Goal: Transaction & Acquisition: Purchase product/service

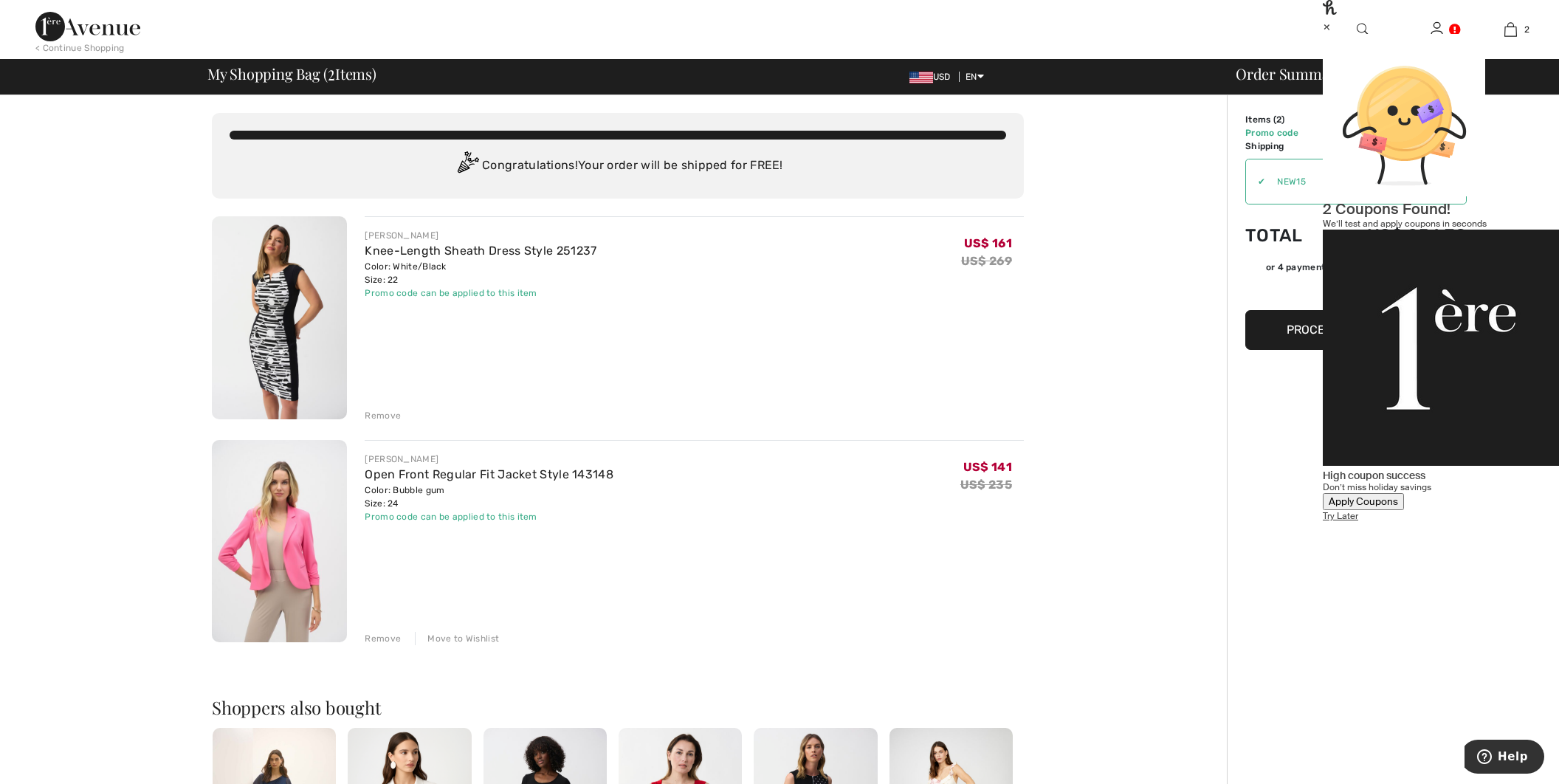
click at [1391, 495] on div "Apply Coupons" at bounding box center [1364, 501] width 69 height 12
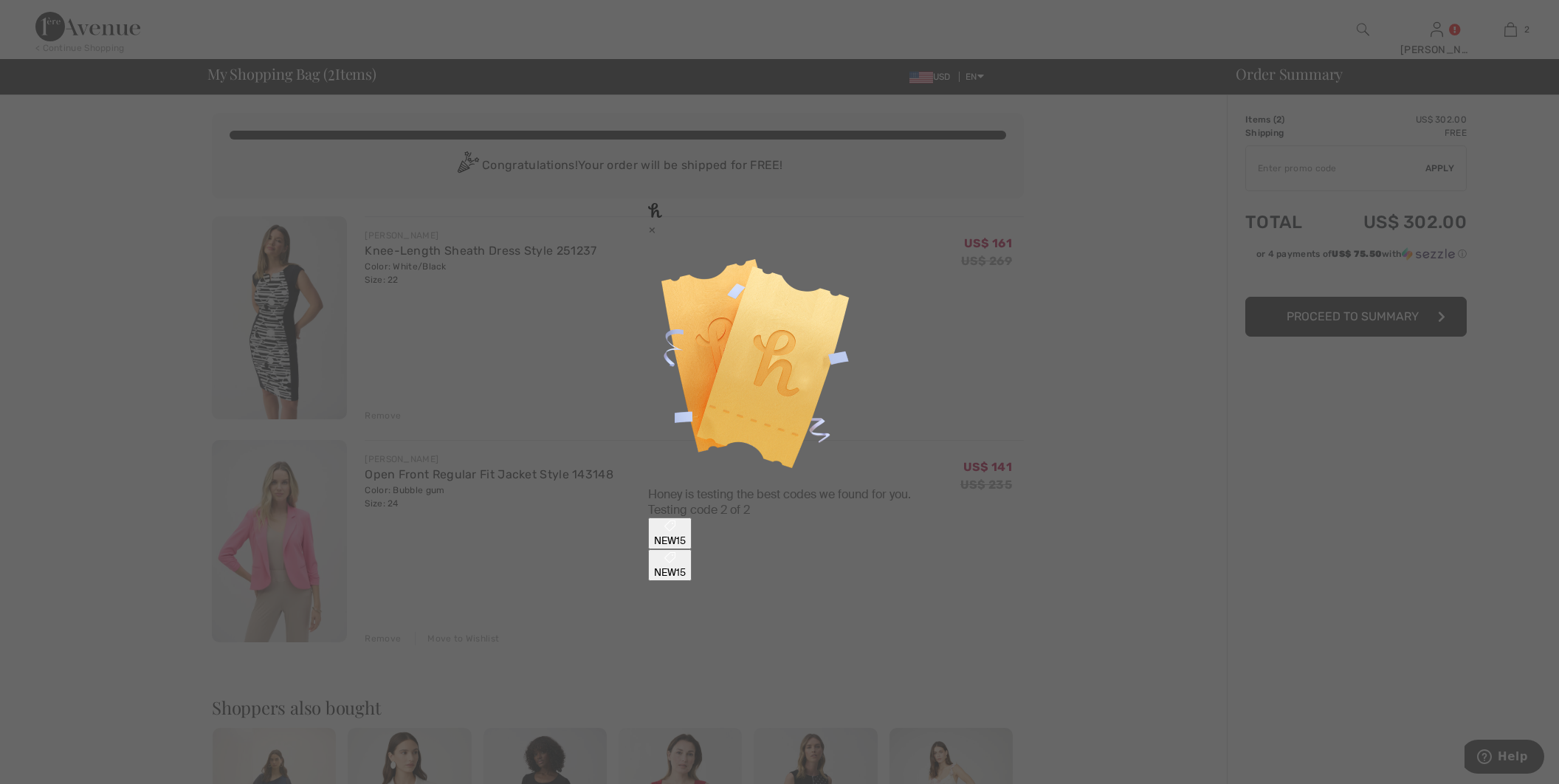
type input "NEW15"
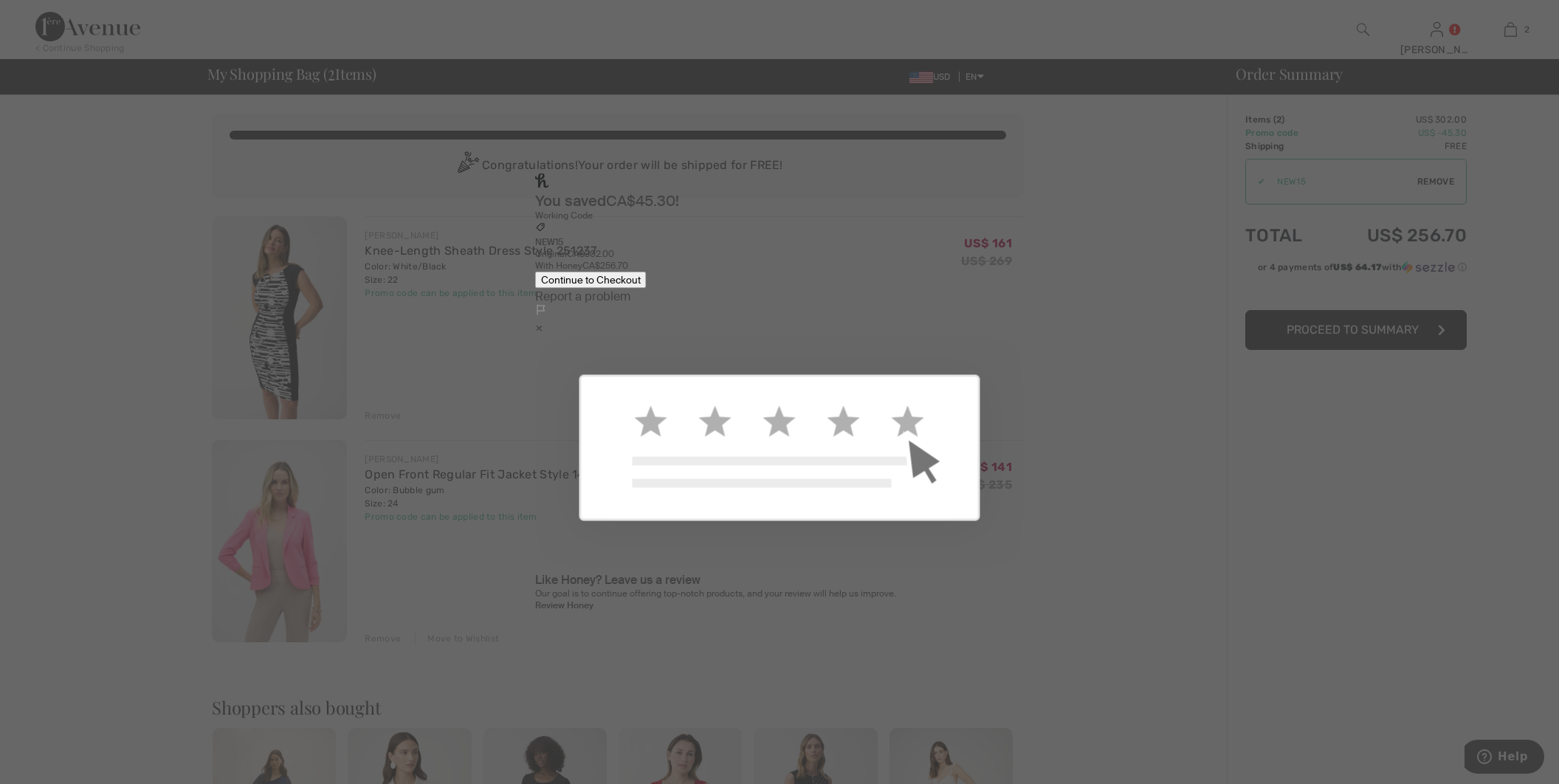
click at [647, 288] on button "Continue to Checkout" at bounding box center [591, 280] width 111 height 17
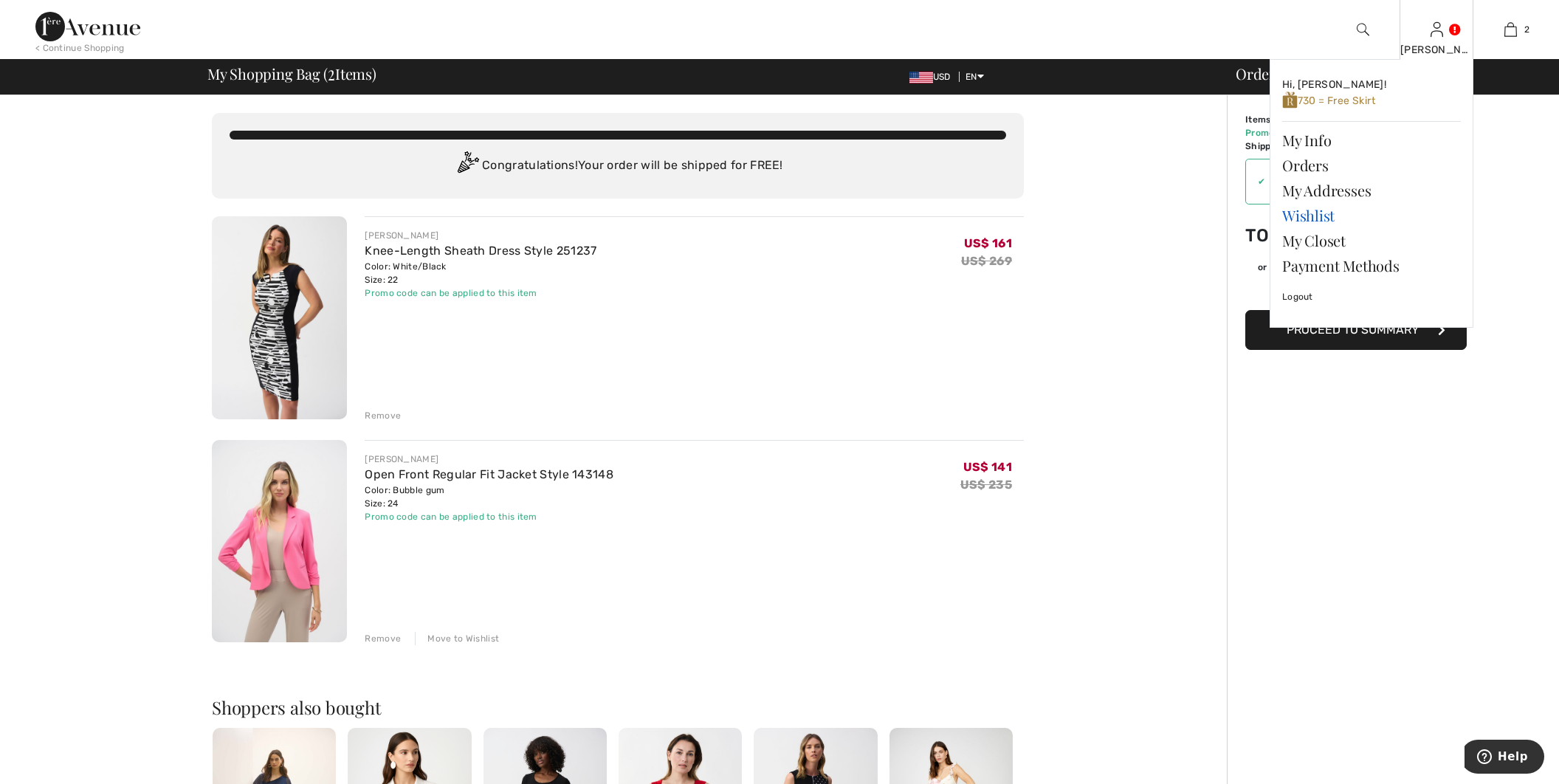
click at [1316, 214] on link "Wishlist" at bounding box center [1371, 215] width 179 height 25
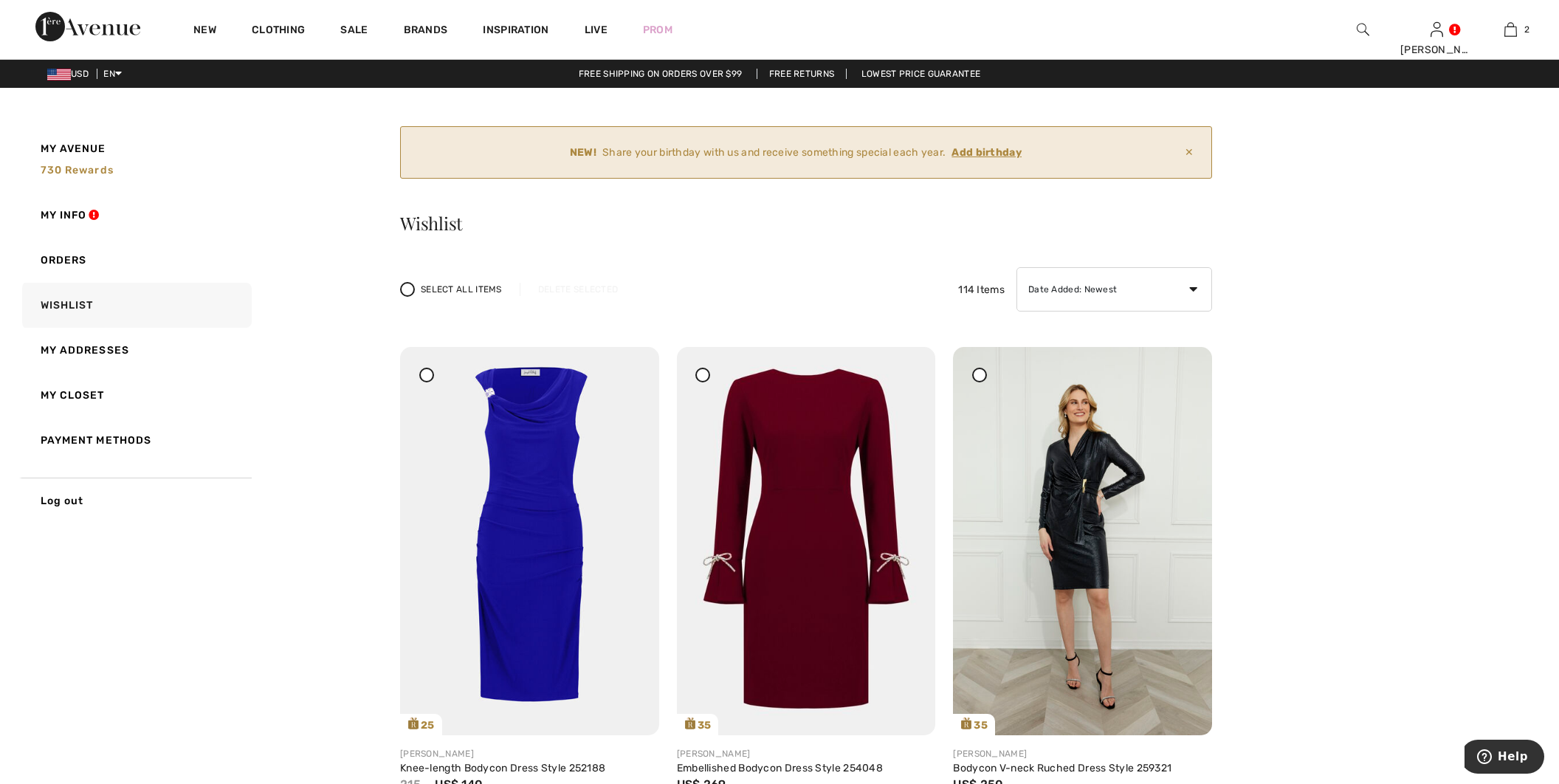
click at [1007, 149] on ins "Add birthday" at bounding box center [987, 152] width 70 height 12
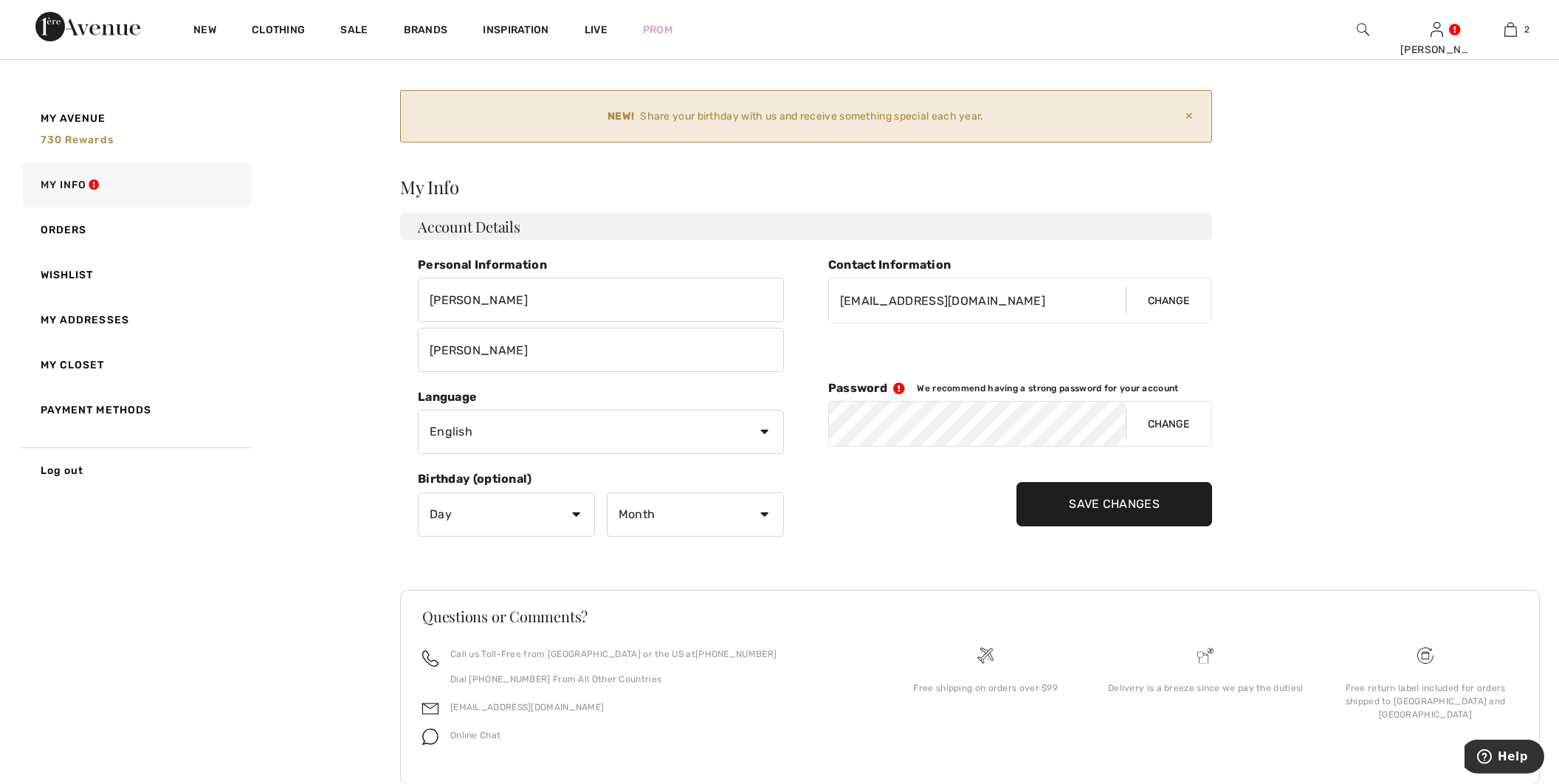
scroll to position [71, 0]
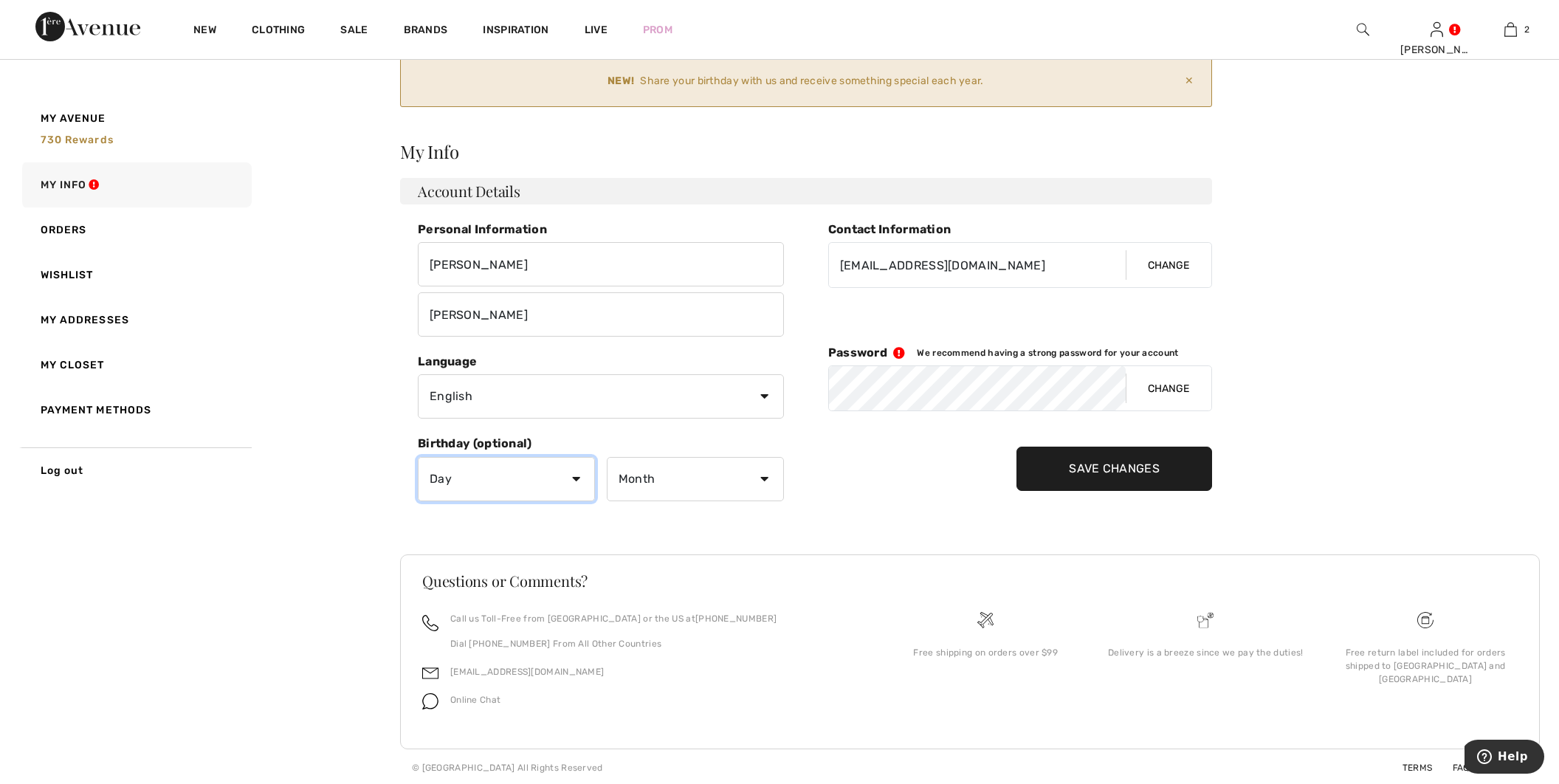
click at [418, 457] on select "Day 1 2 3 4 5 6 7 8 9 10 11 12 13 14 15 16 17 18 19 20 21 22 23 24 25 26 27 28 …" at bounding box center [506, 478] width 177 height 44
select select "9"
click option "9" at bounding box center [0, 0] width 0 height 0
click at [607, 457] on select "Month January February March April May June July August September October Novem…" at bounding box center [696, 478] width 177 height 44
select select "11"
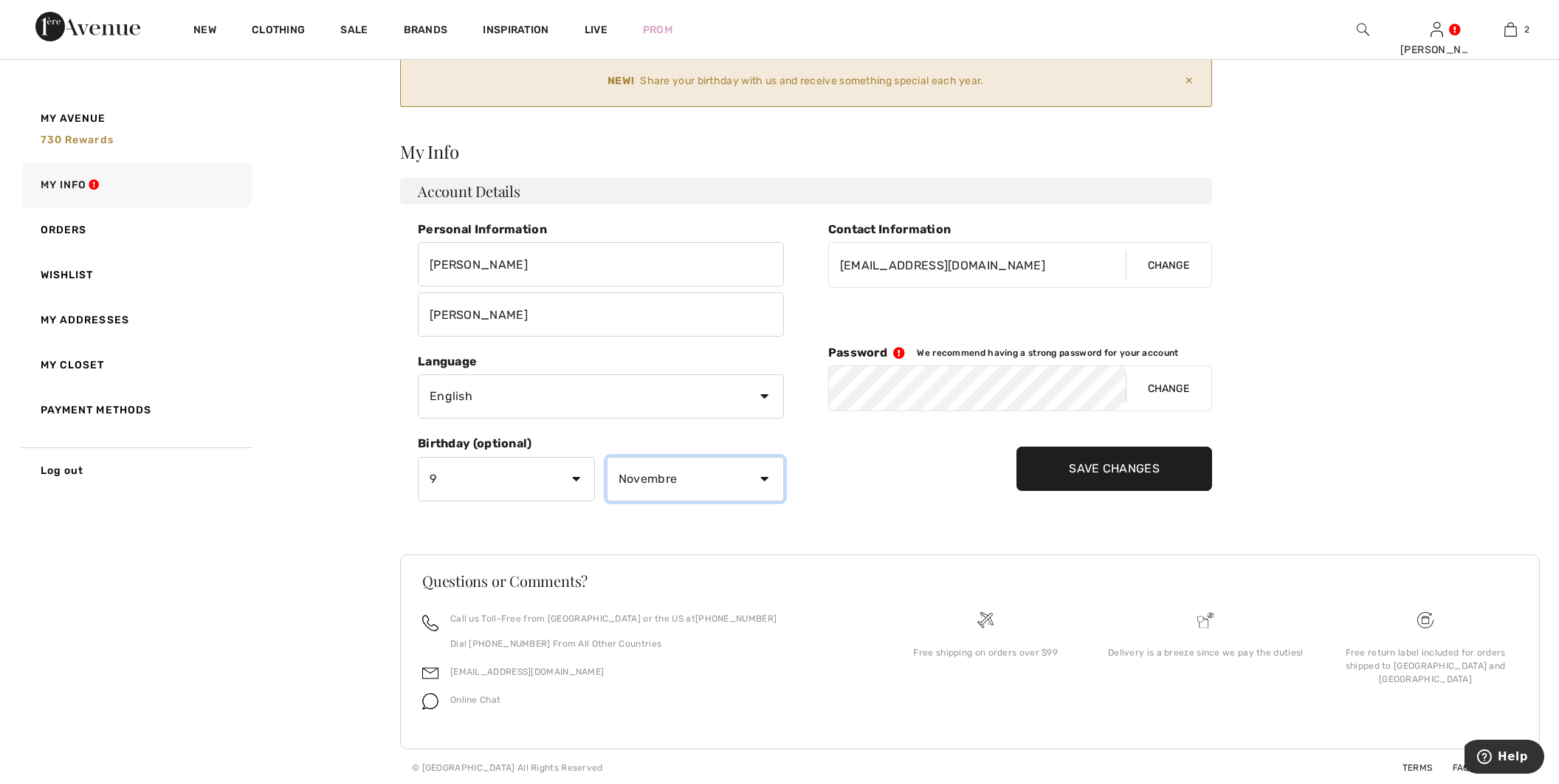
click option "Novembre" at bounding box center [0, 0] width 0 height 0
click at [1087, 484] on input "Save Changes" at bounding box center [1113, 468] width 195 height 44
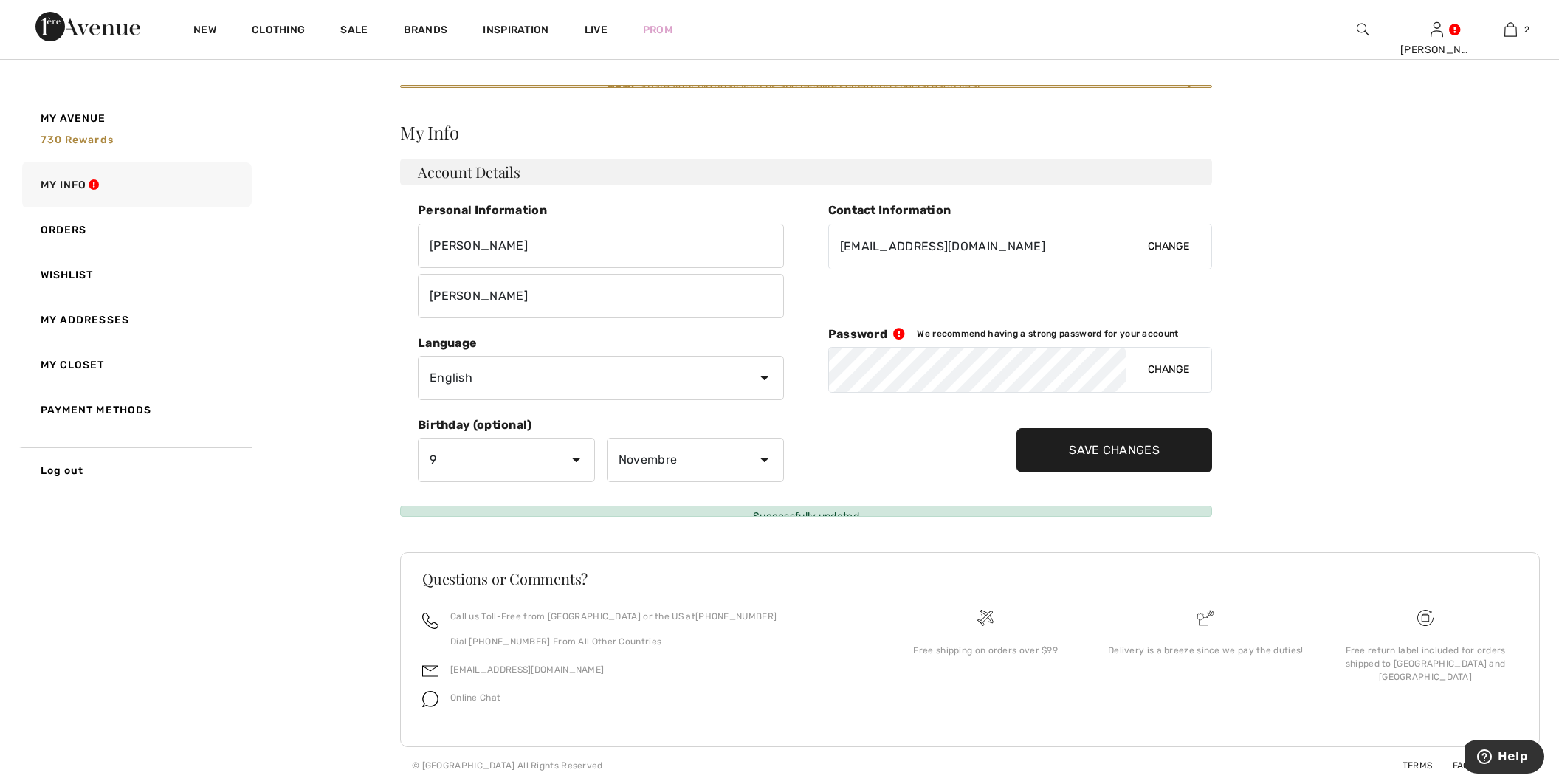
scroll to position [0, 0]
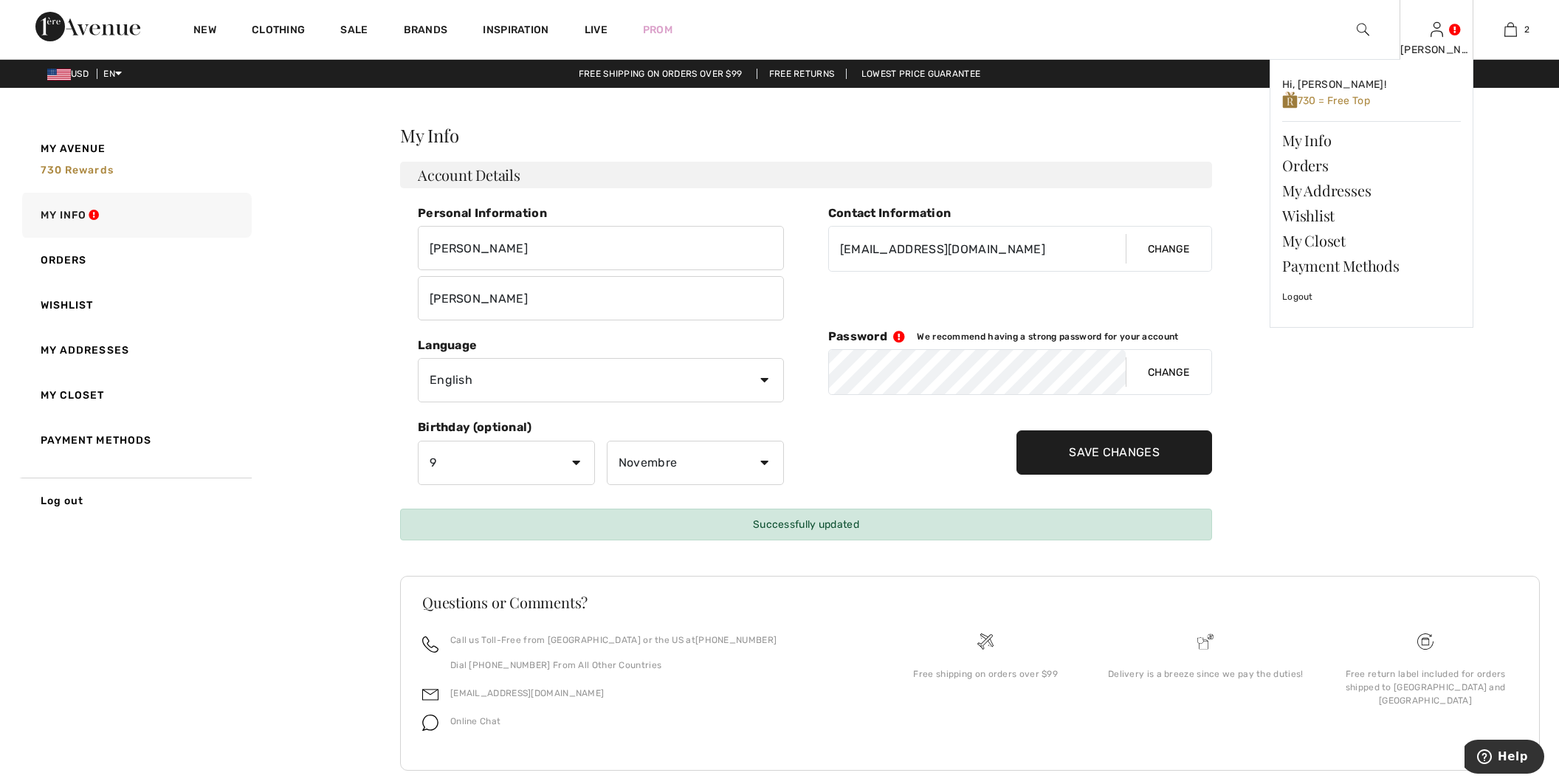
click at [1430, 34] on img at bounding box center [1437, 30] width 12 height 17
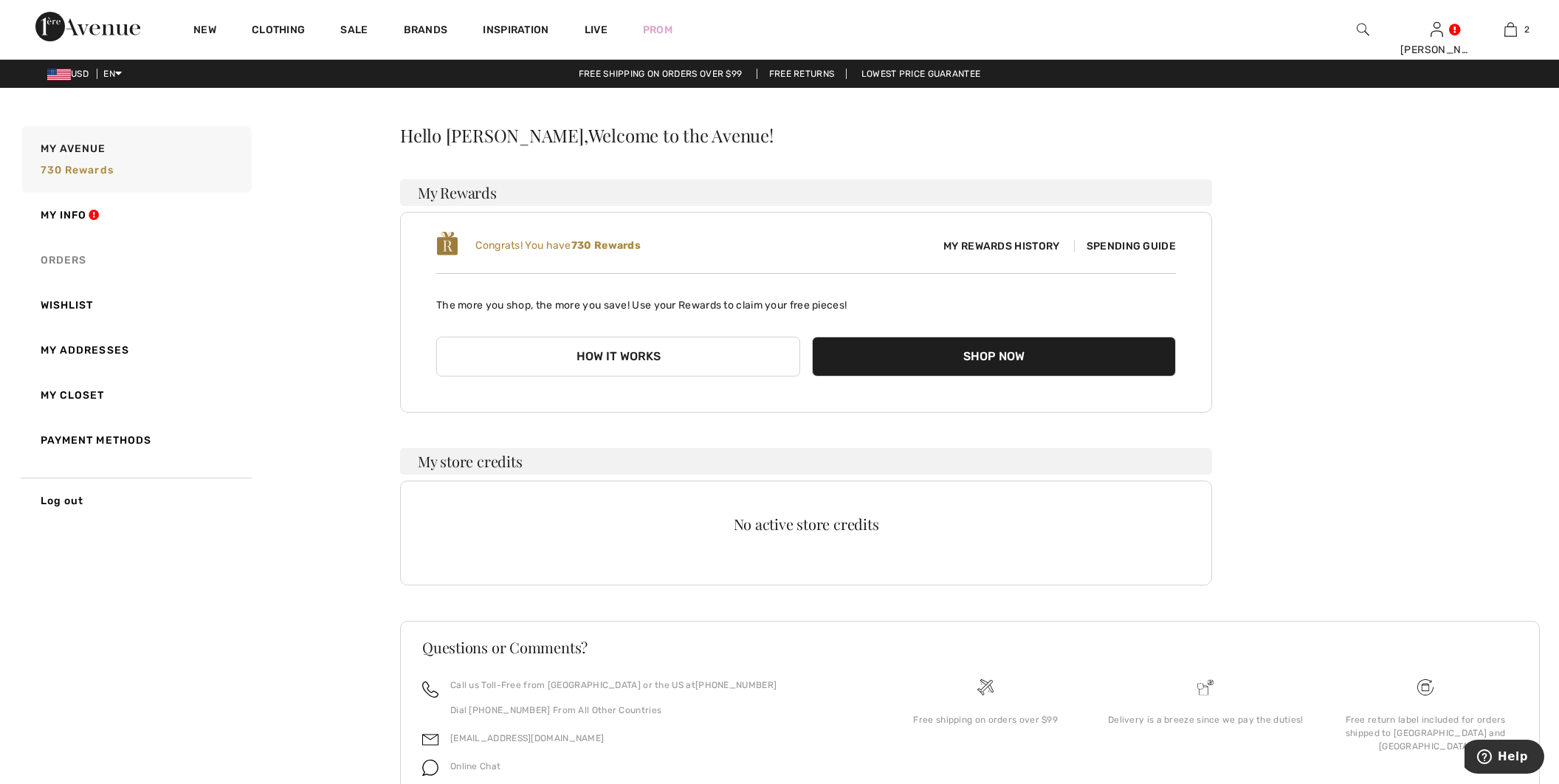
click at [63, 254] on link "Orders" at bounding box center [135, 260] width 233 height 45
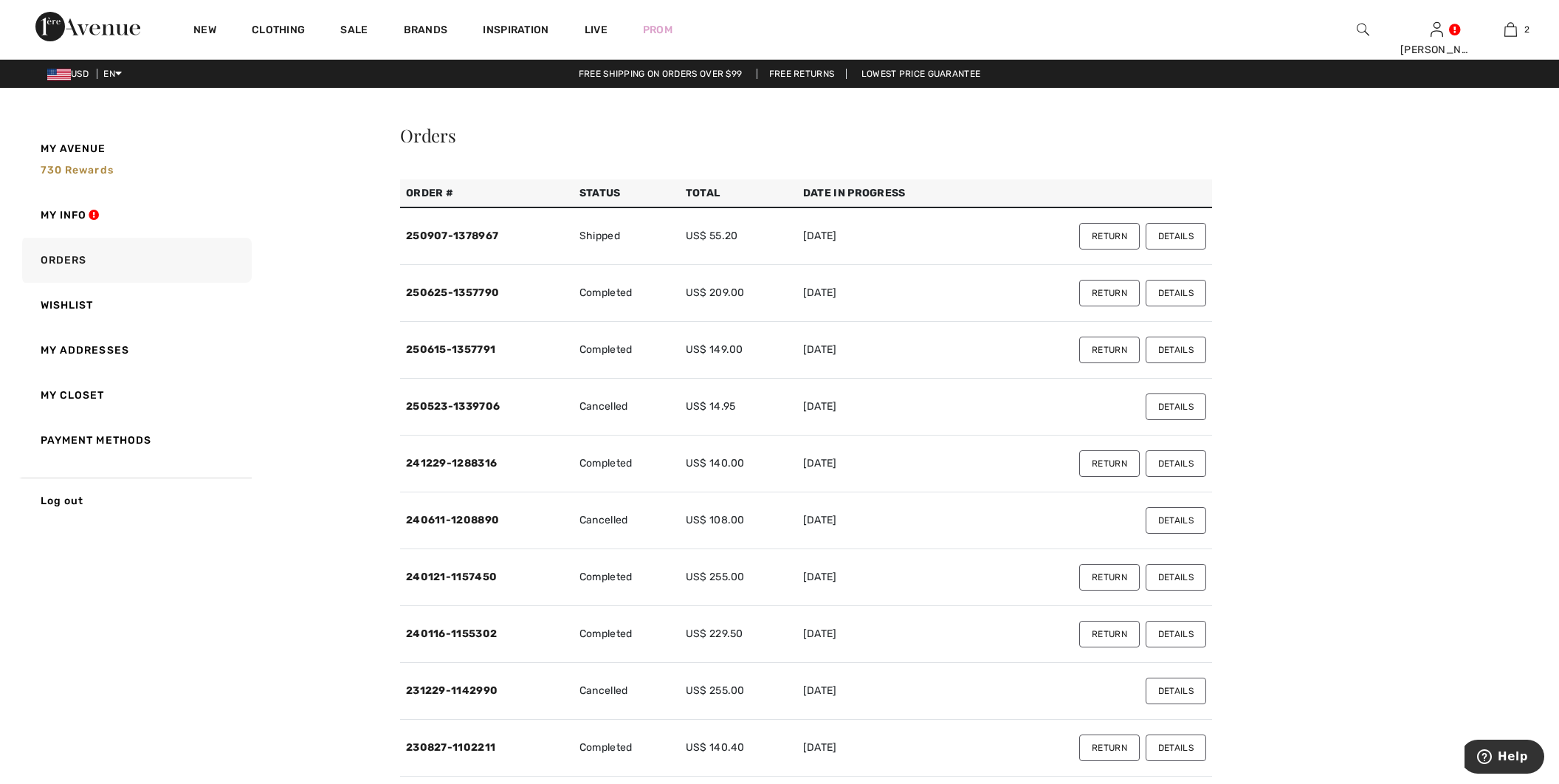
click at [1179, 238] on button "Details" at bounding box center [1176, 236] width 61 height 27
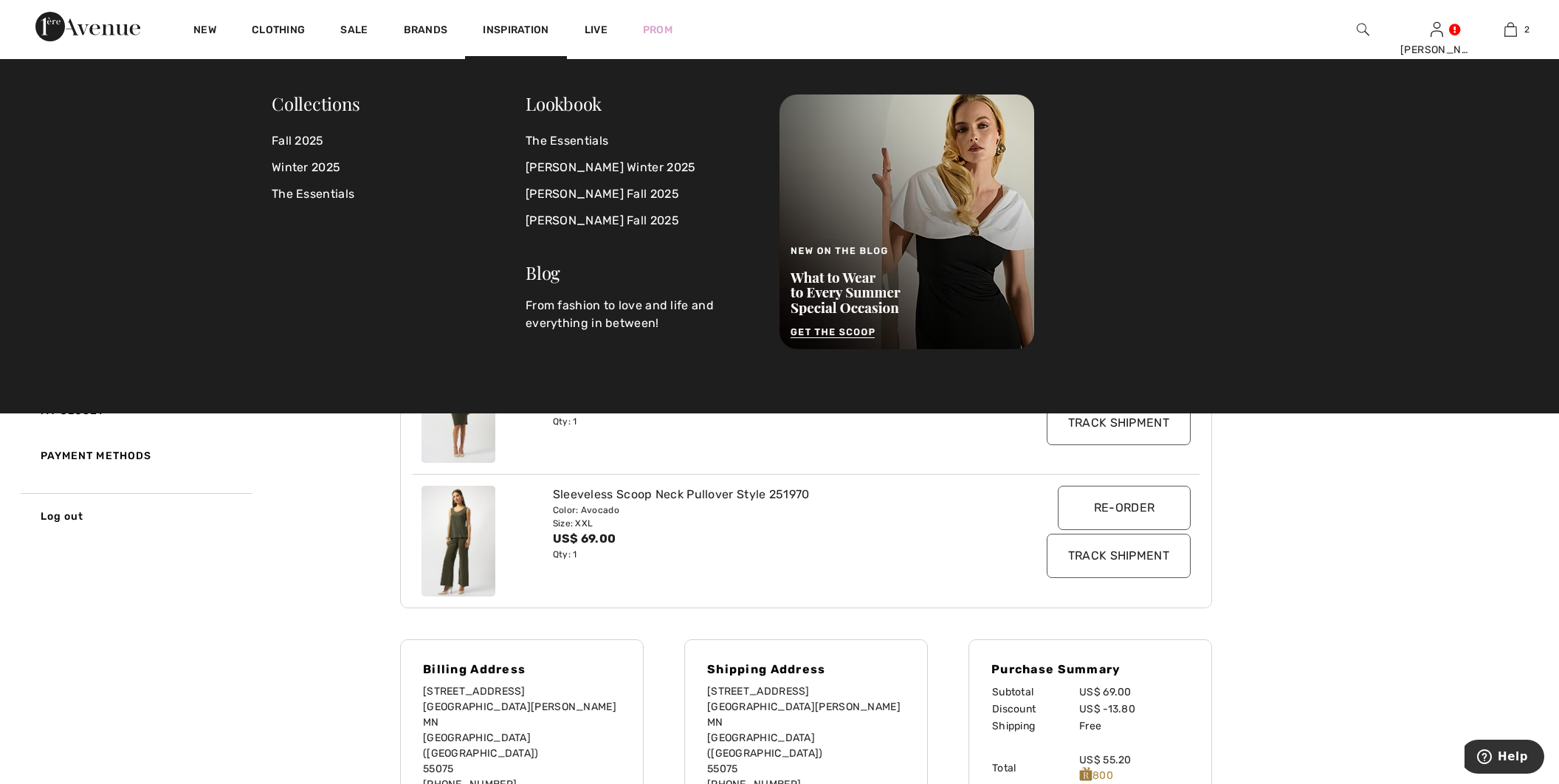
click at [57, 4] on div "New Clothing Sale Brands Inspiration Live Prom Jason Hi, Jason! 730 = Free Top …" at bounding box center [779, 30] width 1559 height 59
click at [76, 31] on img at bounding box center [88, 27] width 105 height 30
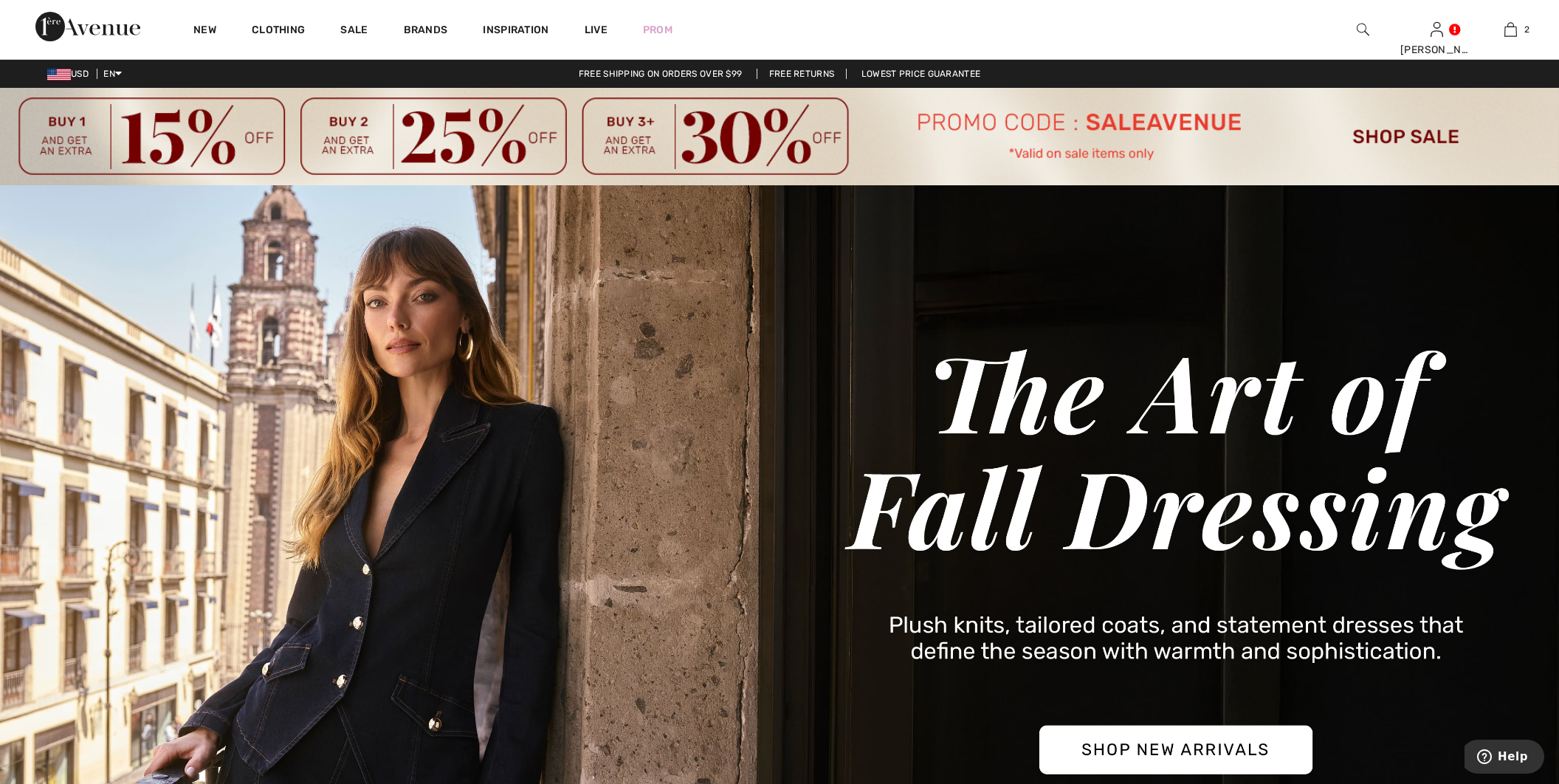
click at [846, 142] on img at bounding box center [779, 136] width 1559 height 97
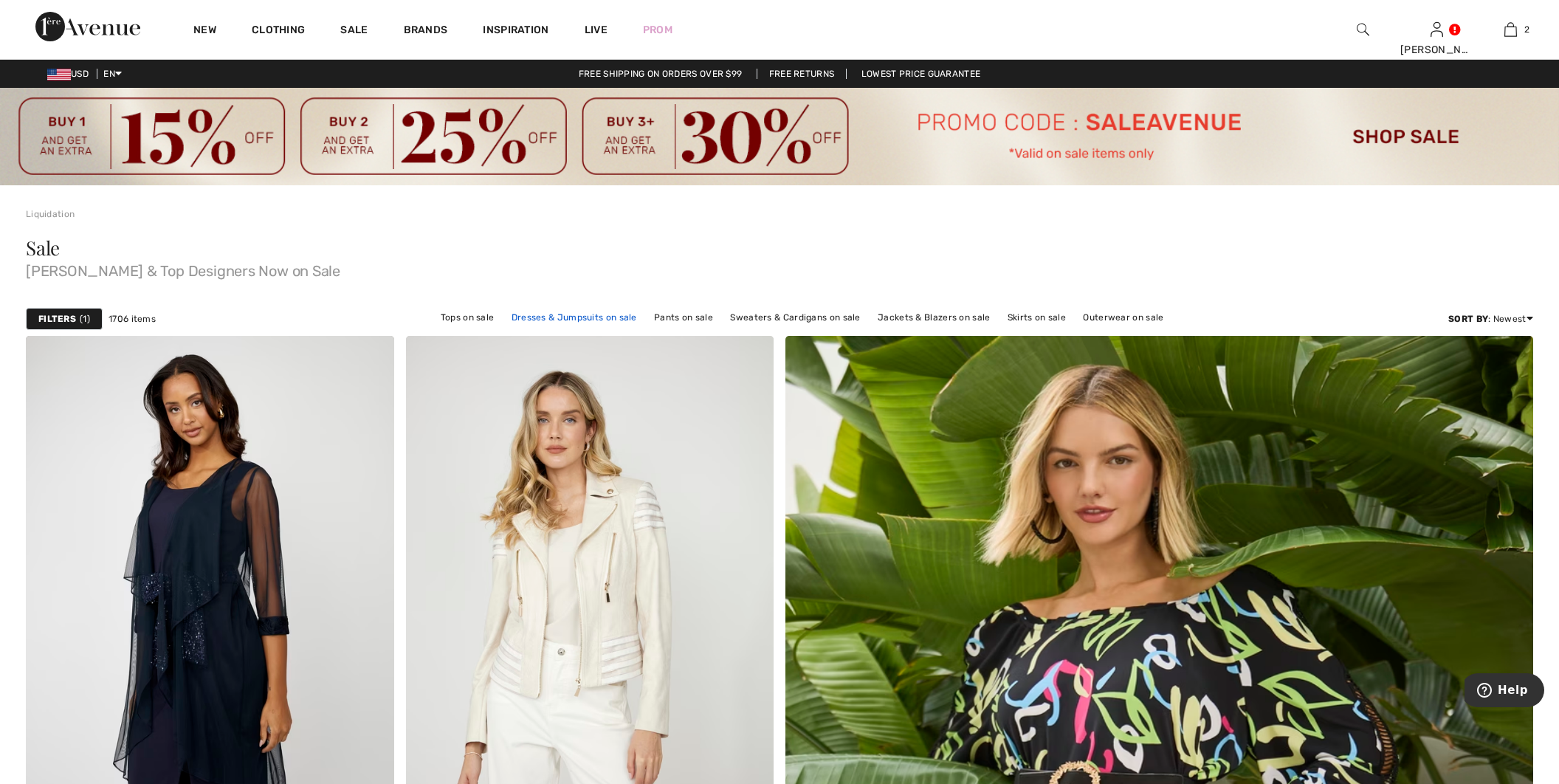
click at [546, 316] on link "Dresses & Jumpsuits on sale" at bounding box center [574, 317] width 140 height 19
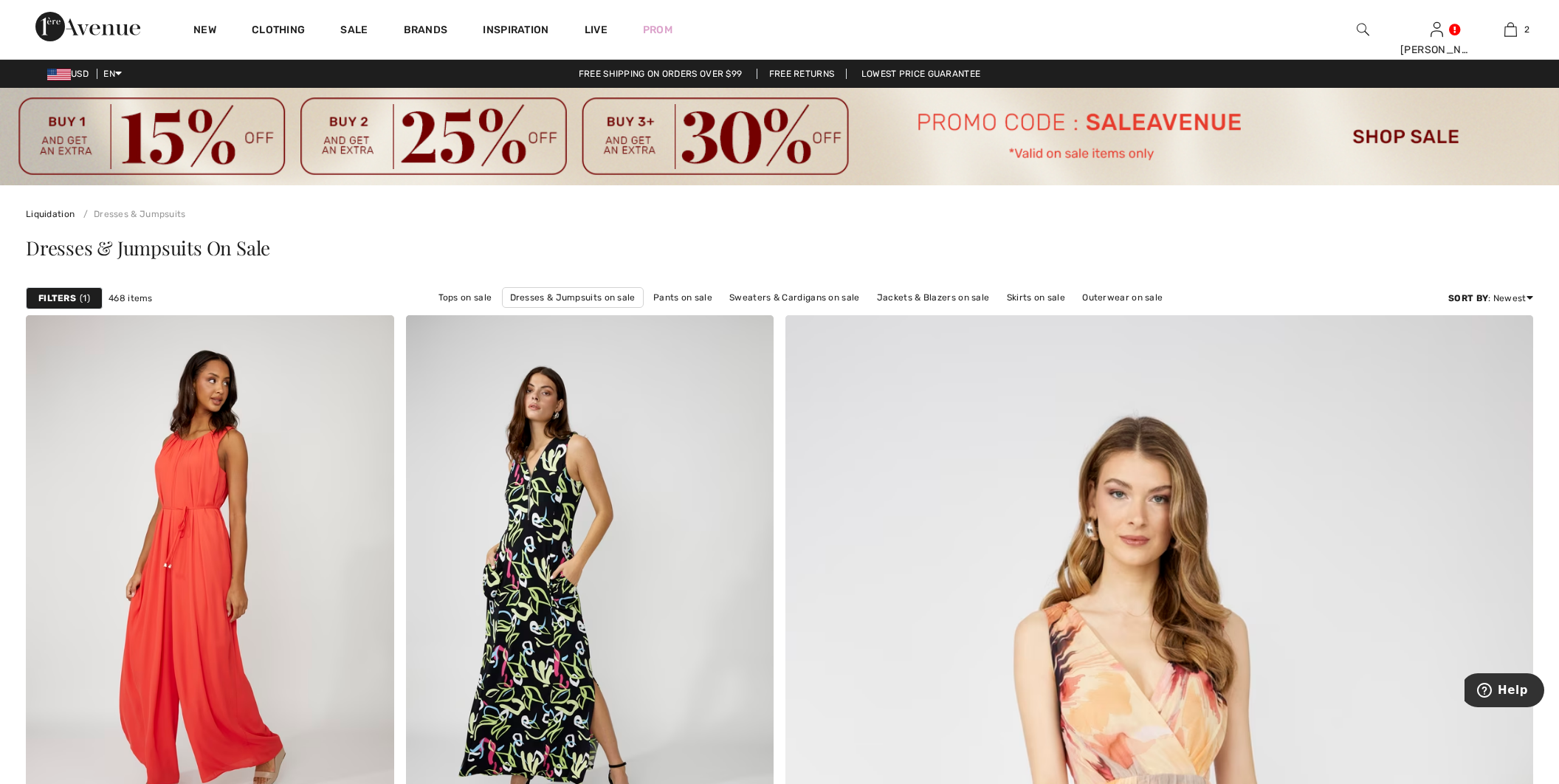
click at [54, 294] on strong "Filters" at bounding box center [56, 298] width 37 height 13
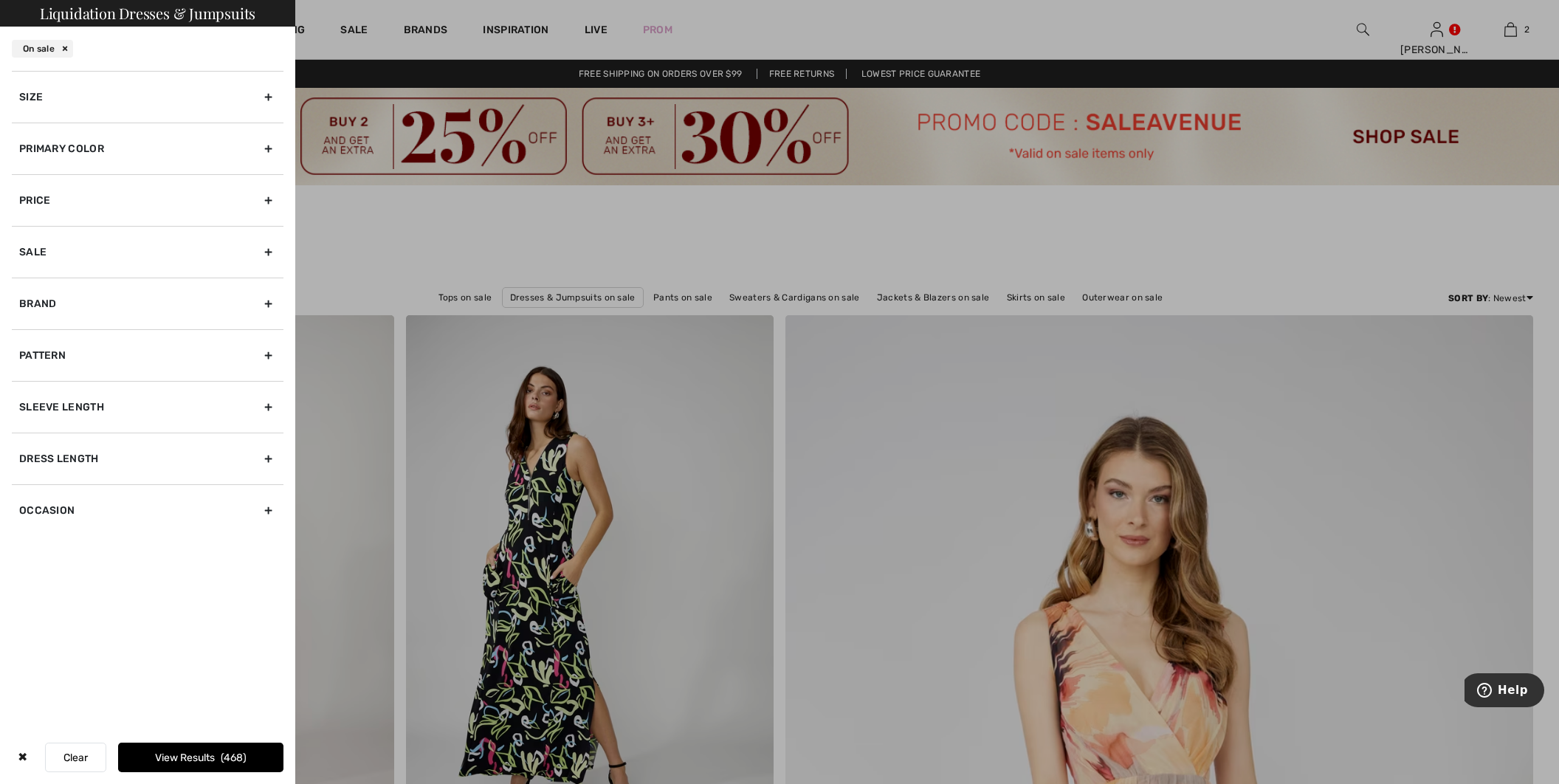
click at [44, 105] on div "Size" at bounding box center [148, 96] width 272 height 51
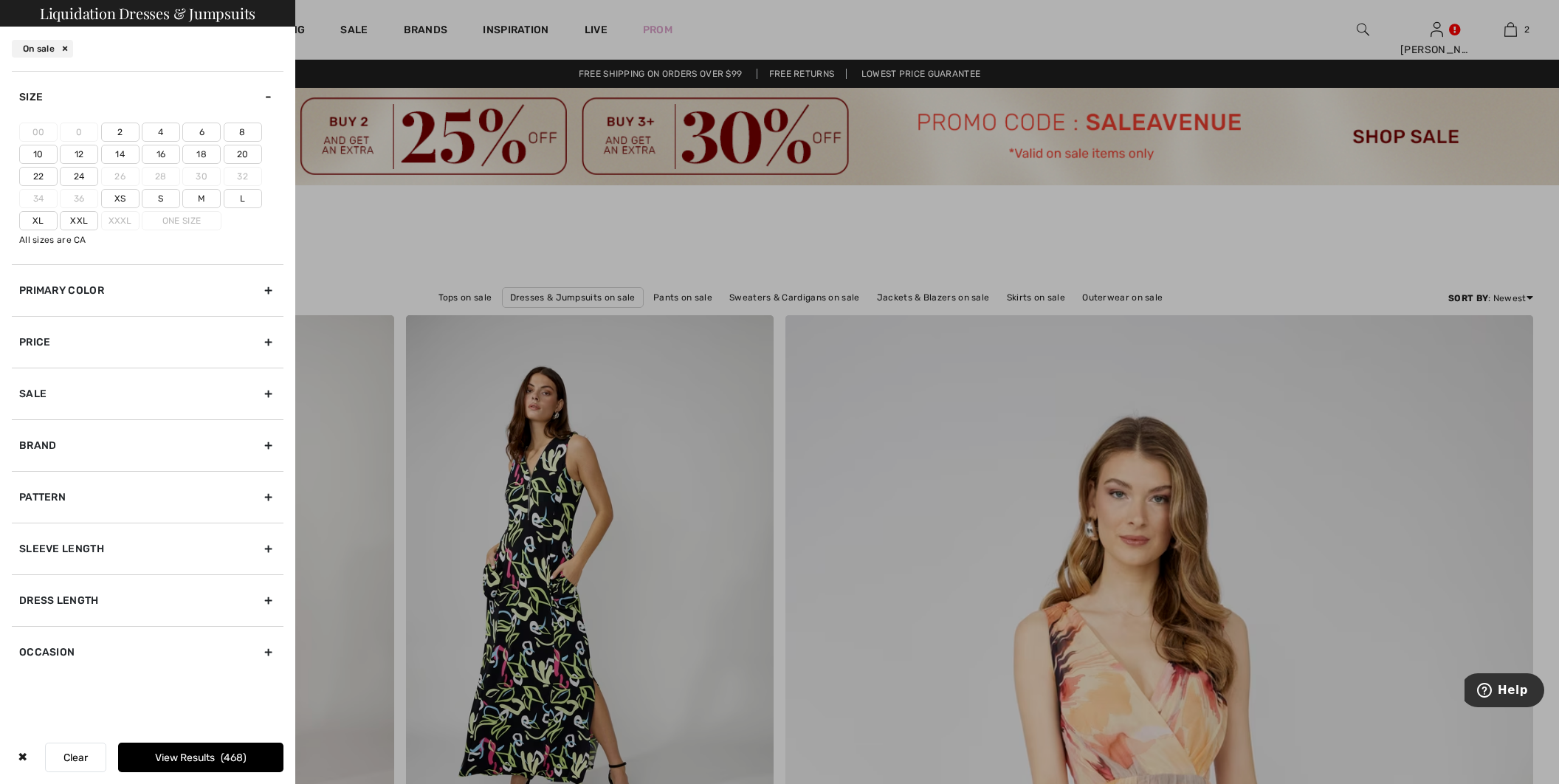
click at [72, 224] on label "Xxl" at bounding box center [79, 221] width 38 height 19
click at [0, 0] on input"] "Xxl" at bounding box center [0, 0] width 0 height 0
click at [217, 757] on button "View Results 1" at bounding box center [201, 757] width 165 height 30
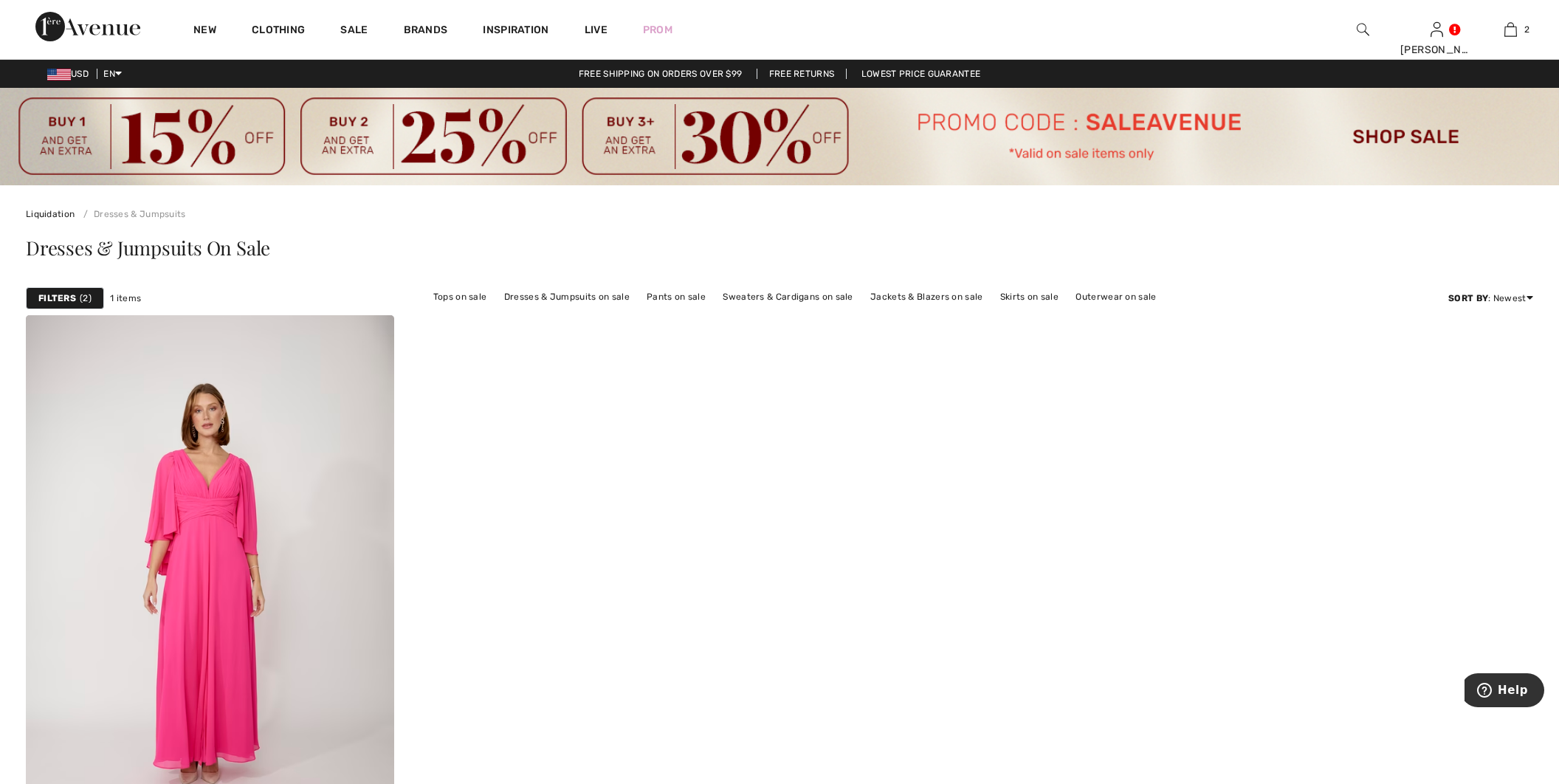
click at [72, 290] on div "Filters 2" at bounding box center [65, 298] width 78 height 22
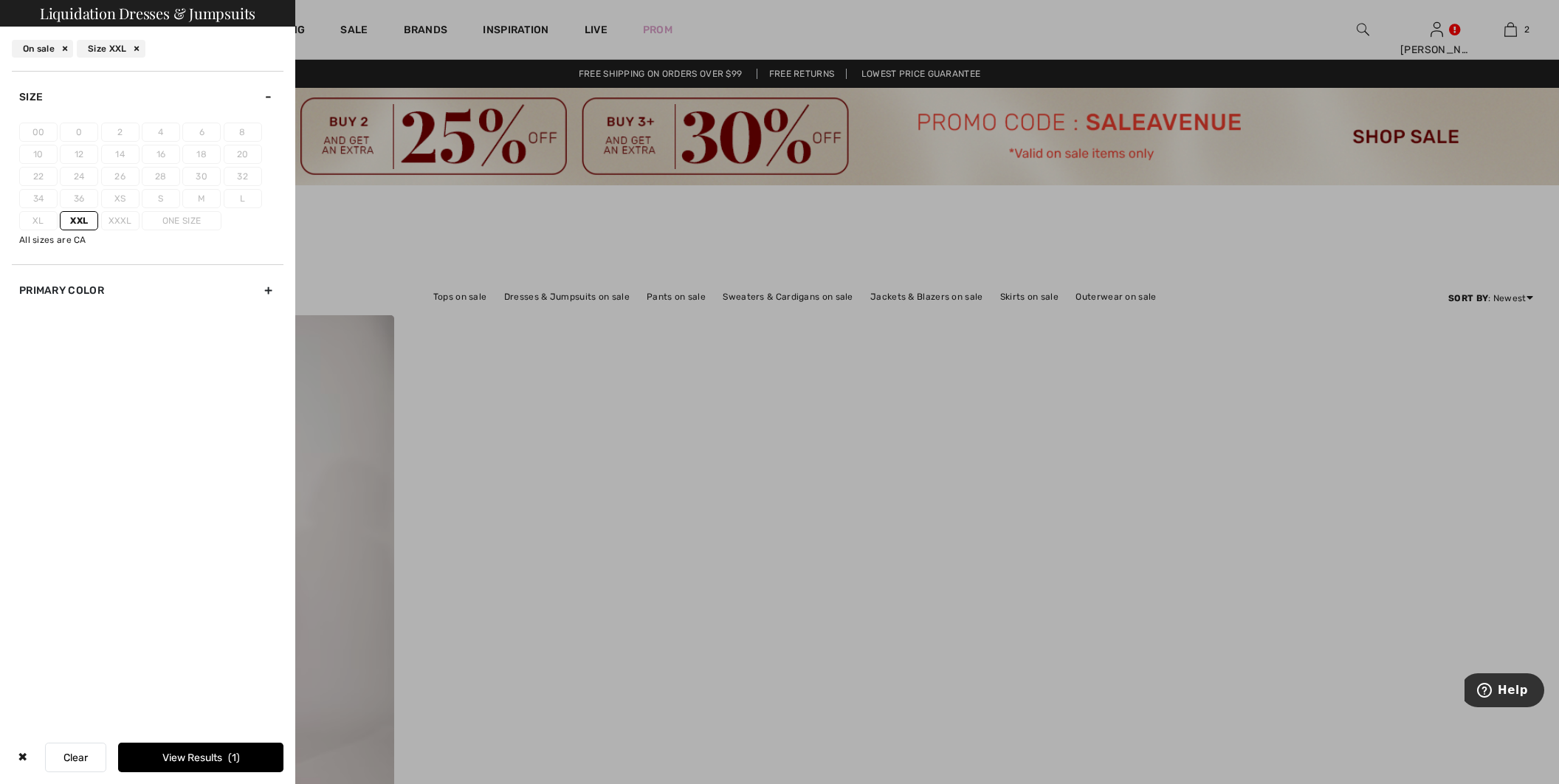
click at [66, 215] on label "Xxl" at bounding box center [79, 221] width 38 height 19
click at [0, 0] on input"] "Xxl" at bounding box center [0, 0] width 0 height 0
click at [180, 759] on button "View Results 795" at bounding box center [164, 757] width 239 height 30
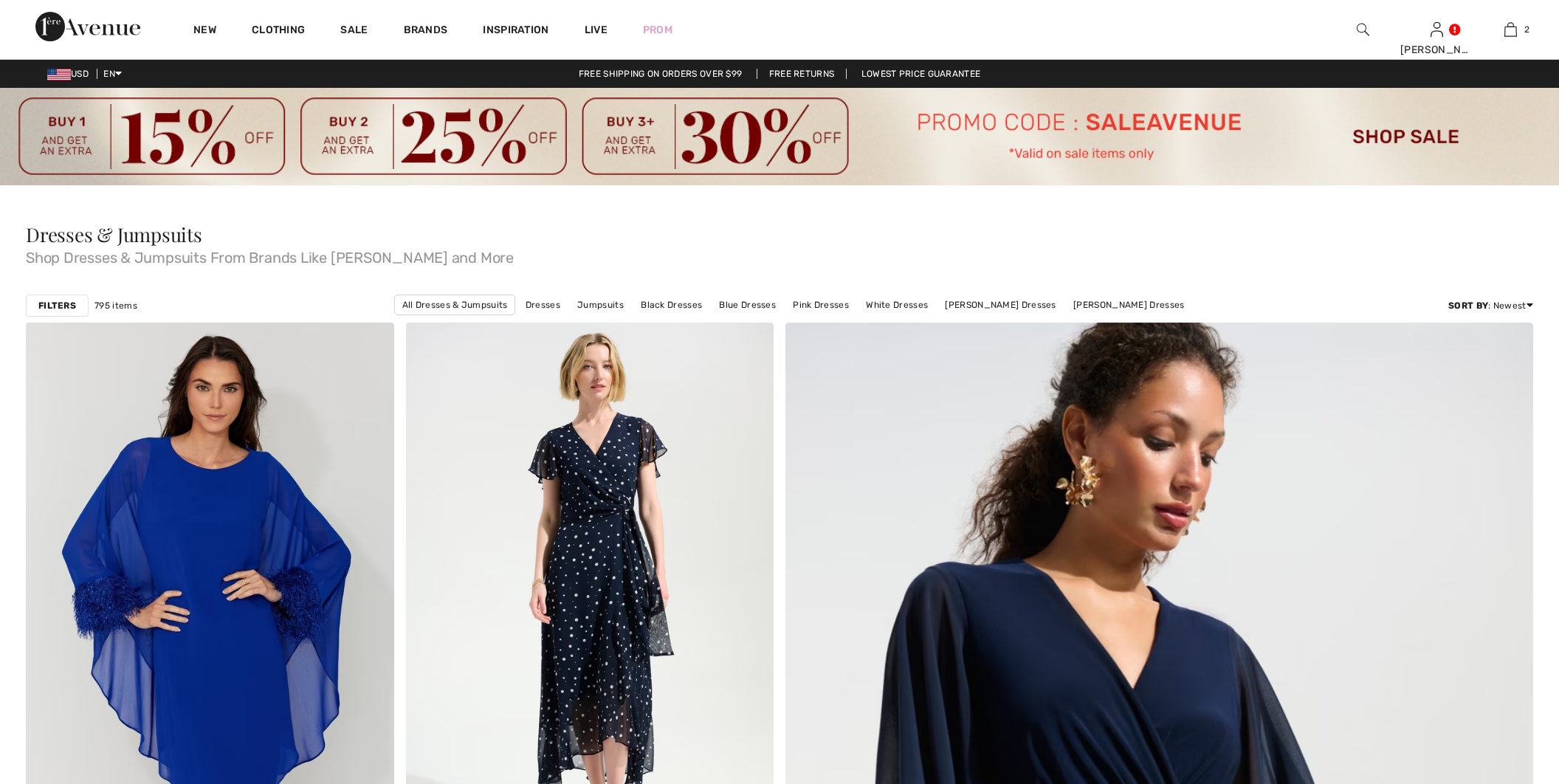
click at [54, 312] on strong "Filters" at bounding box center [56, 305] width 37 height 13
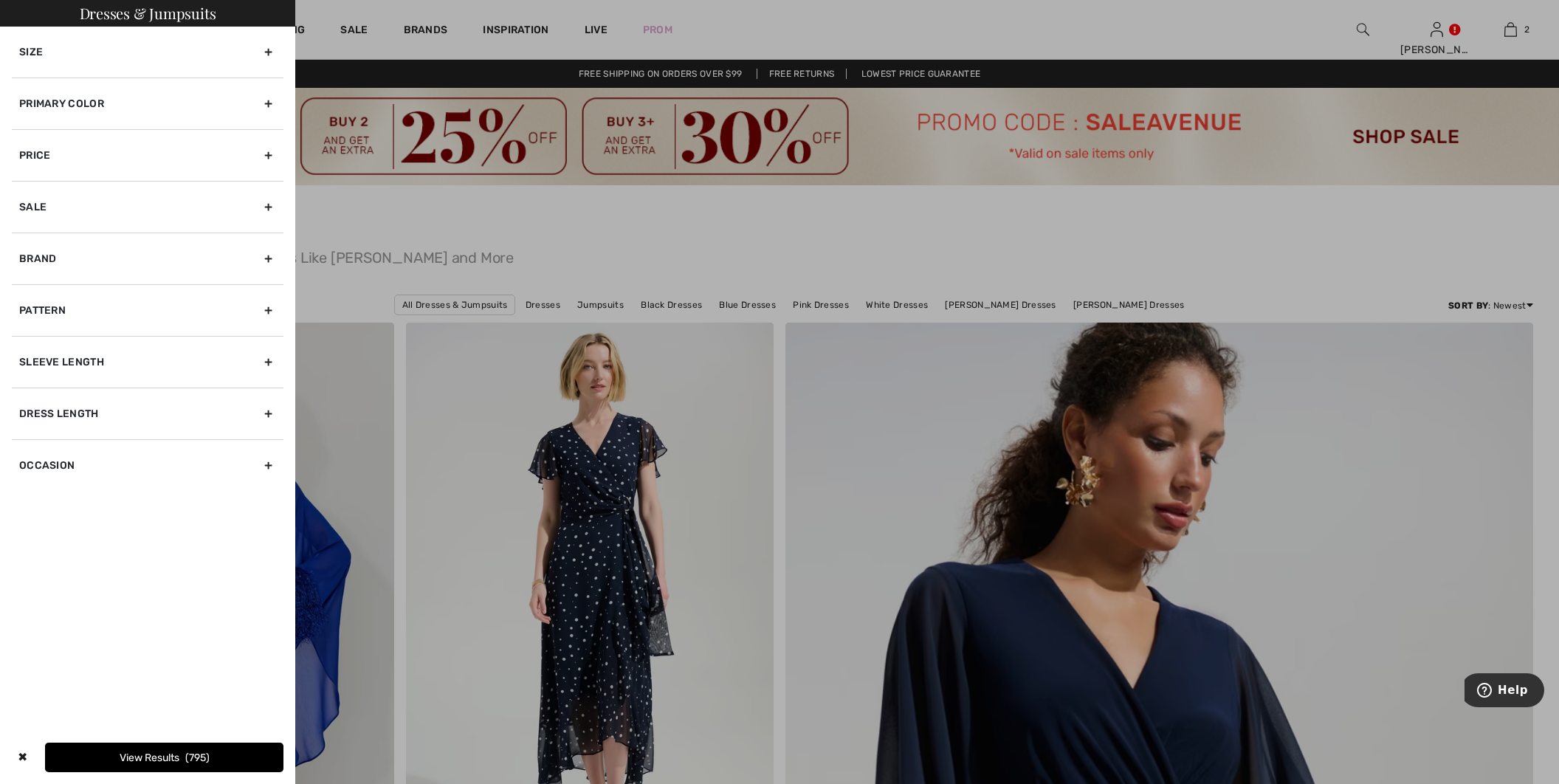
click at [51, 55] on div "Size" at bounding box center [148, 52] width 272 height 51
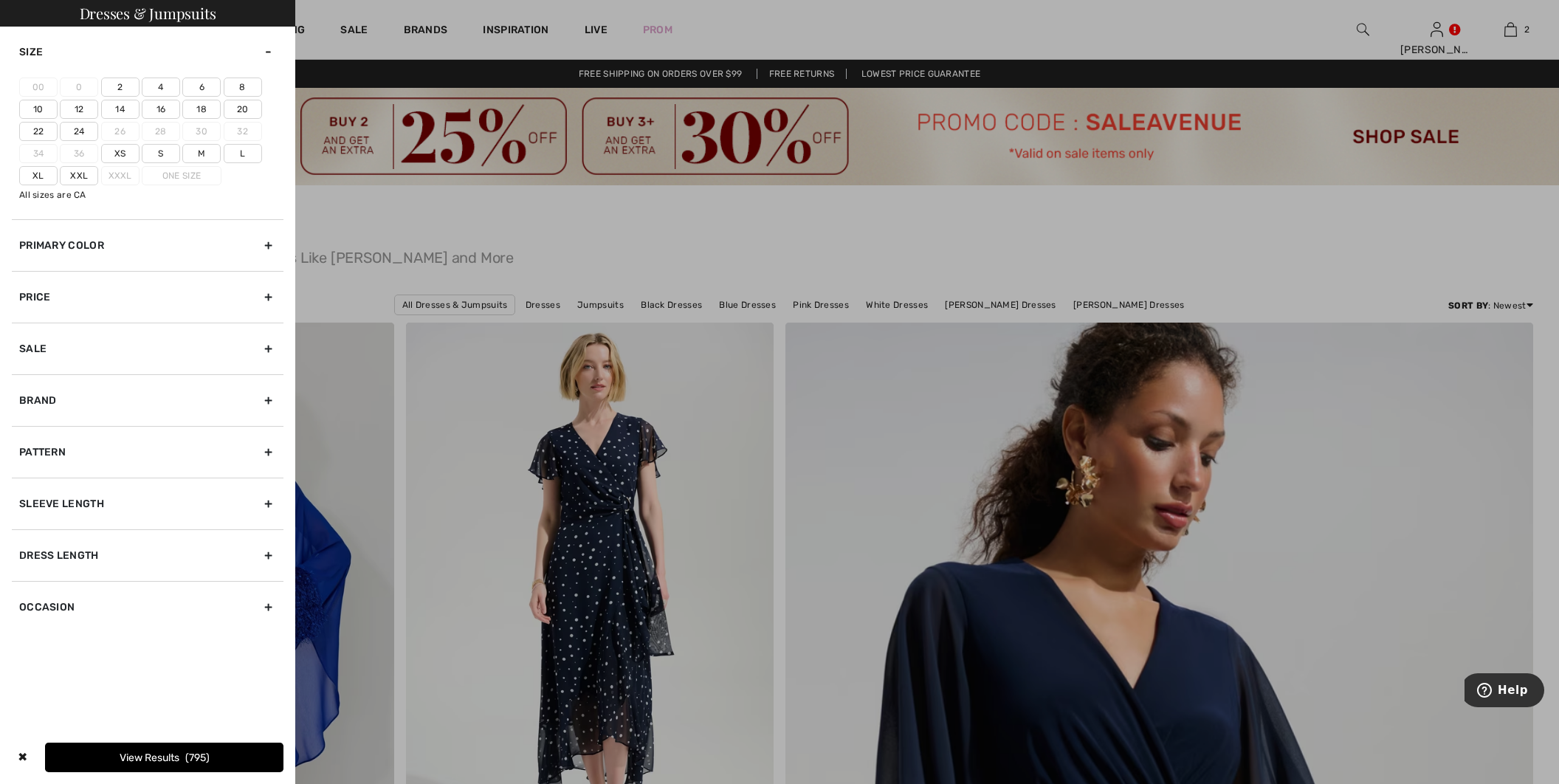
click at [31, 173] on label "Xl" at bounding box center [38, 175] width 38 height 19
click at [0, 0] on input"] "Xl" at bounding box center [0, 0] width 0 height 0
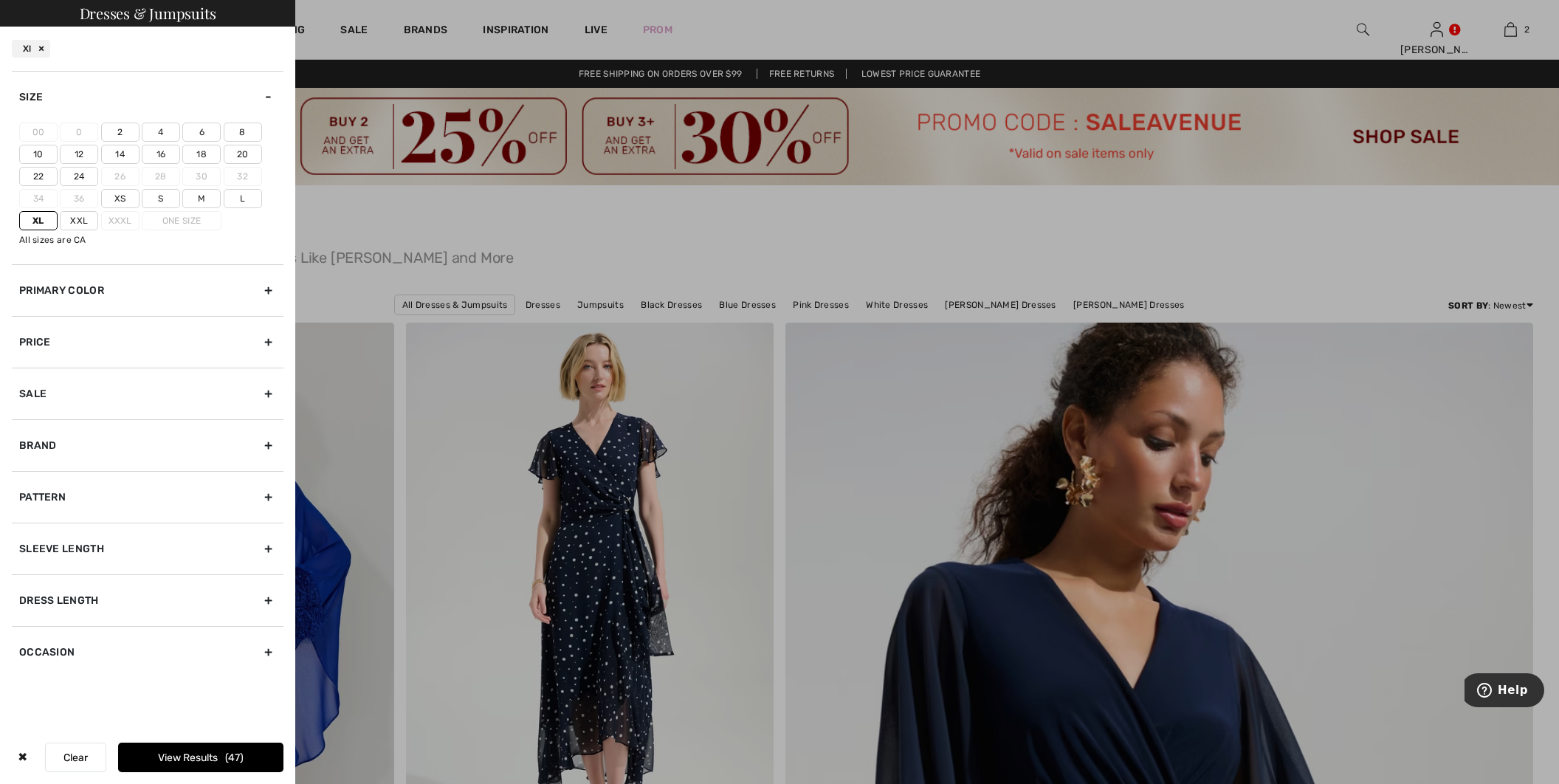
click at [214, 761] on button "View Results 47" at bounding box center [201, 757] width 165 height 30
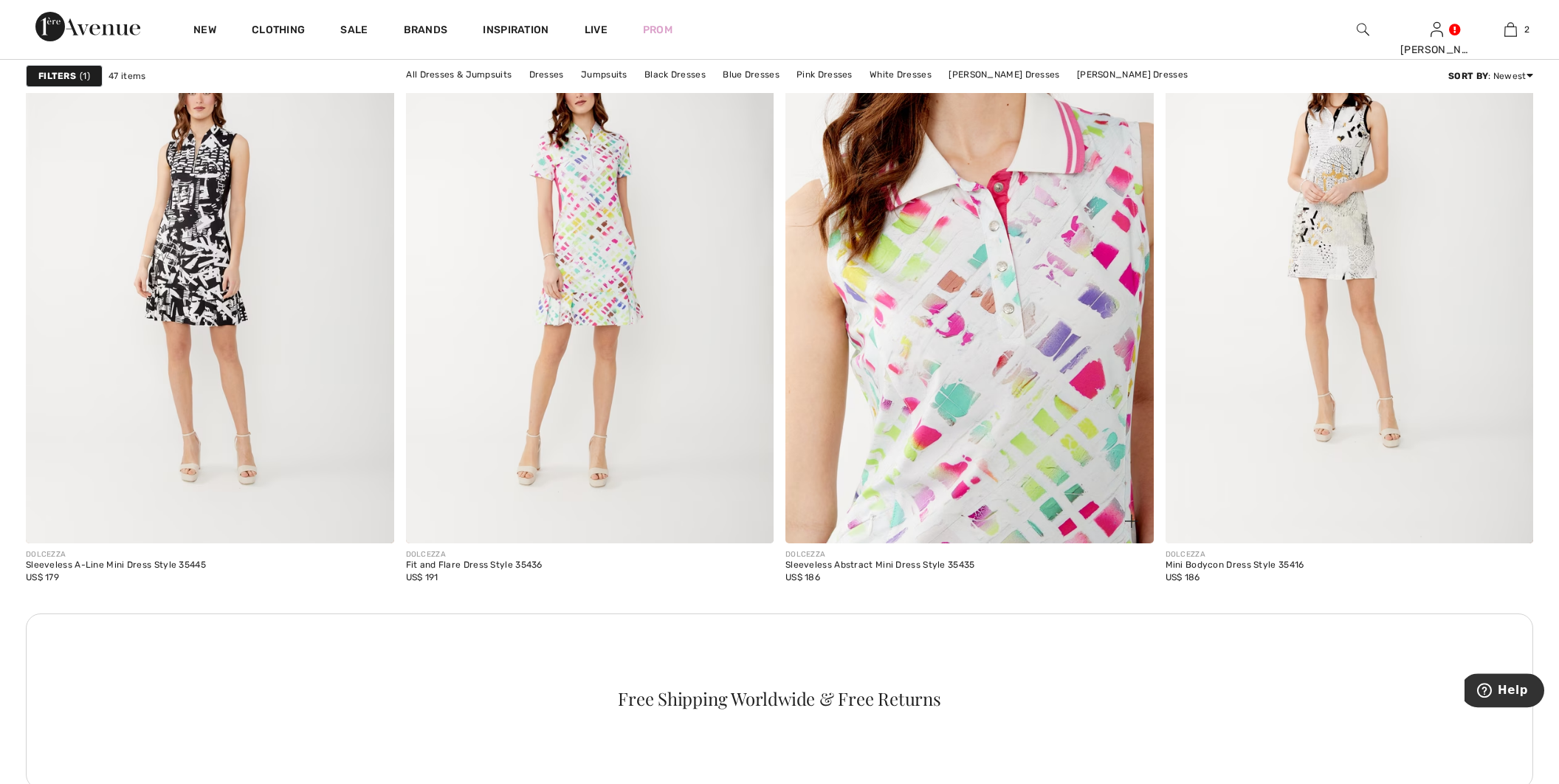
scroll to position [7065, 0]
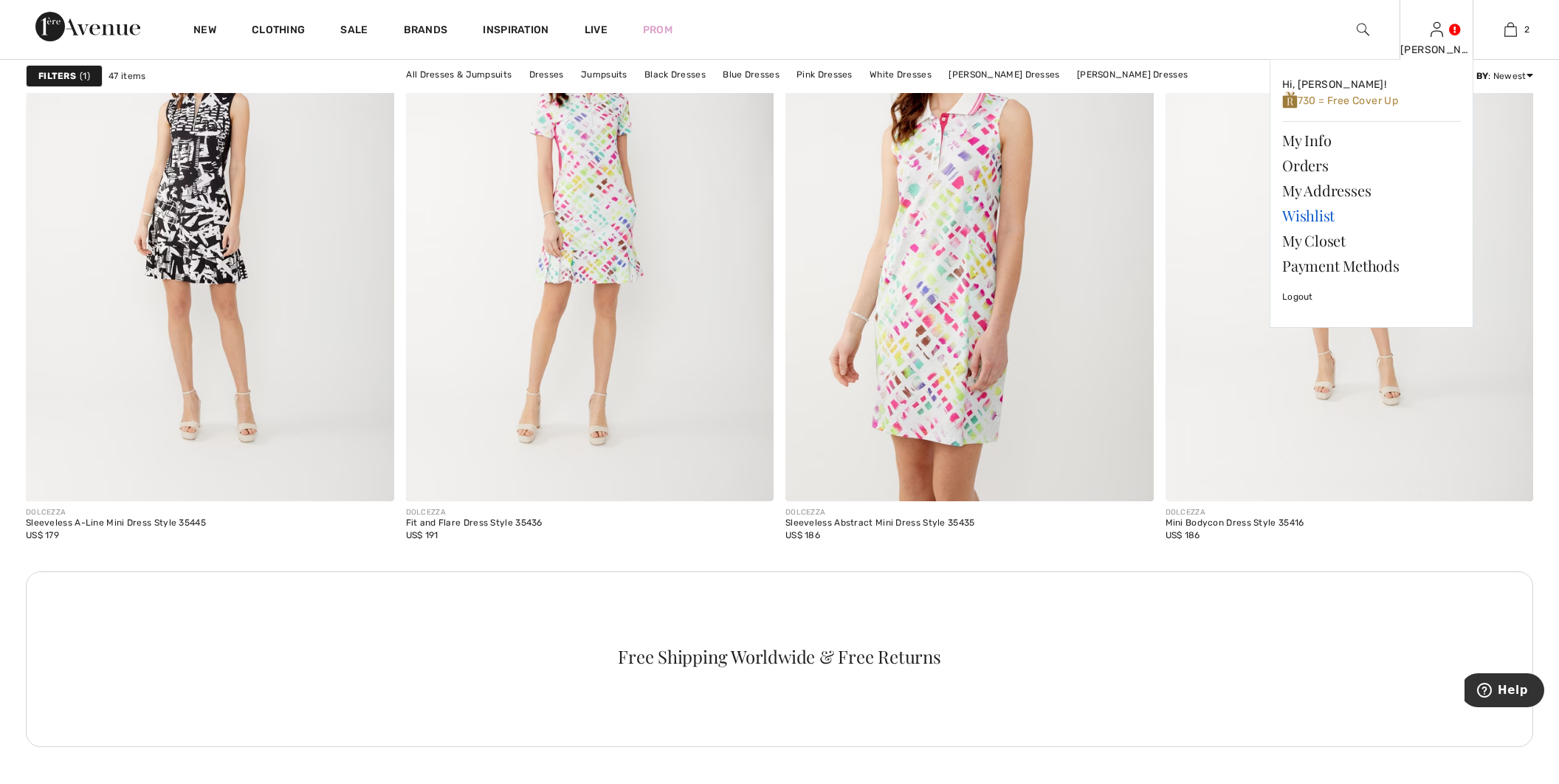
click at [1337, 214] on link "Wishlist" at bounding box center [1371, 215] width 179 height 25
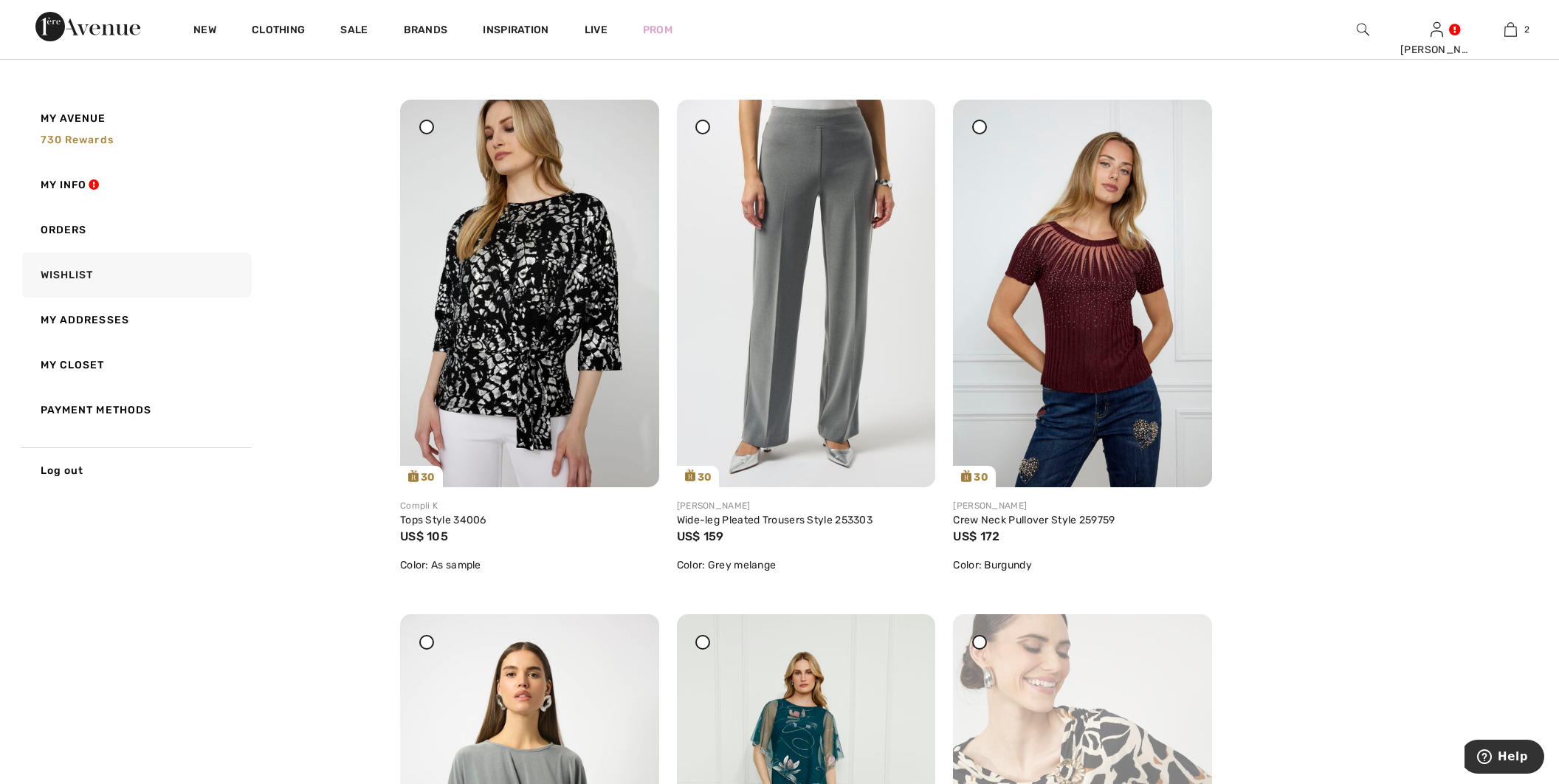
scroll to position [3117, 0]
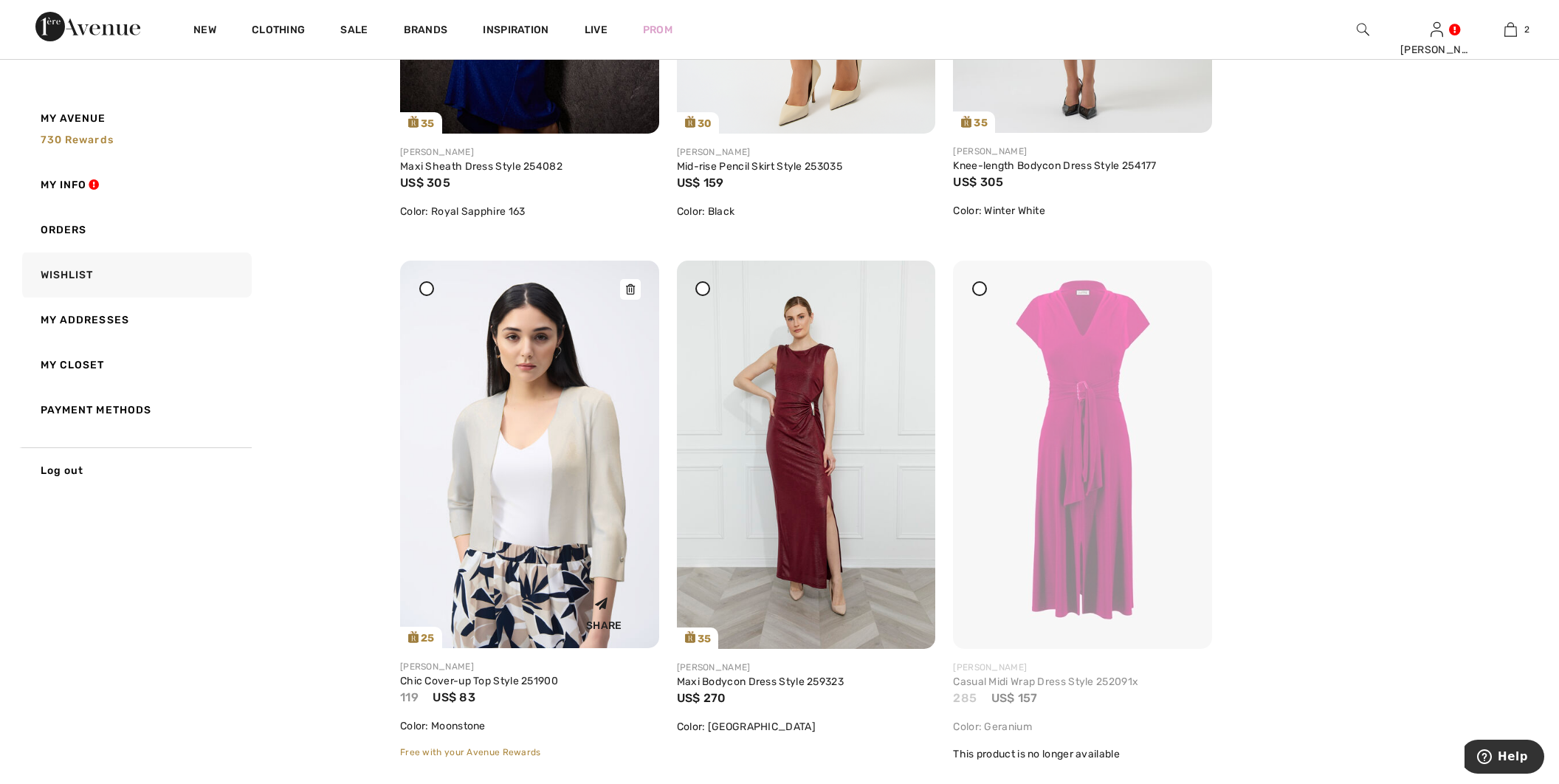
click at [567, 532] on img at bounding box center [530, 454] width 259 height 387
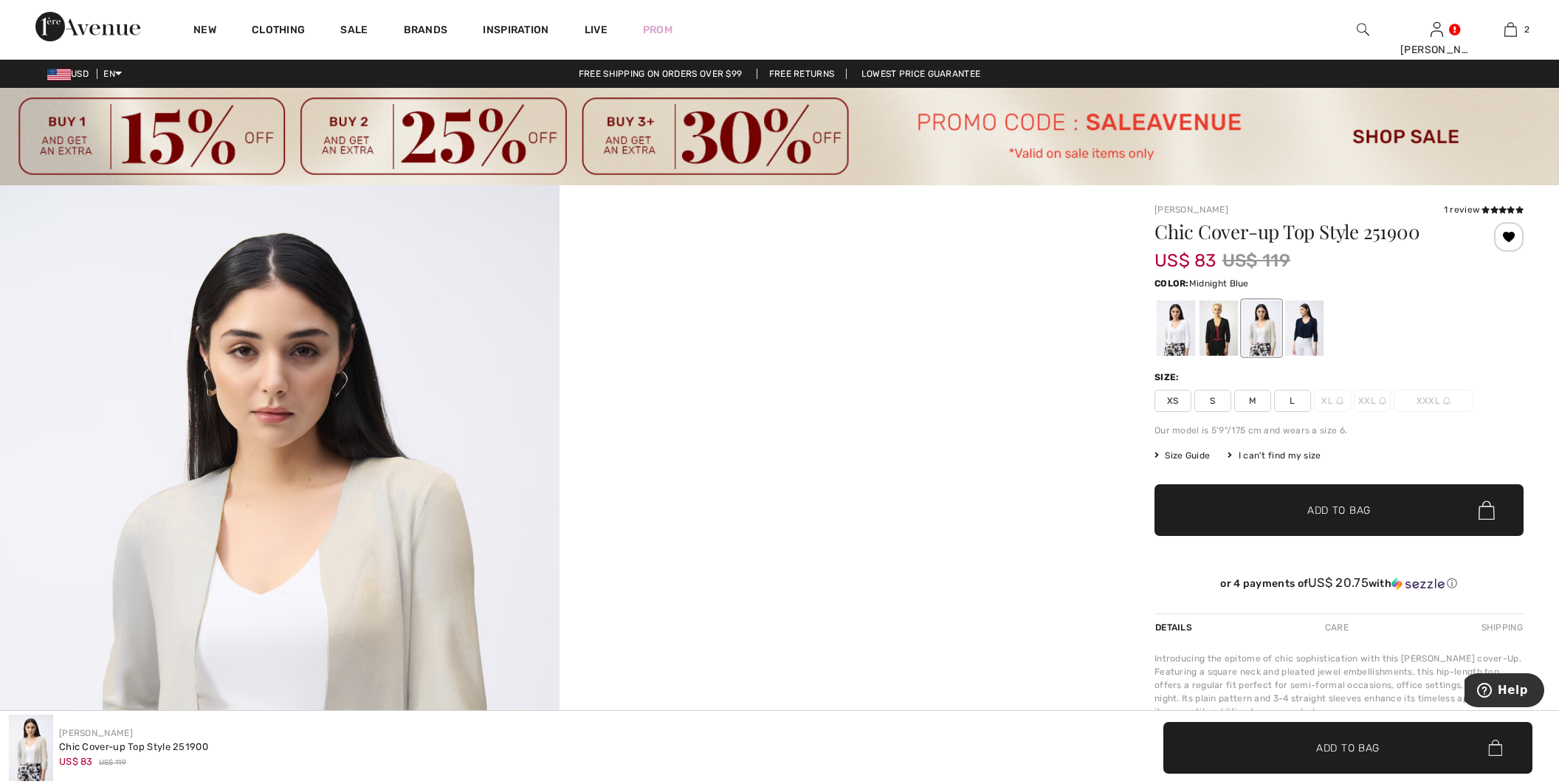
click at [1301, 322] on div at bounding box center [1305, 328] width 38 height 56
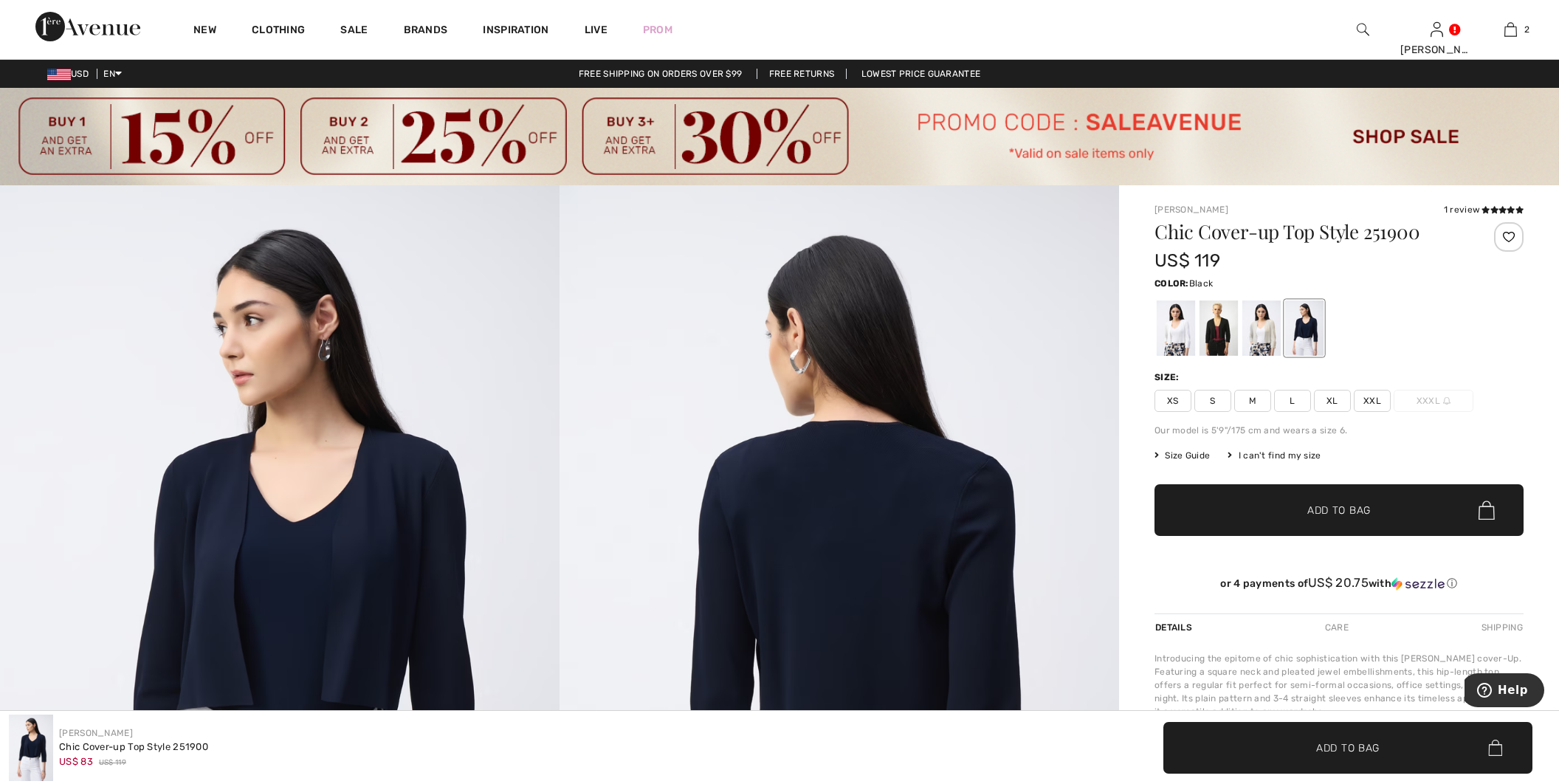
click at [1228, 324] on div at bounding box center [1219, 328] width 38 height 56
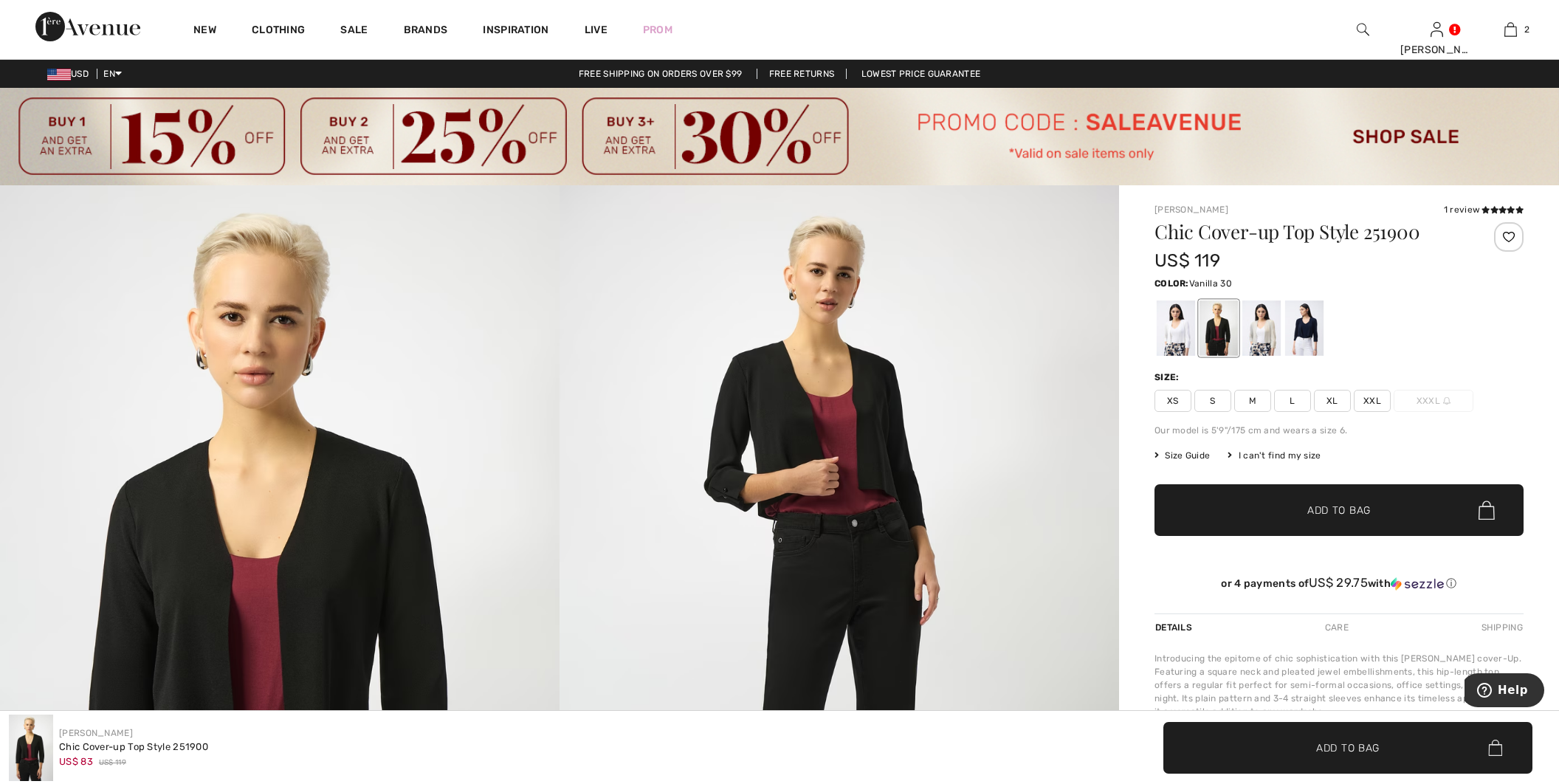
click at [1179, 324] on div at bounding box center [1176, 328] width 38 height 56
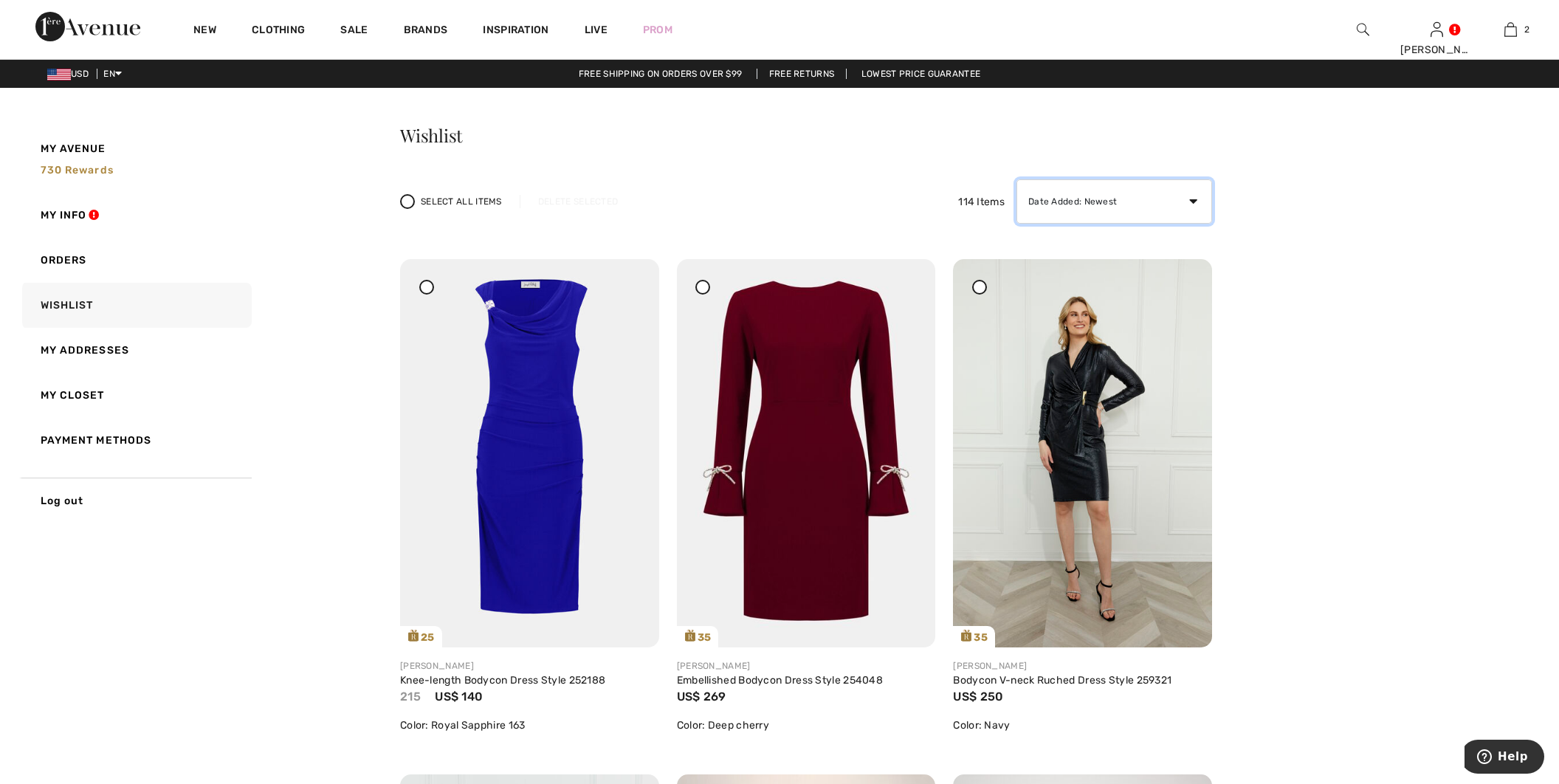
click at [1016, 180] on select "Date Added: Newest Date Added: Oldest Price: High to Low Price: Low to High Bra…" at bounding box center [1113, 201] width 195 height 44
click at [248, 490] on link "Log out" at bounding box center [135, 500] width 233 height 46
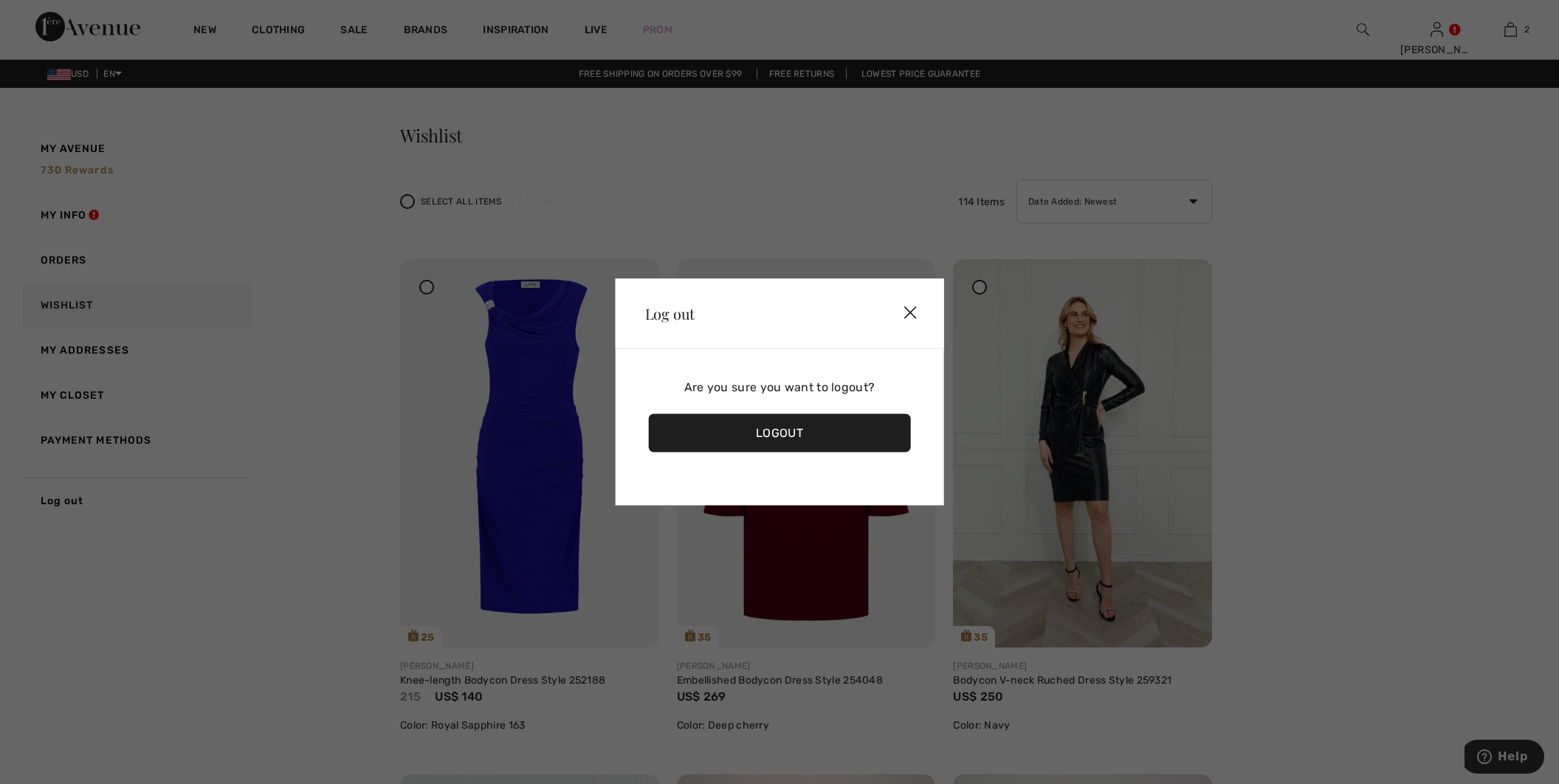
click at [911, 315] on img at bounding box center [909, 313] width 44 height 46
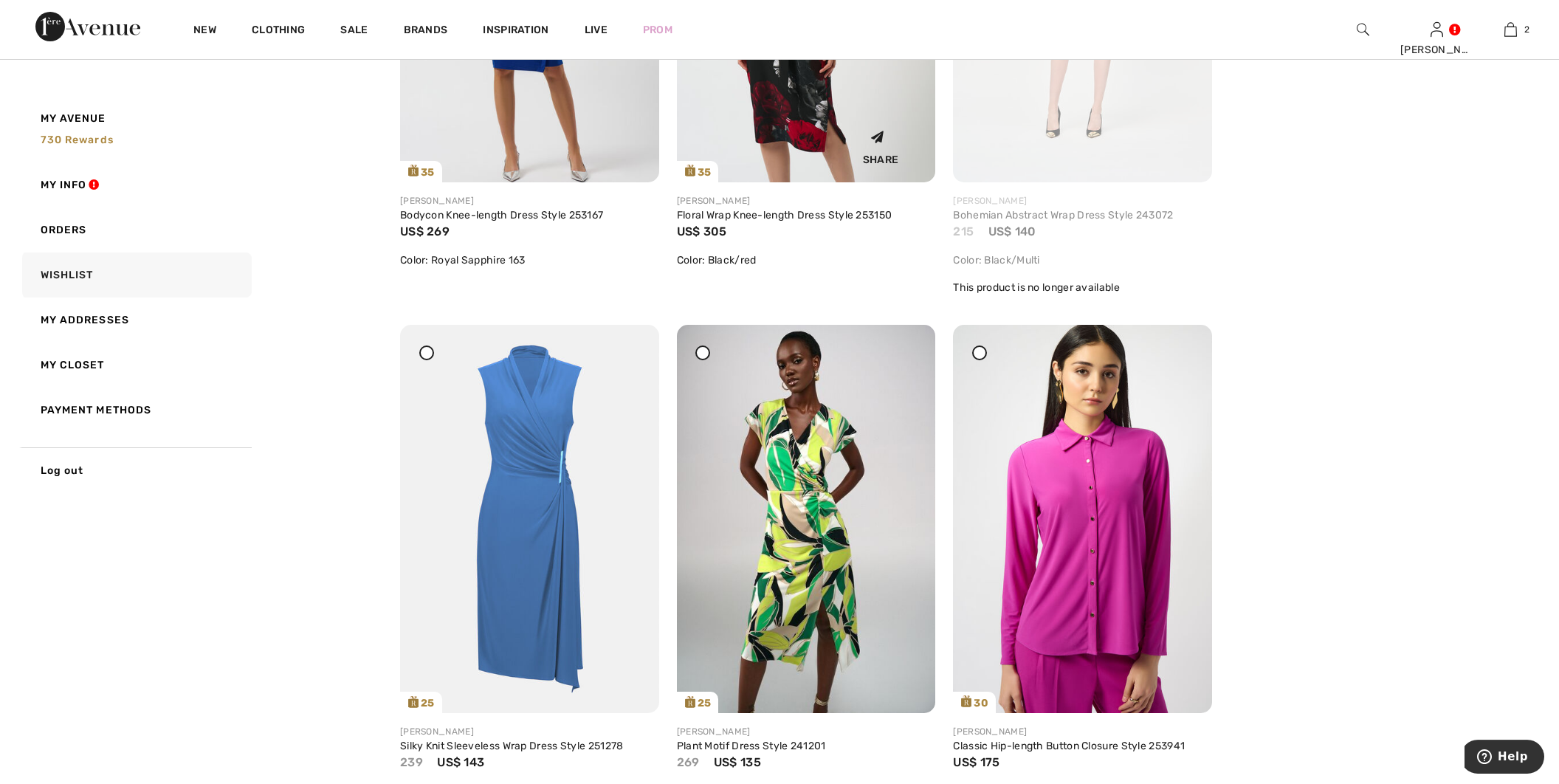
scroll to position [6754, 0]
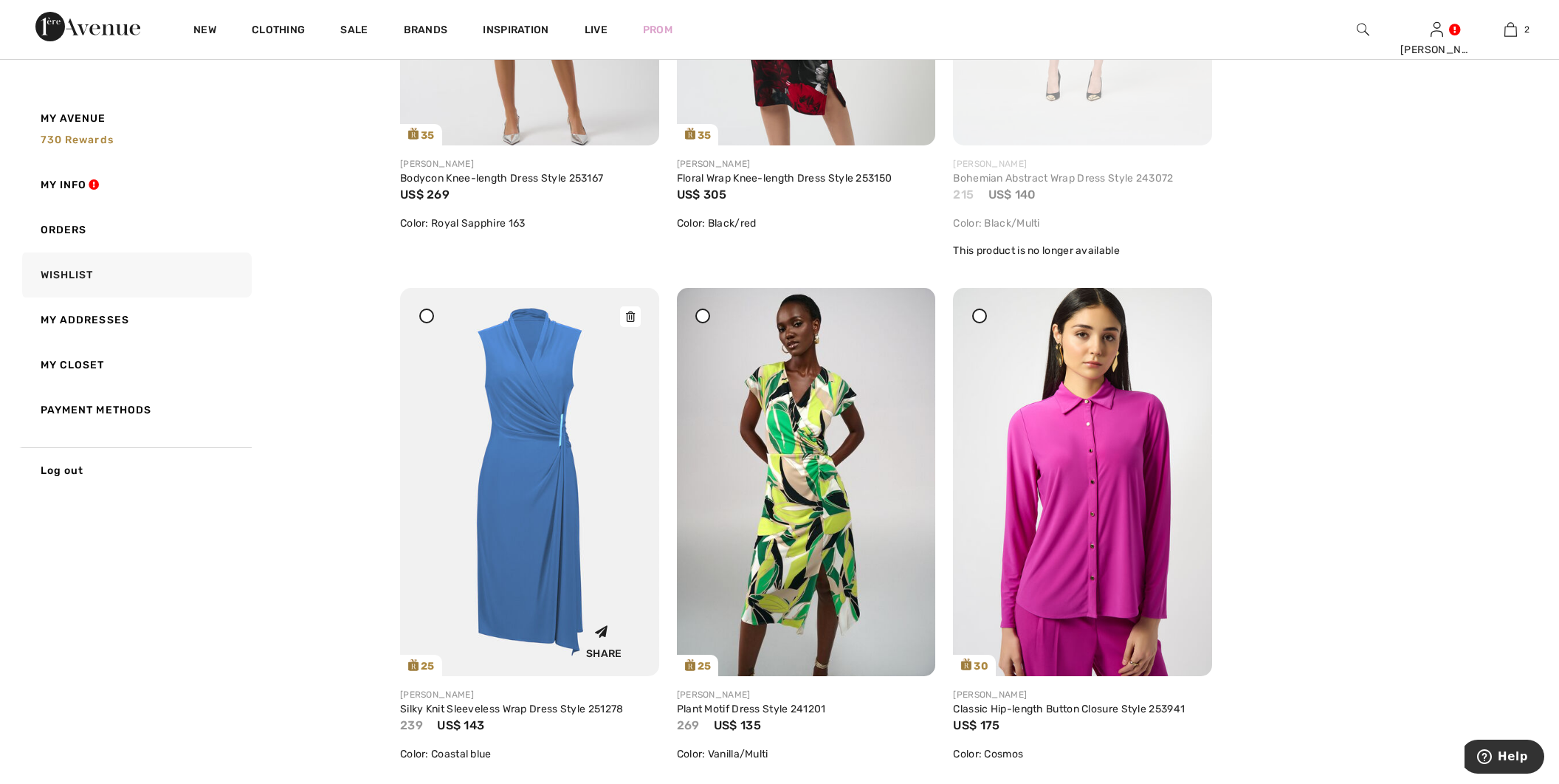
click at [643, 450] on img at bounding box center [530, 481] width 259 height 388
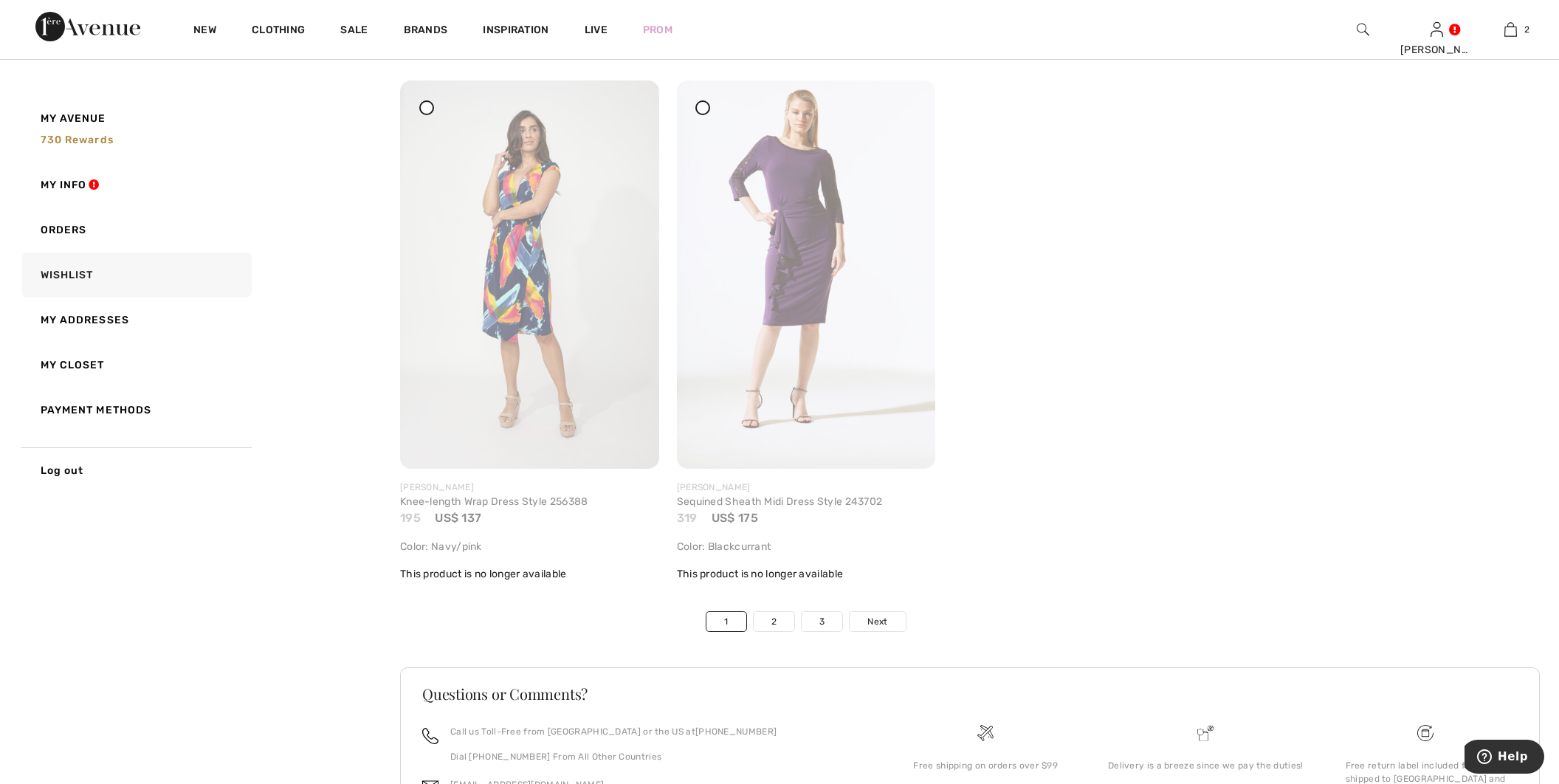
scroll to position [8633, 0]
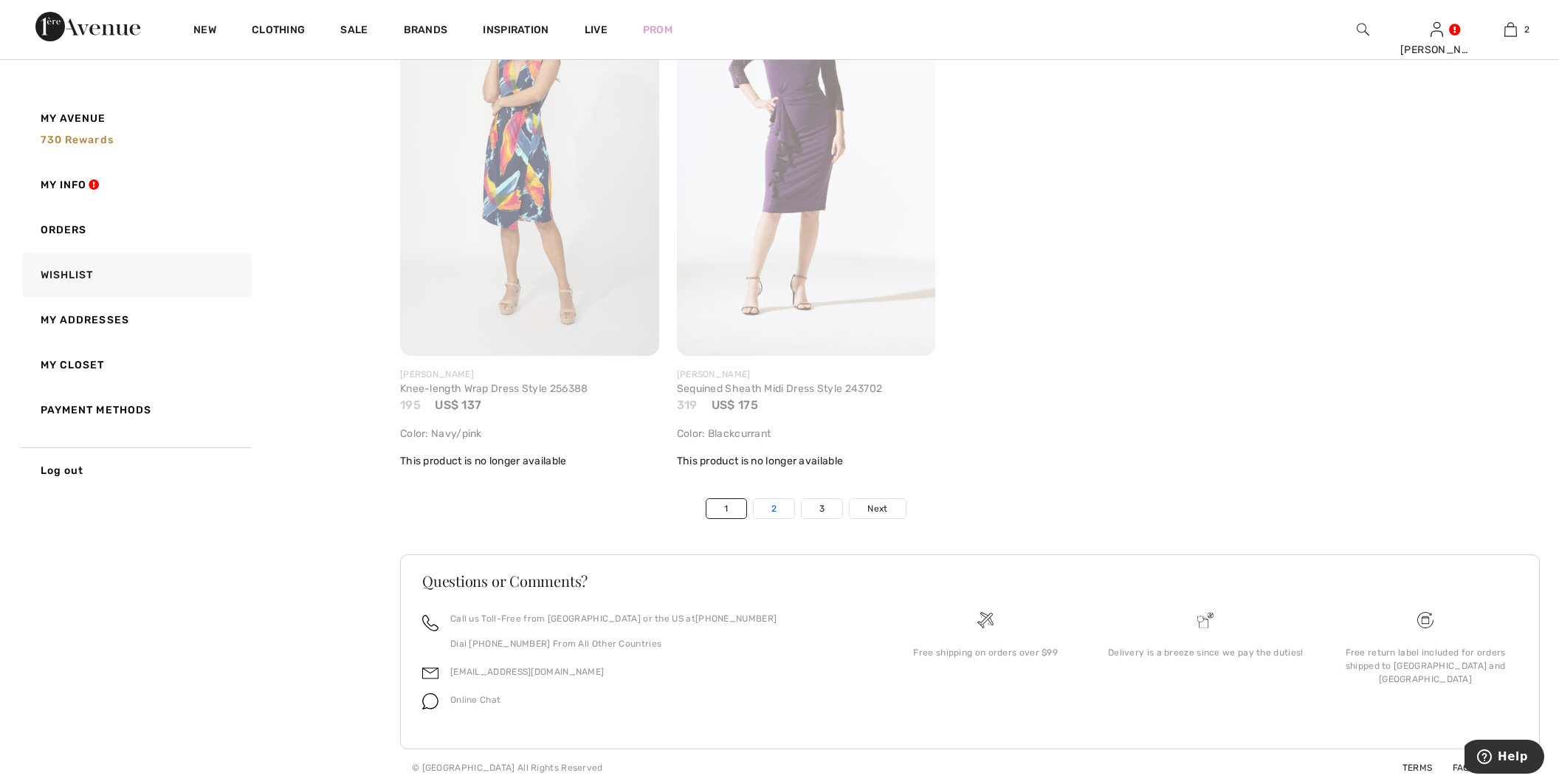
click at [786, 504] on link "2" at bounding box center [774, 509] width 41 height 19
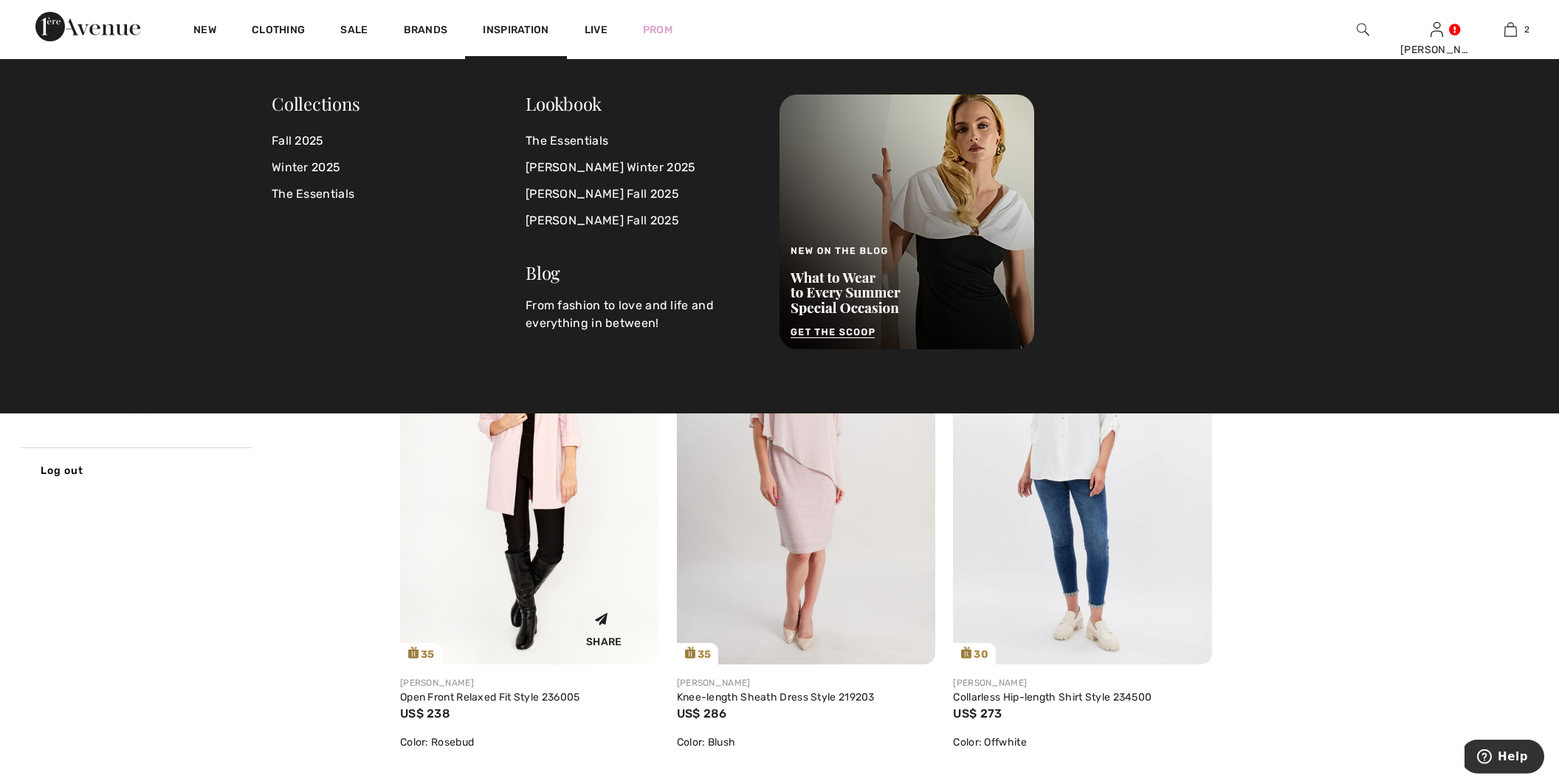
scroll to position [5299, 0]
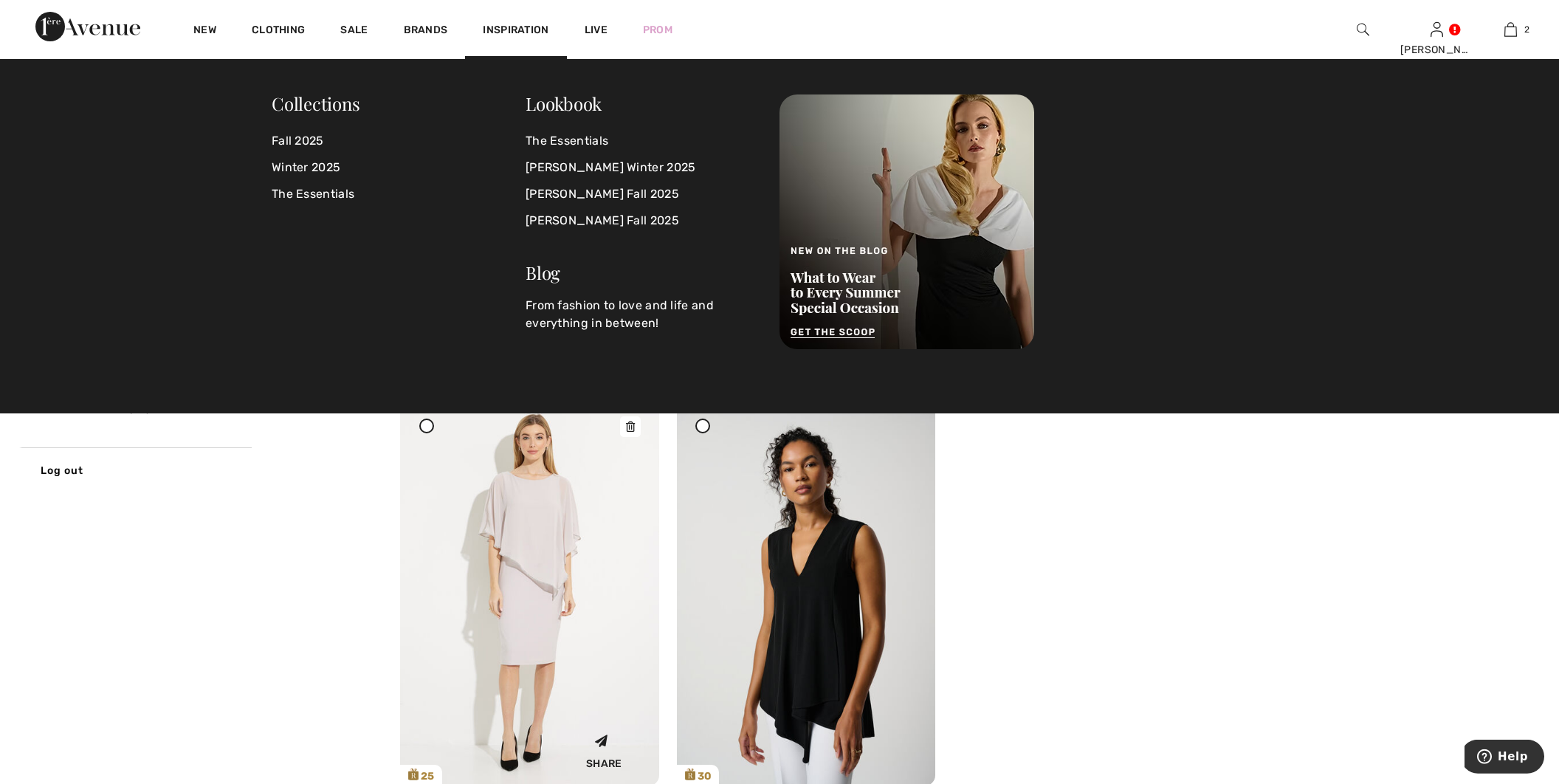
scroll to position [8312, 0]
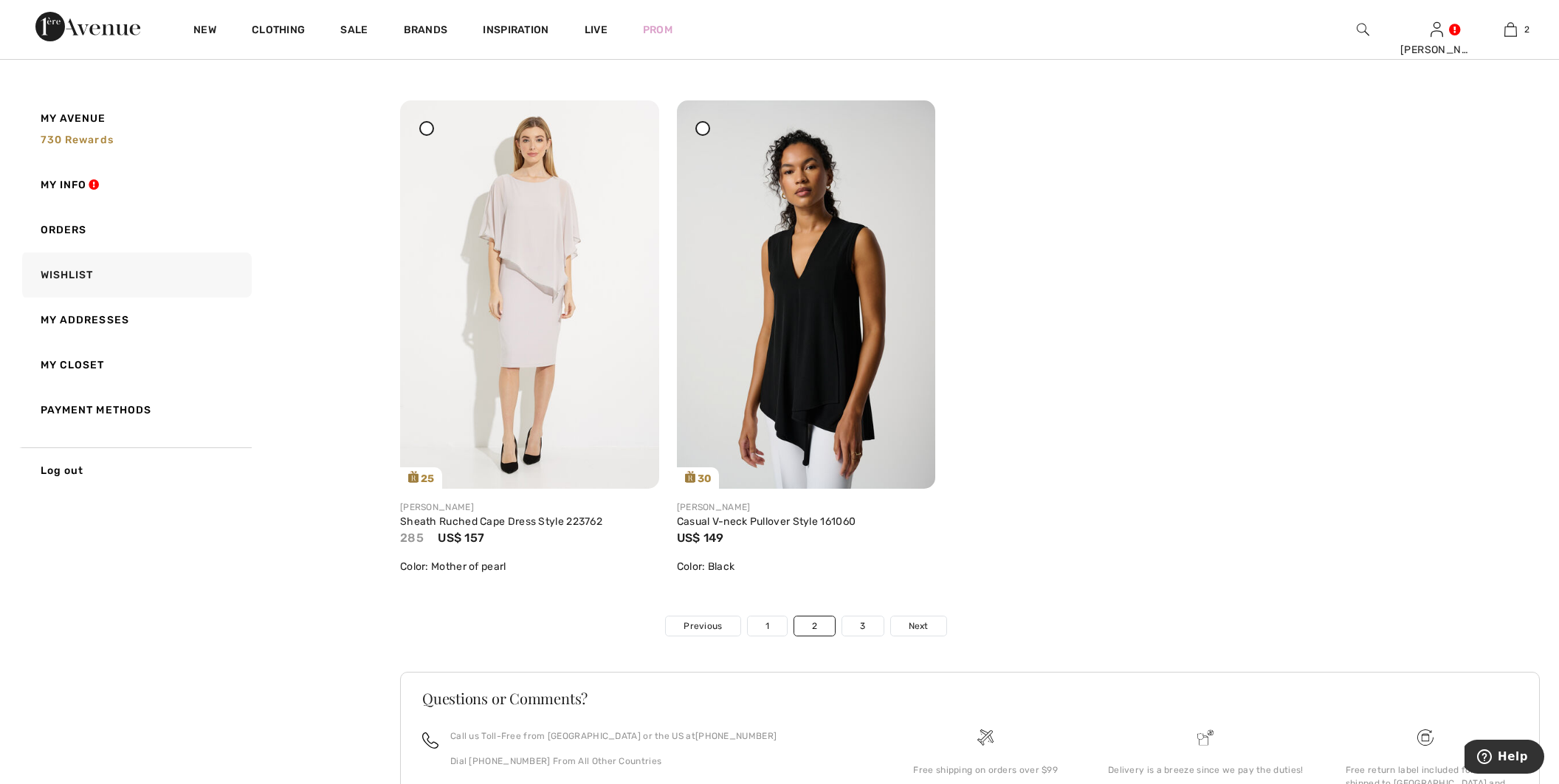
scroll to position [8623, 0]
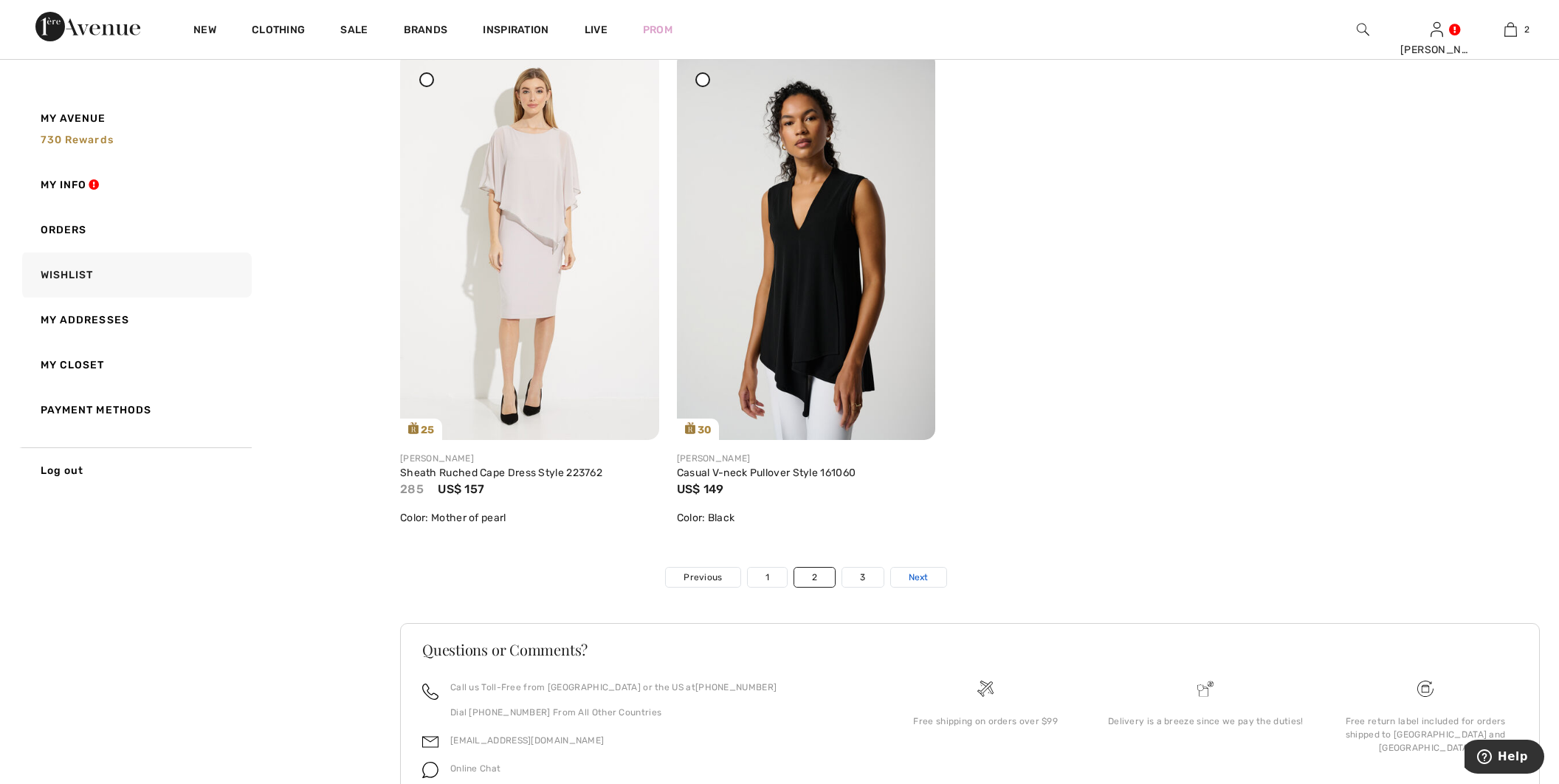
click at [925, 578] on span "Next" at bounding box center [918, 576] width 20 height 13
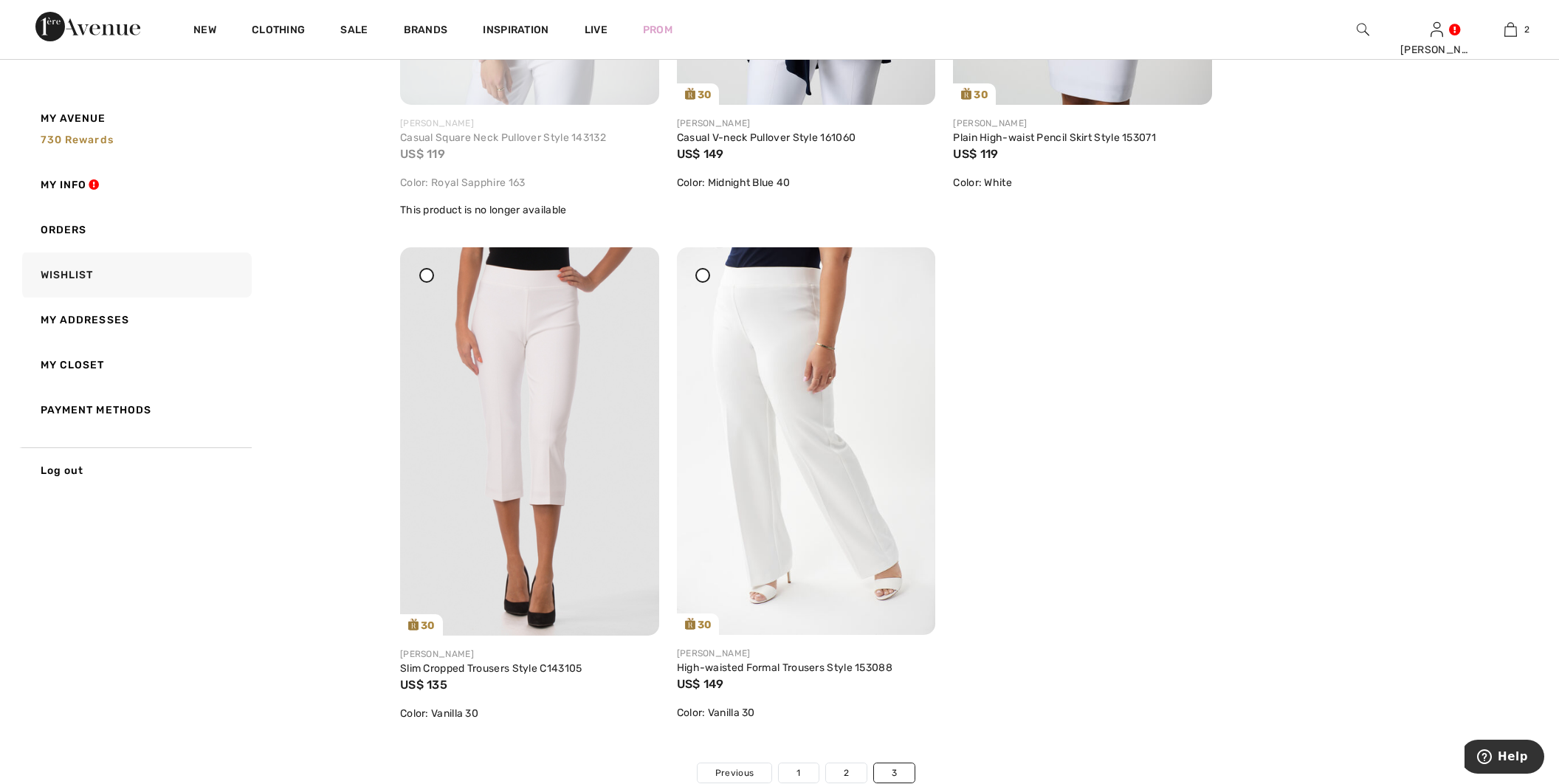
scroll to position [2181, 0]
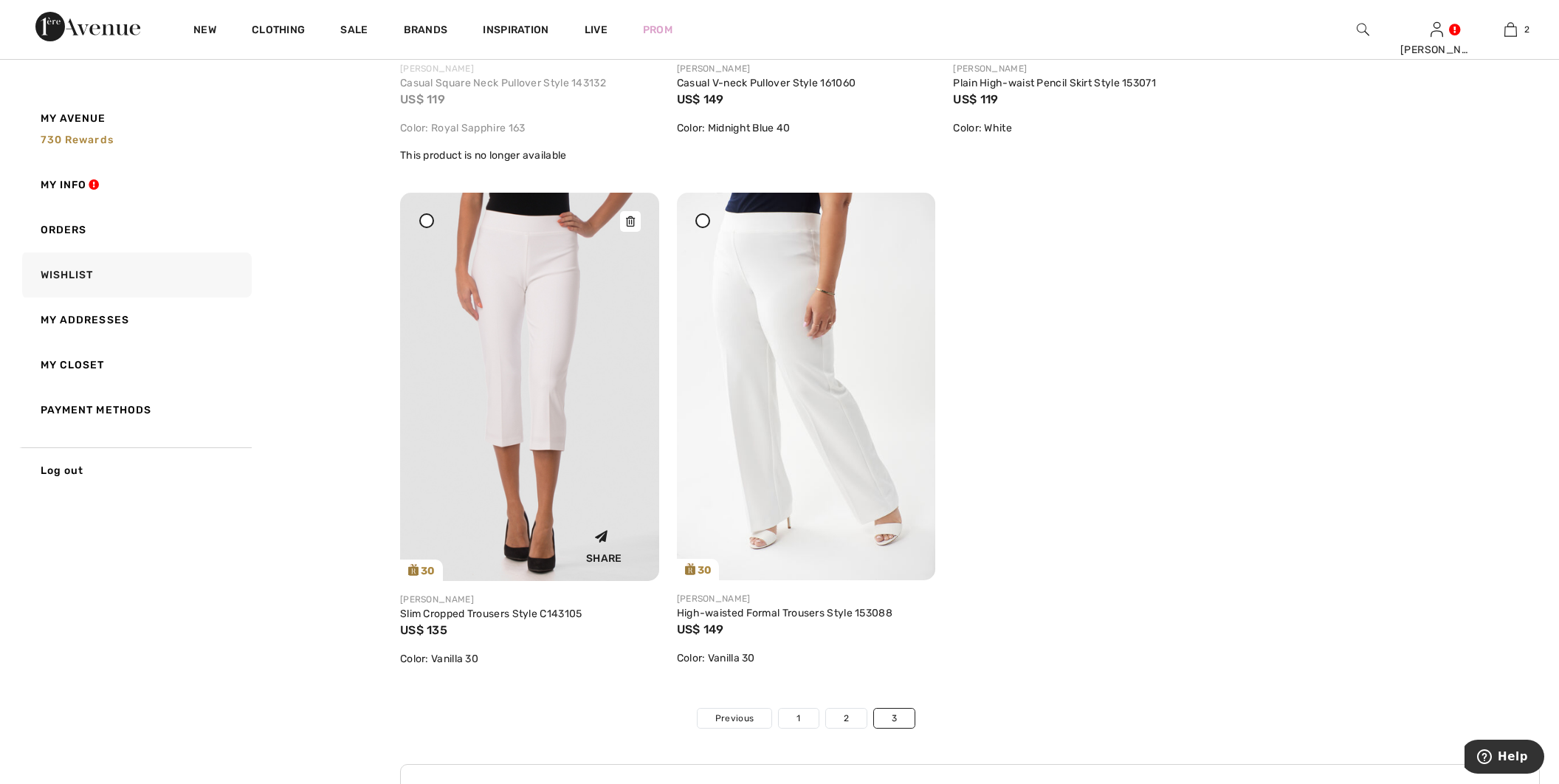
click at [535, 416] on img at bounding box center [530, 386] width 259 height 388
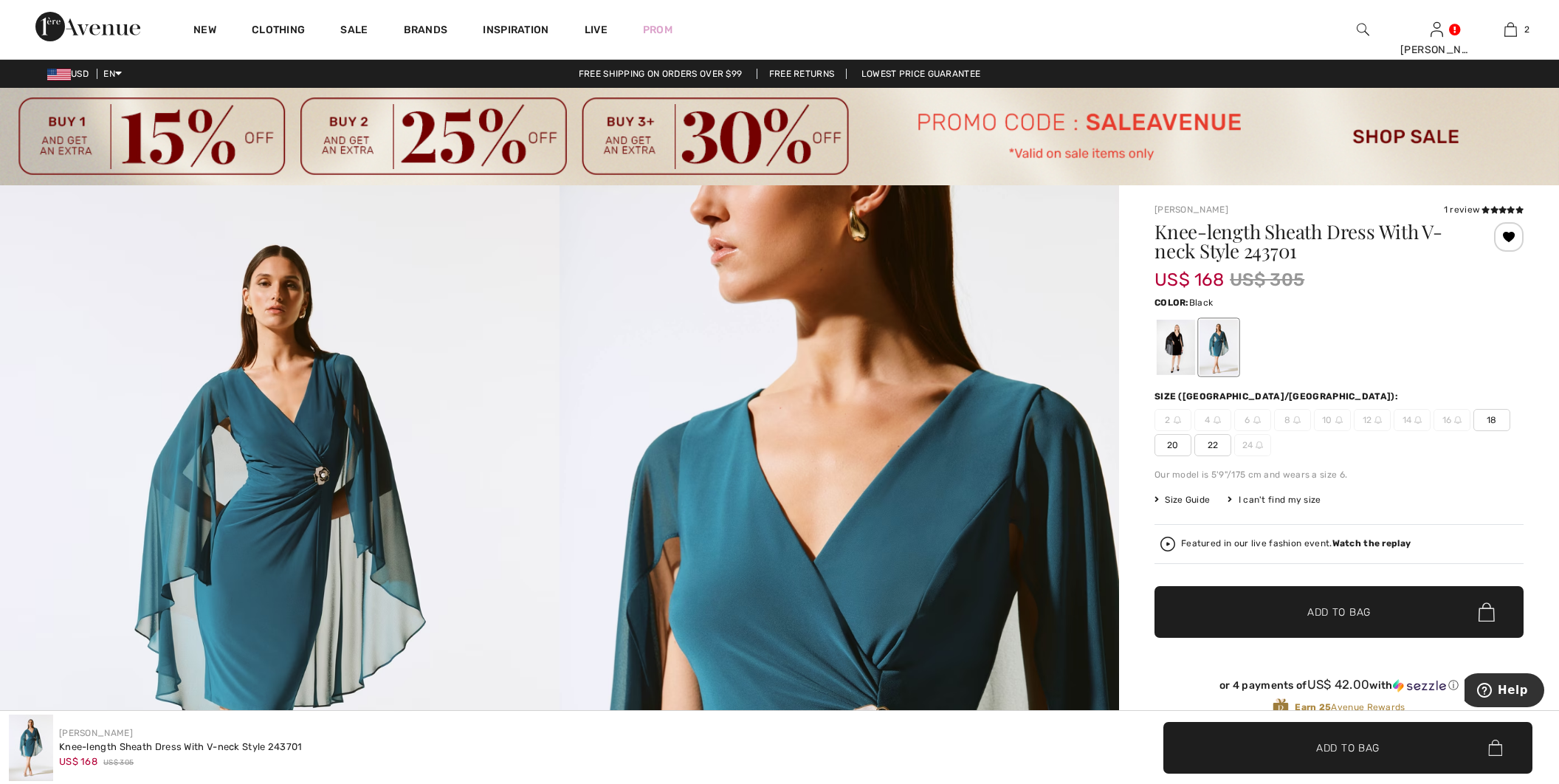
click at [1164, 355] on div at bounding box center [1176, 347] width 38 height 56
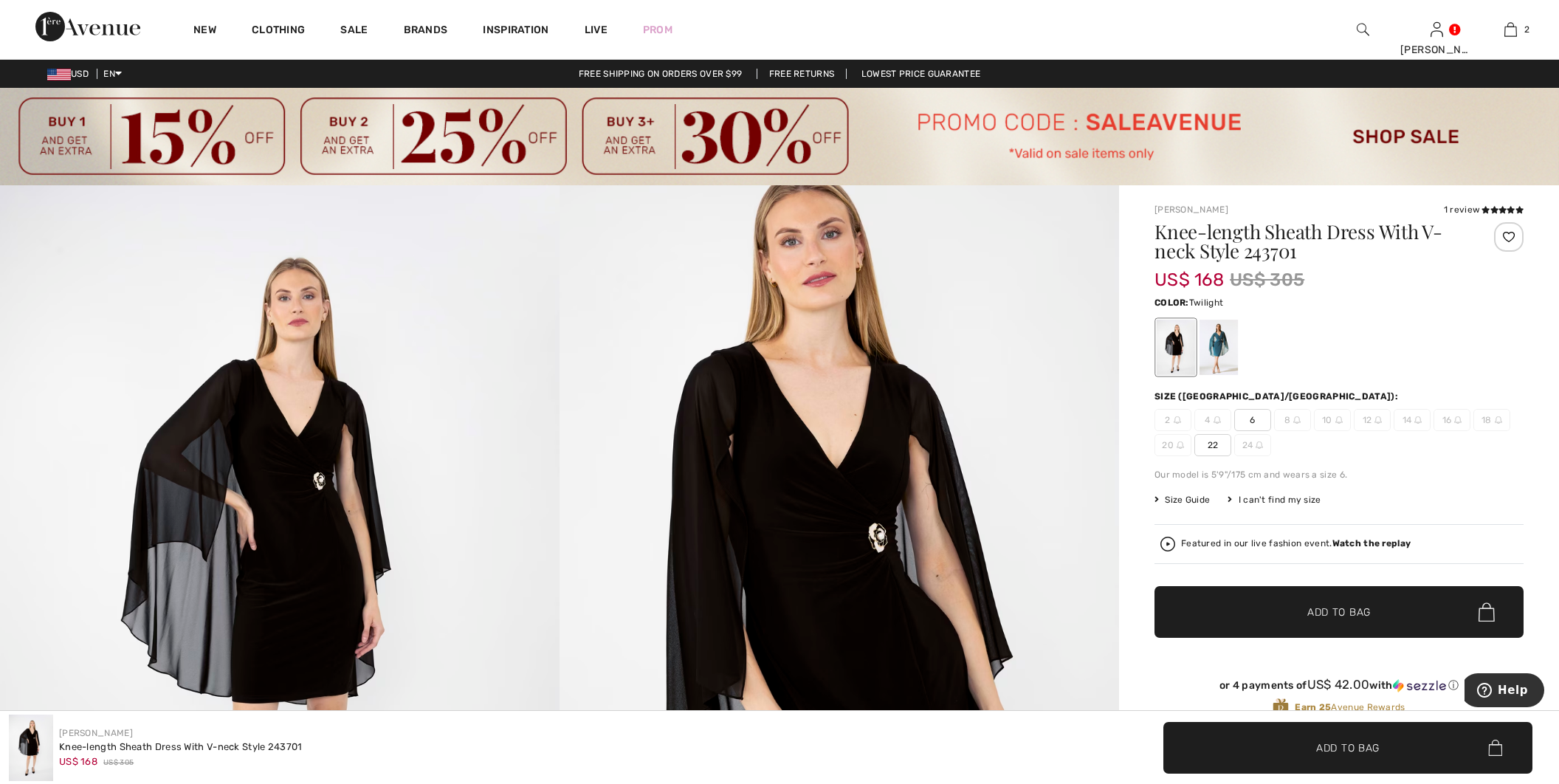
click at [1207, 352] on div at bounding box center [1219, 347] width 38 height 56
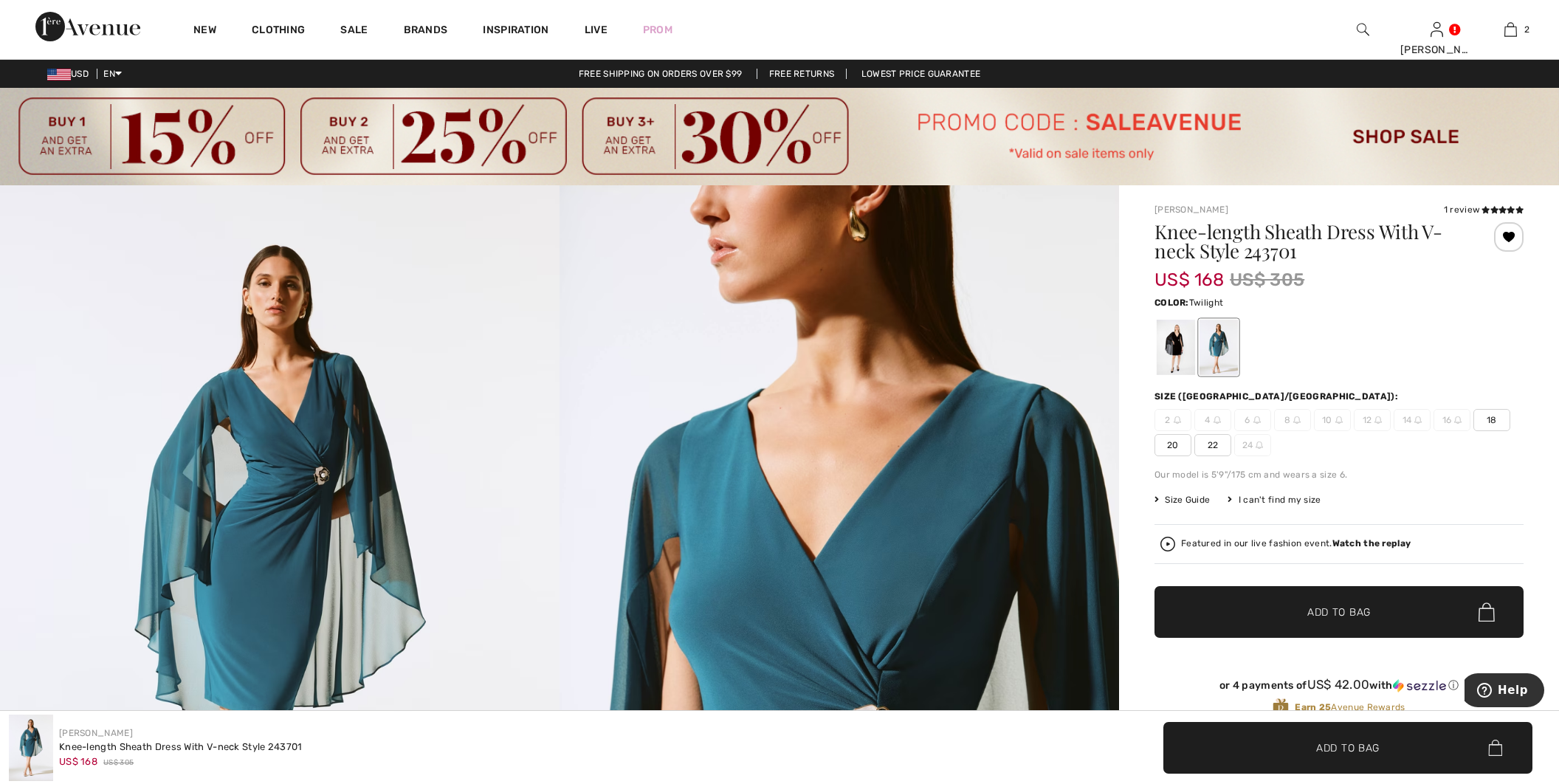
click at [1207, 450] on span "22" at bounding box center [1212, 445] width 36 height 22
click at [1259, 603] on span "✔ Added to Bag Add to Bag" at bounding box center [1338, 611] width 369 height 51
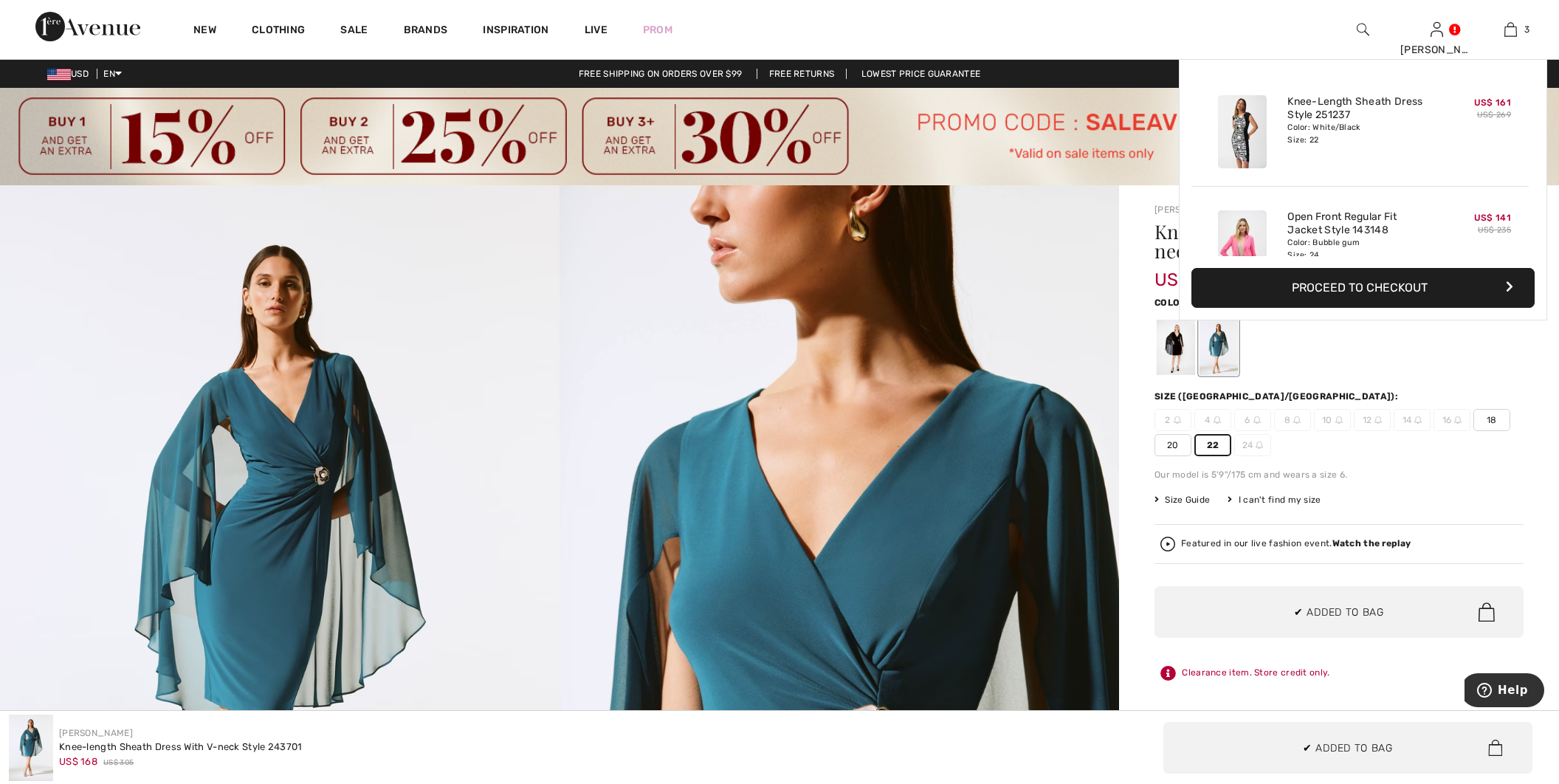
scroll to position [160, 0]
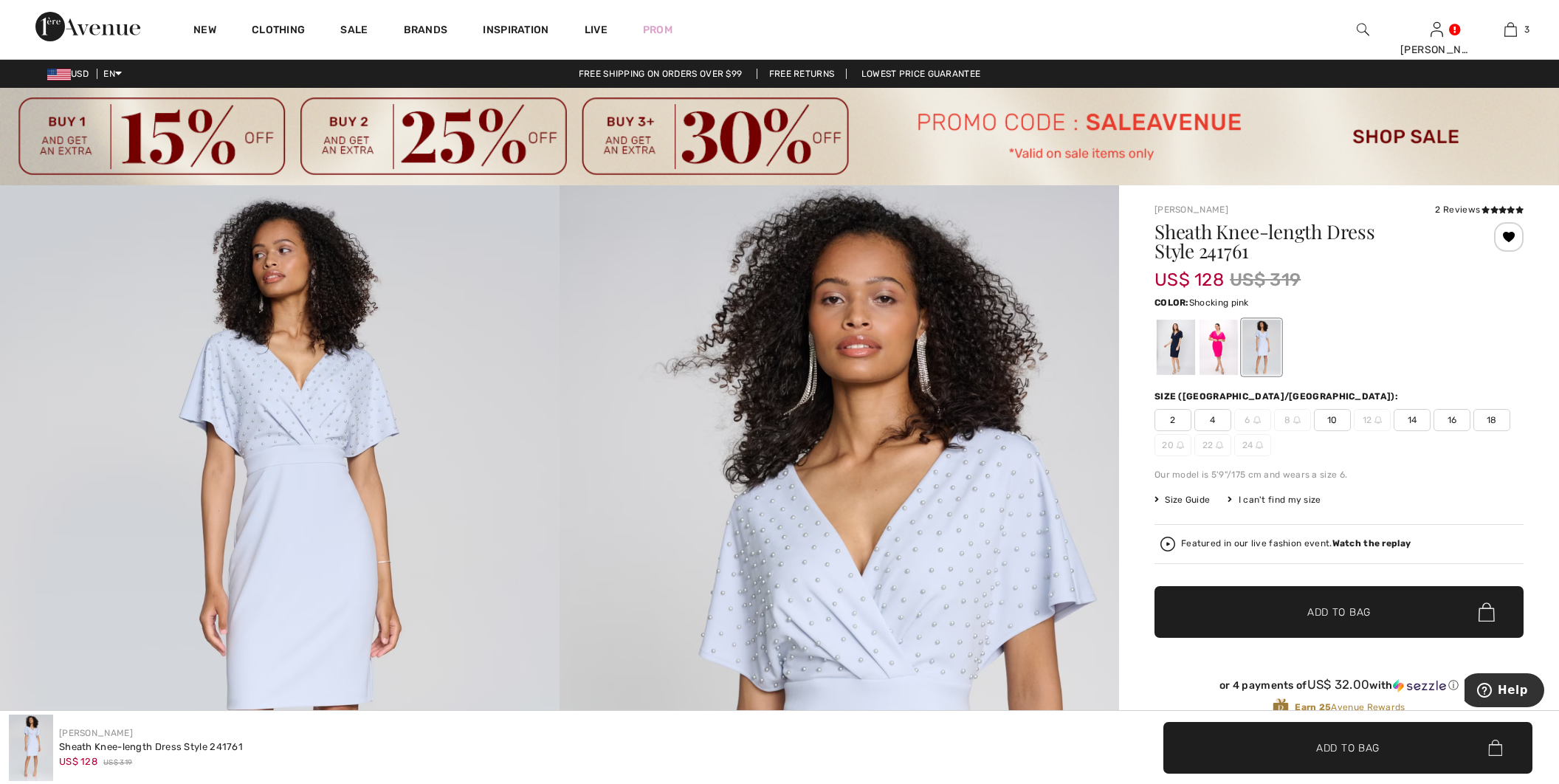
click at [1208, 363] on div at bounding box center [1219, 347] width 38 height 56
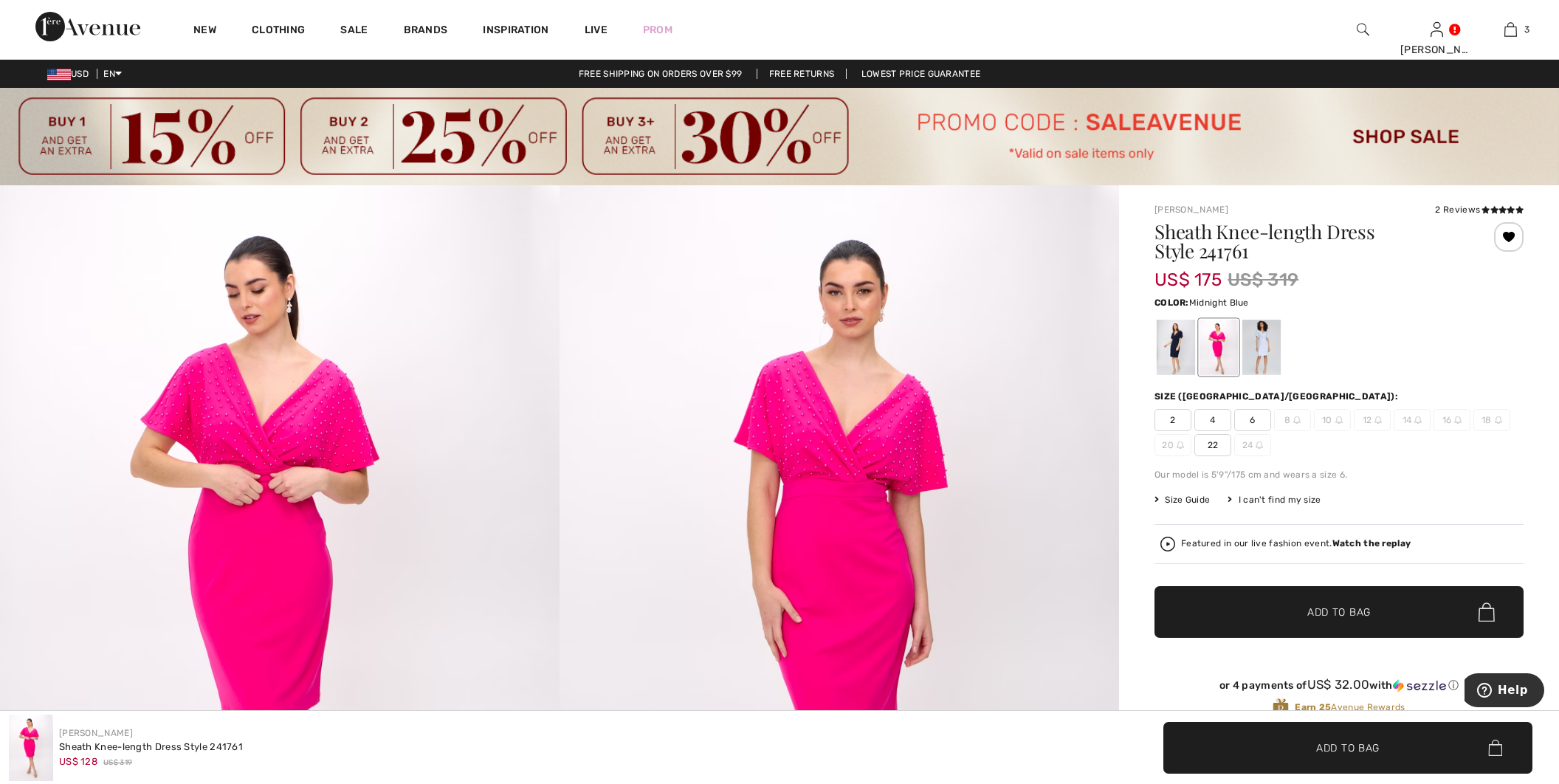
click at [1166, 352] on div at bounding box center [1176, 347] width 38 height 56
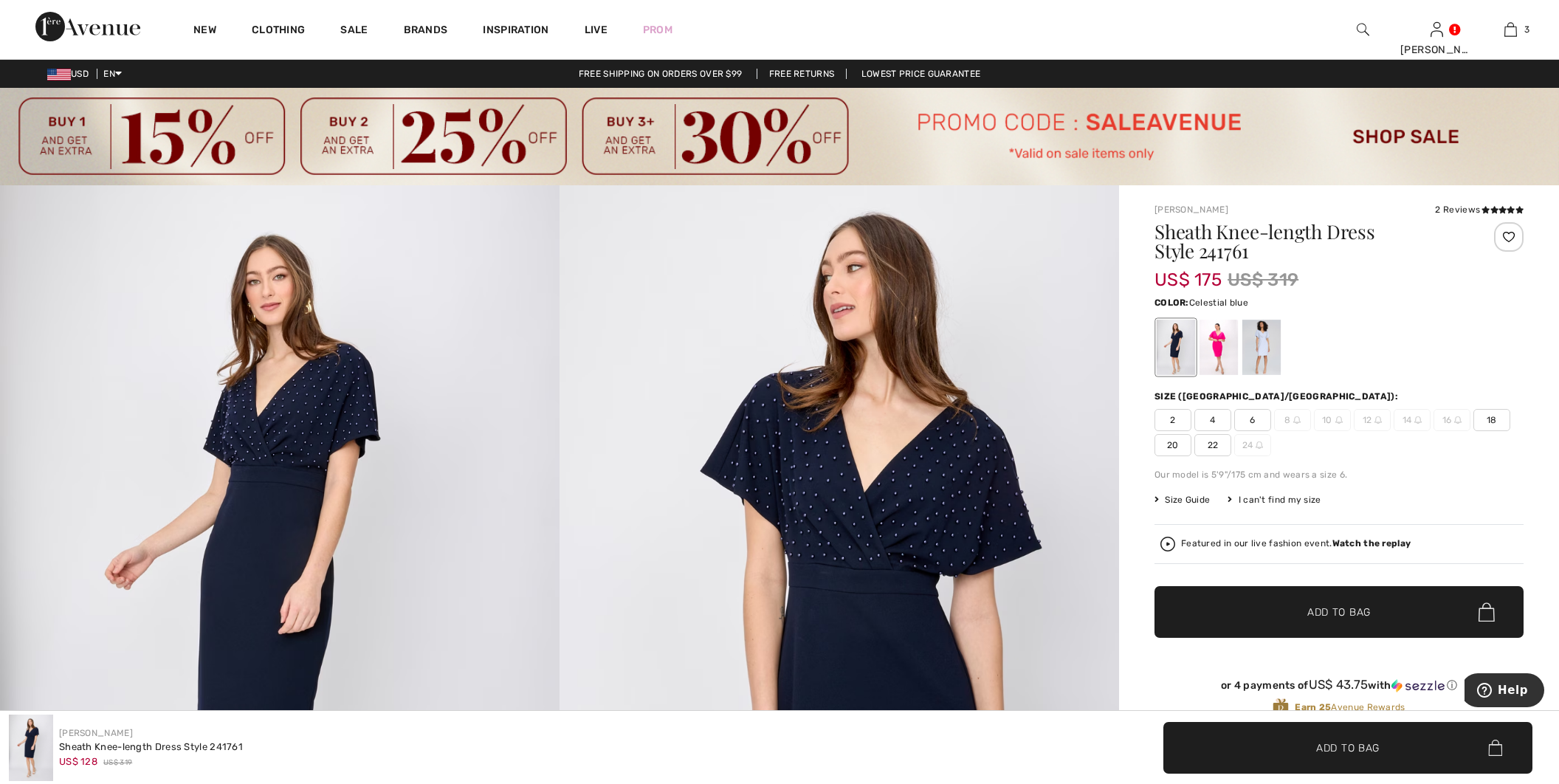
click at [1257, 351] on div at bounding box center [1261, 347] width 38 height 56
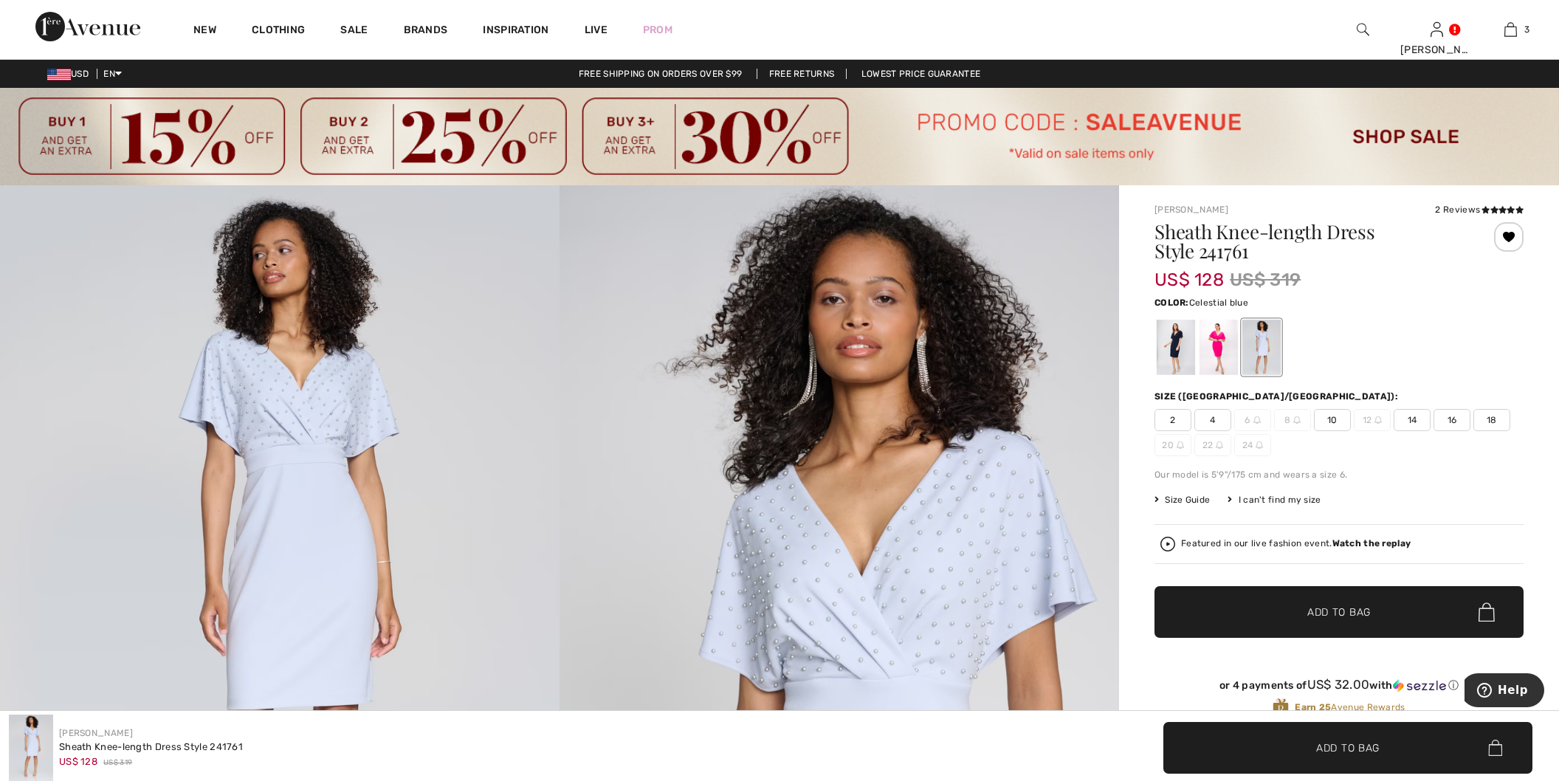
click at [1494, 419] on span "18" at bounding box center [1491, 419] width 36 height 22
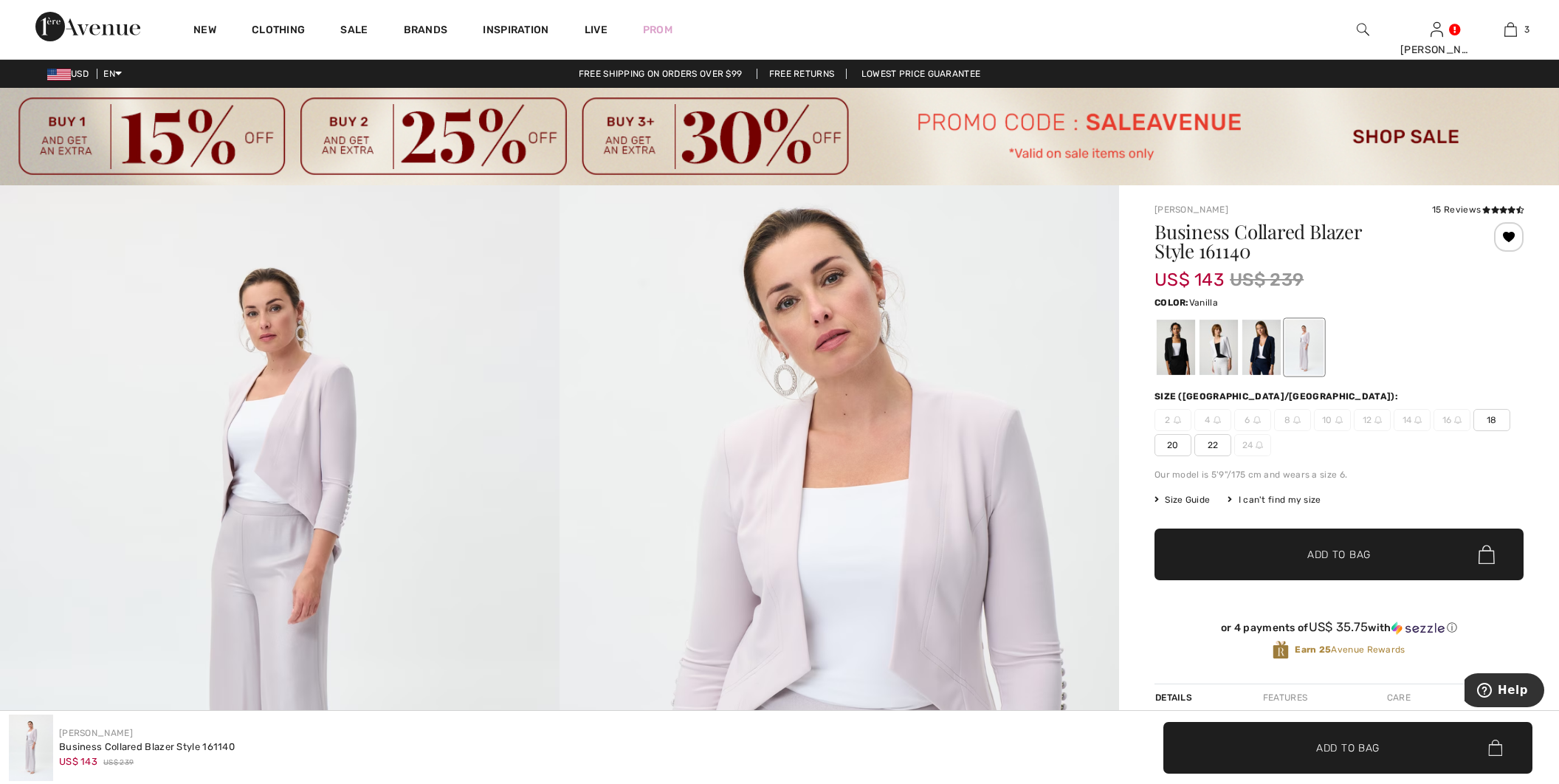
click at [1232, 346] on div at bounding box center [1219, 347] width 38 height 56
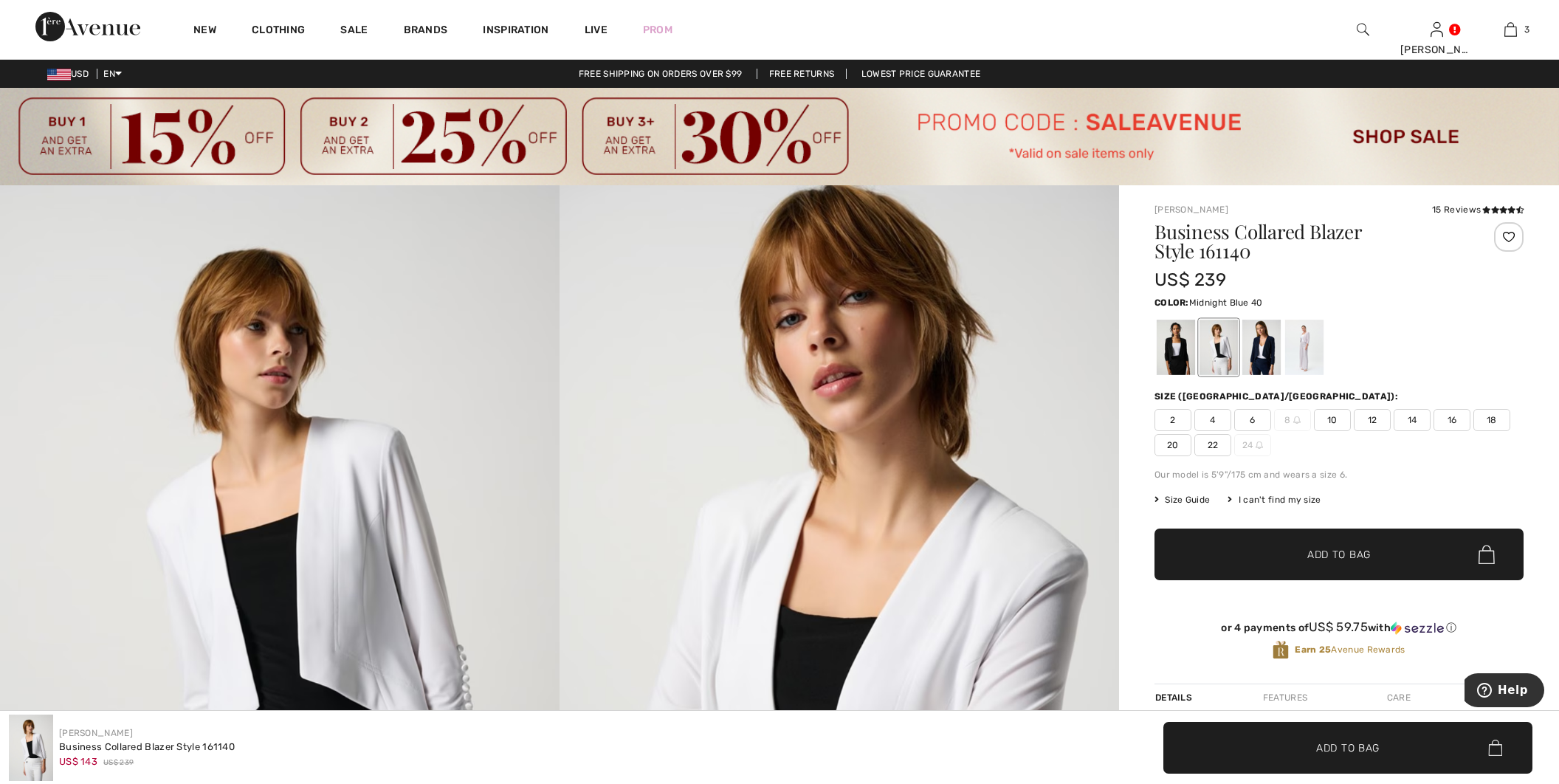
click at [1258, 356] on div at bounding box center [1261, 347] width 38 height 56
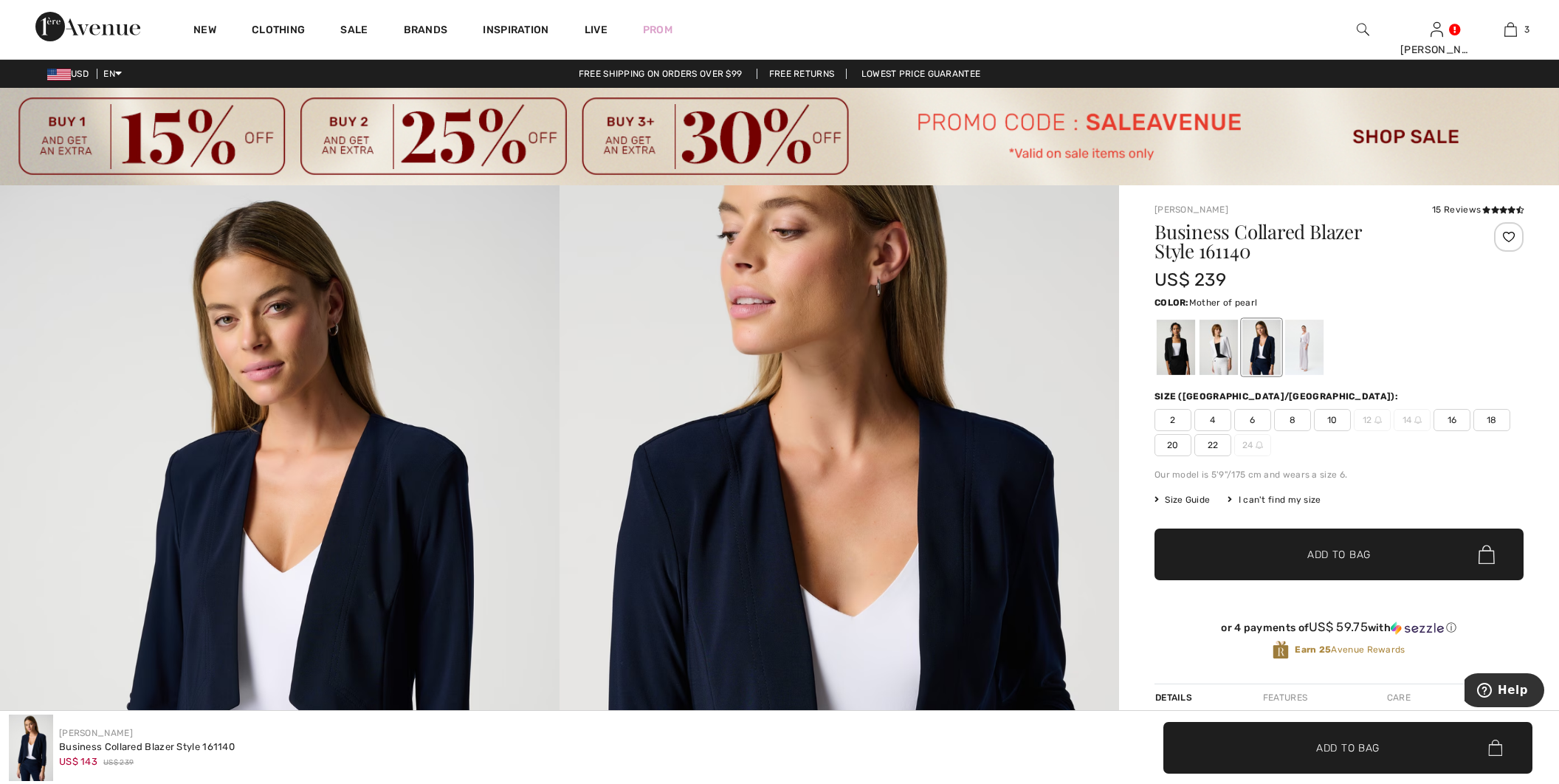
click at [1305, 355] on div at bounding box center [1305, 347] width 38 height 56
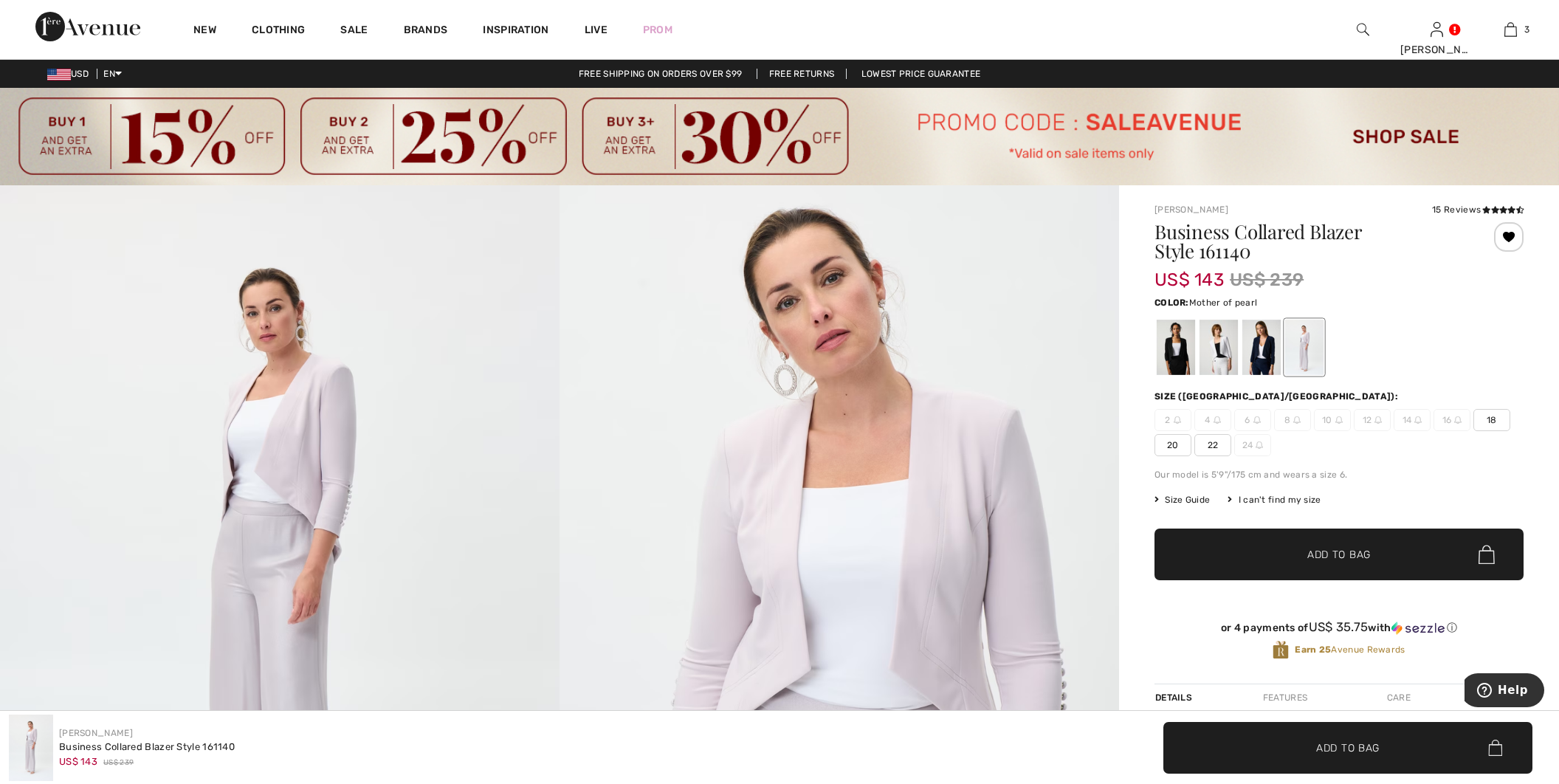
click at [1215, 444] on span "22" at bounding box center [1212, 445] width 36 height 22
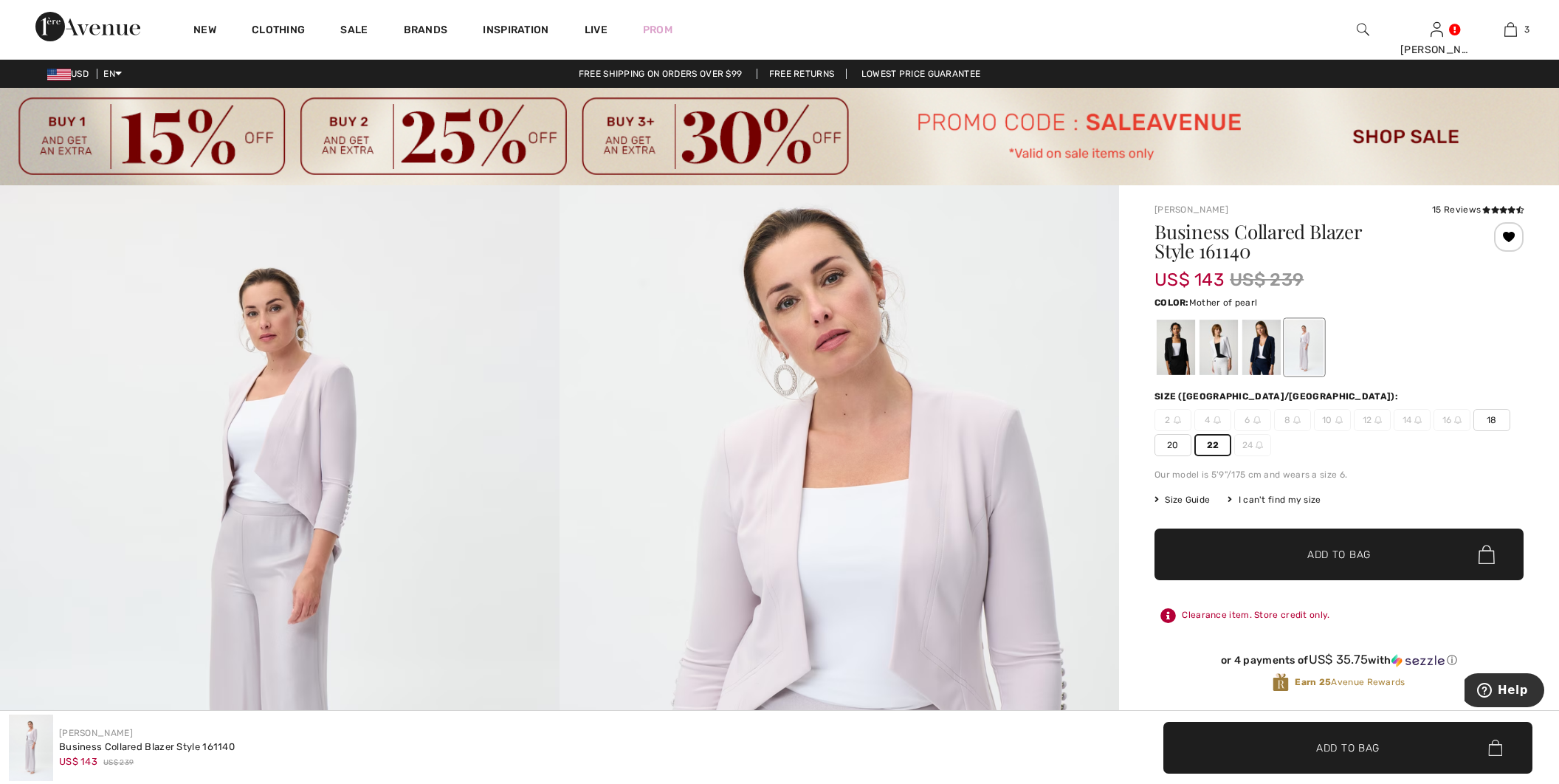
click at [1223, 545] on span "✔ Added to Bag Add to Bag" at bounding box center [1338, 554] width 369 height 51
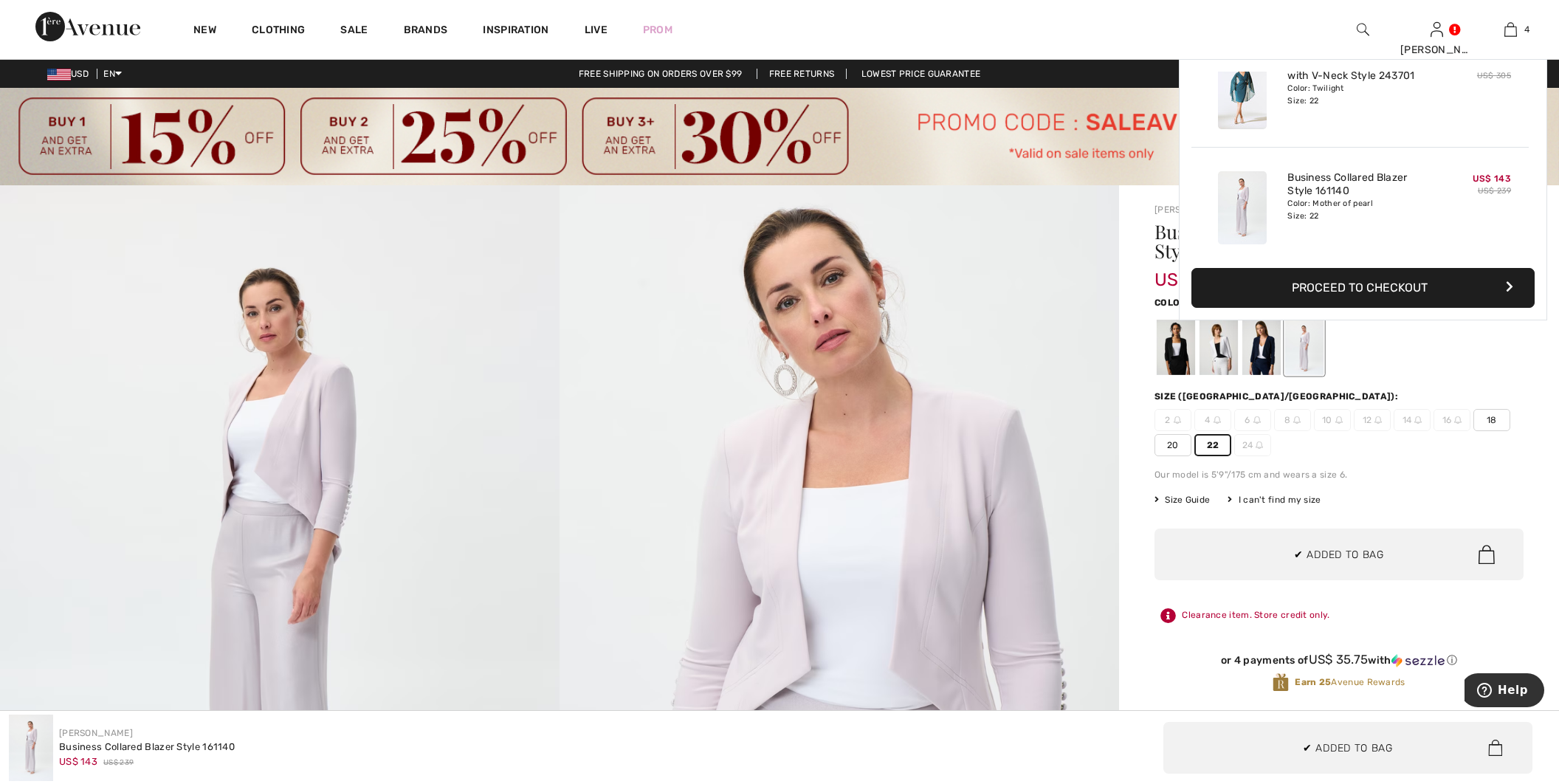
scroll to position [274, 0]
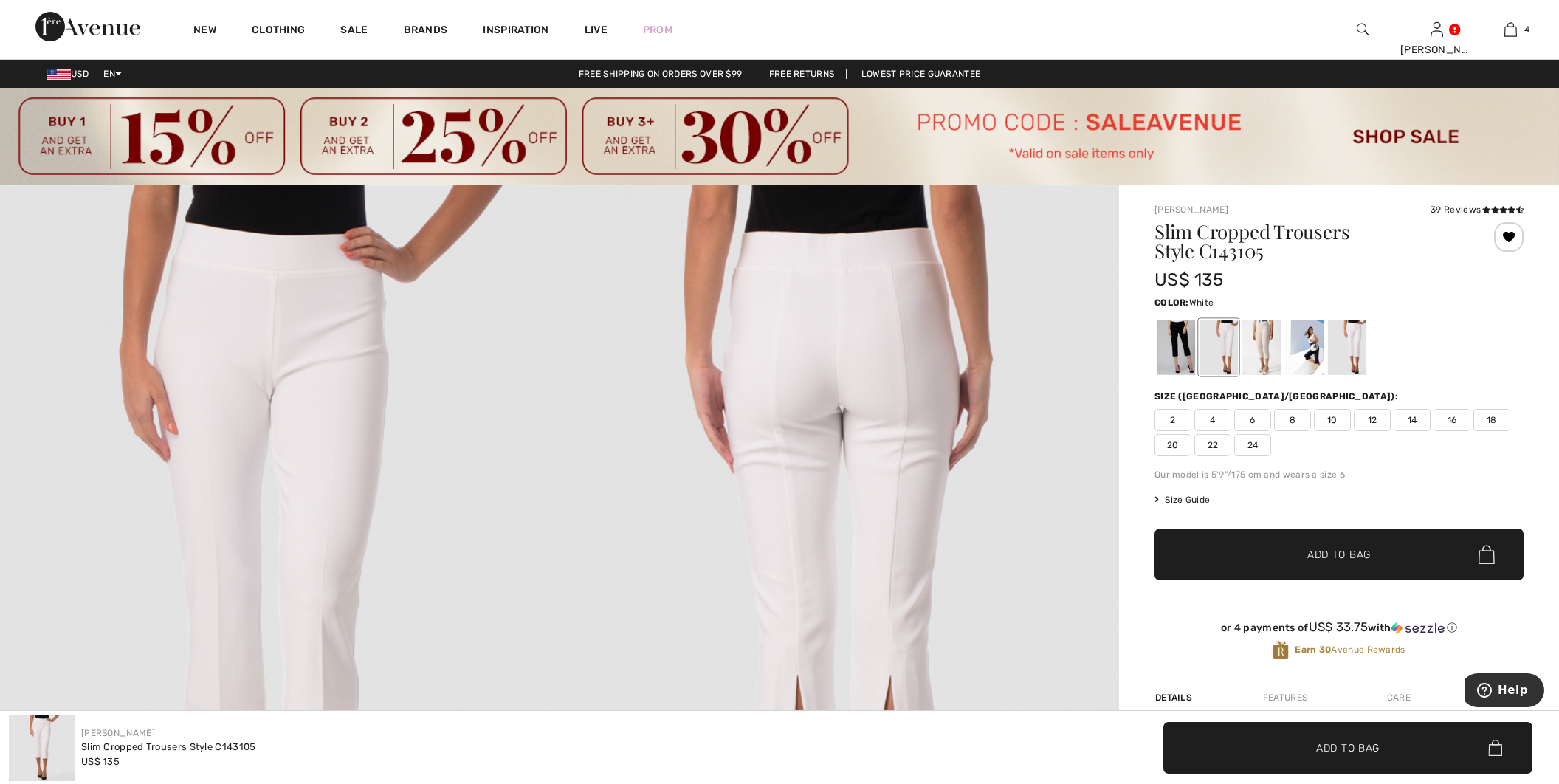
click at [1345, 363] on div at bounding box center [1347, 347] width 38 height 56
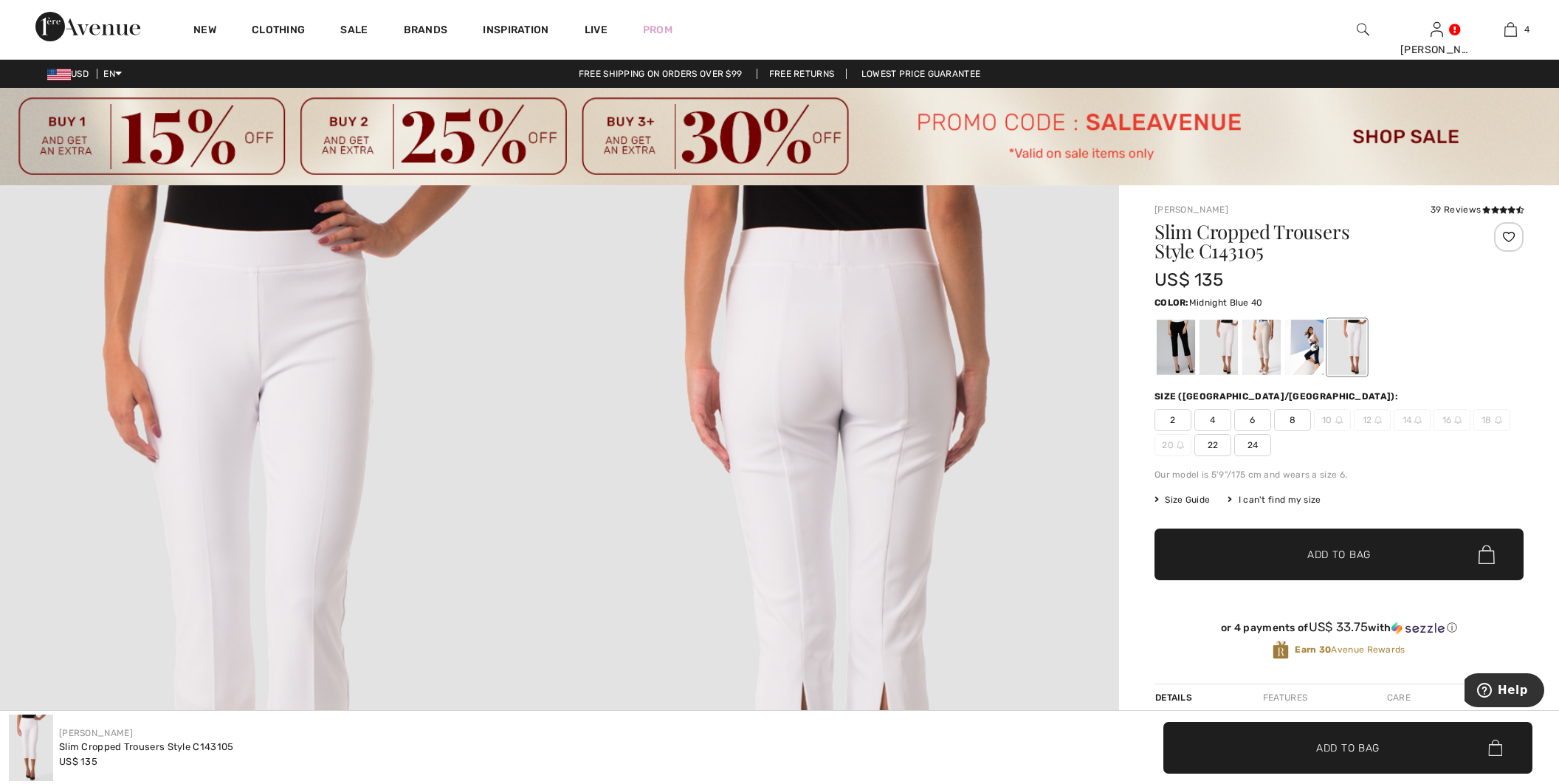
click at [1311, 357] on div at bounding box center [1305, 347] width 38 height 56
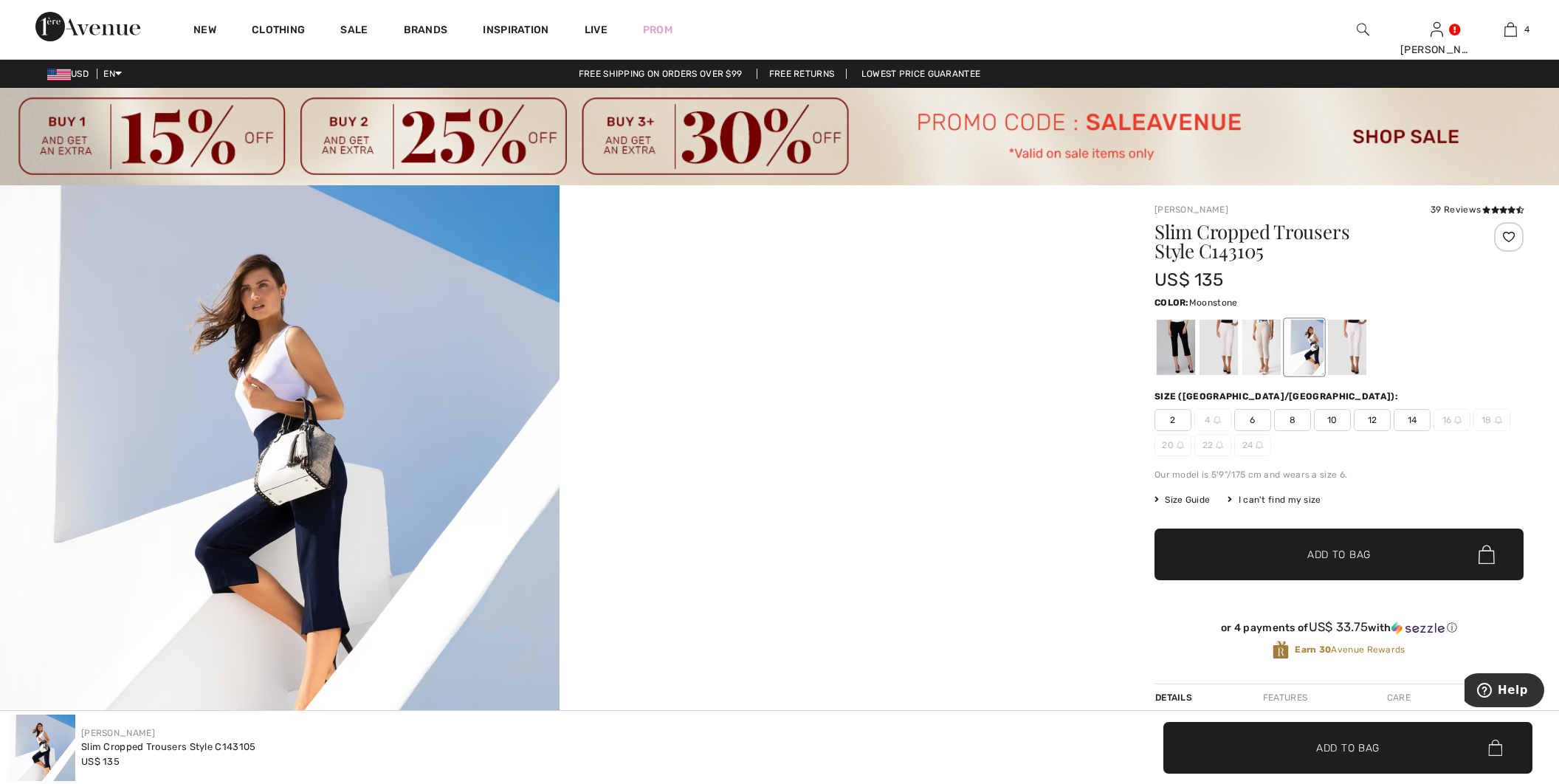
click at [1275, 352] on div at bounding box center [1261, 347] width 38 height 56
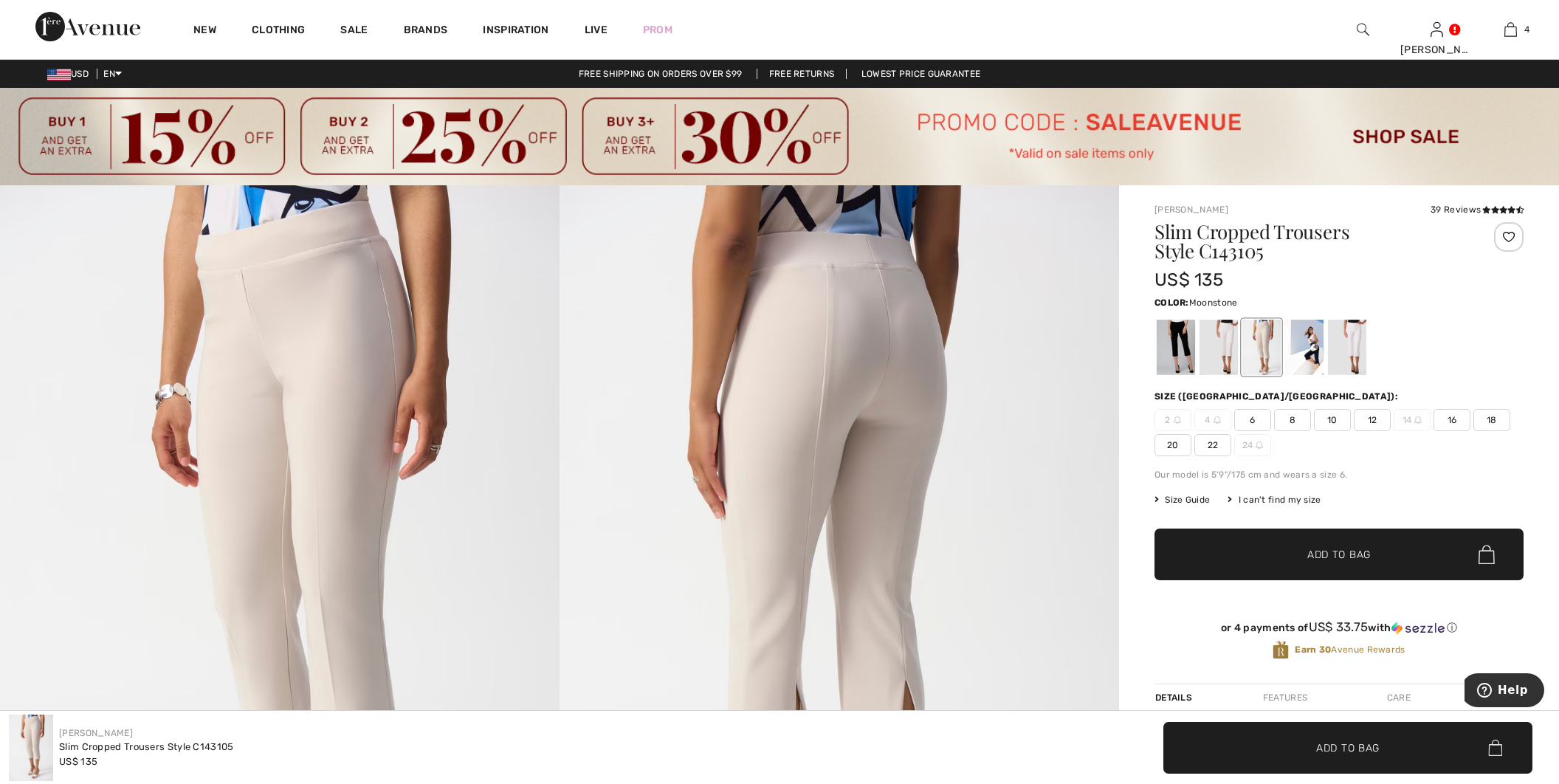
click at [1250, 348] on div at bounding box center [1261, 347] width 38 height 56
click at [1223, 346] on div at bounding box center [1219, 347] width 38 height 56
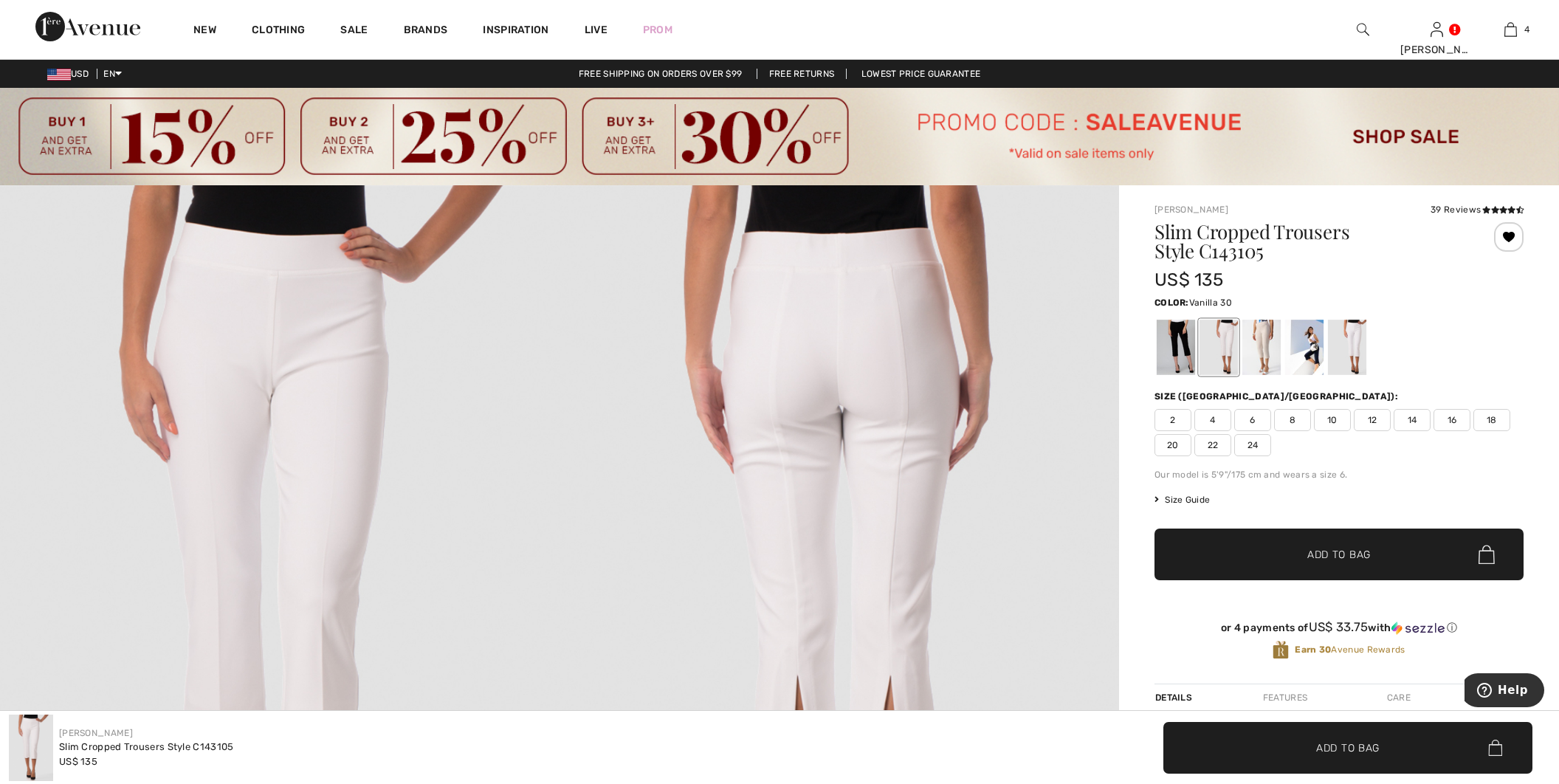
click at [1195, 344] on div at bounding box center [1176, 347] width 38 height 56
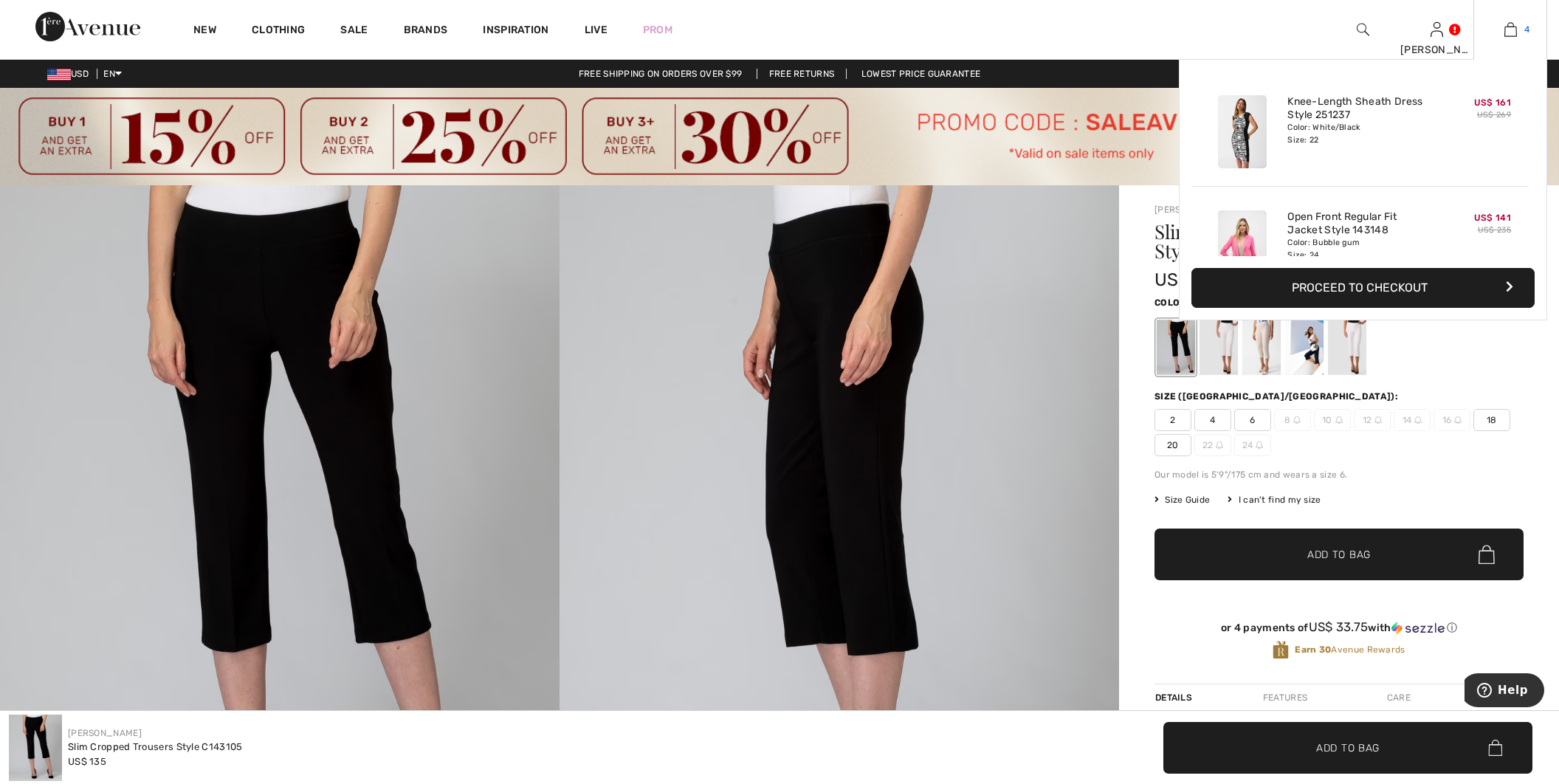
click at [1514, 31] on img at bounding box center [1510, 30] width 12 height 17
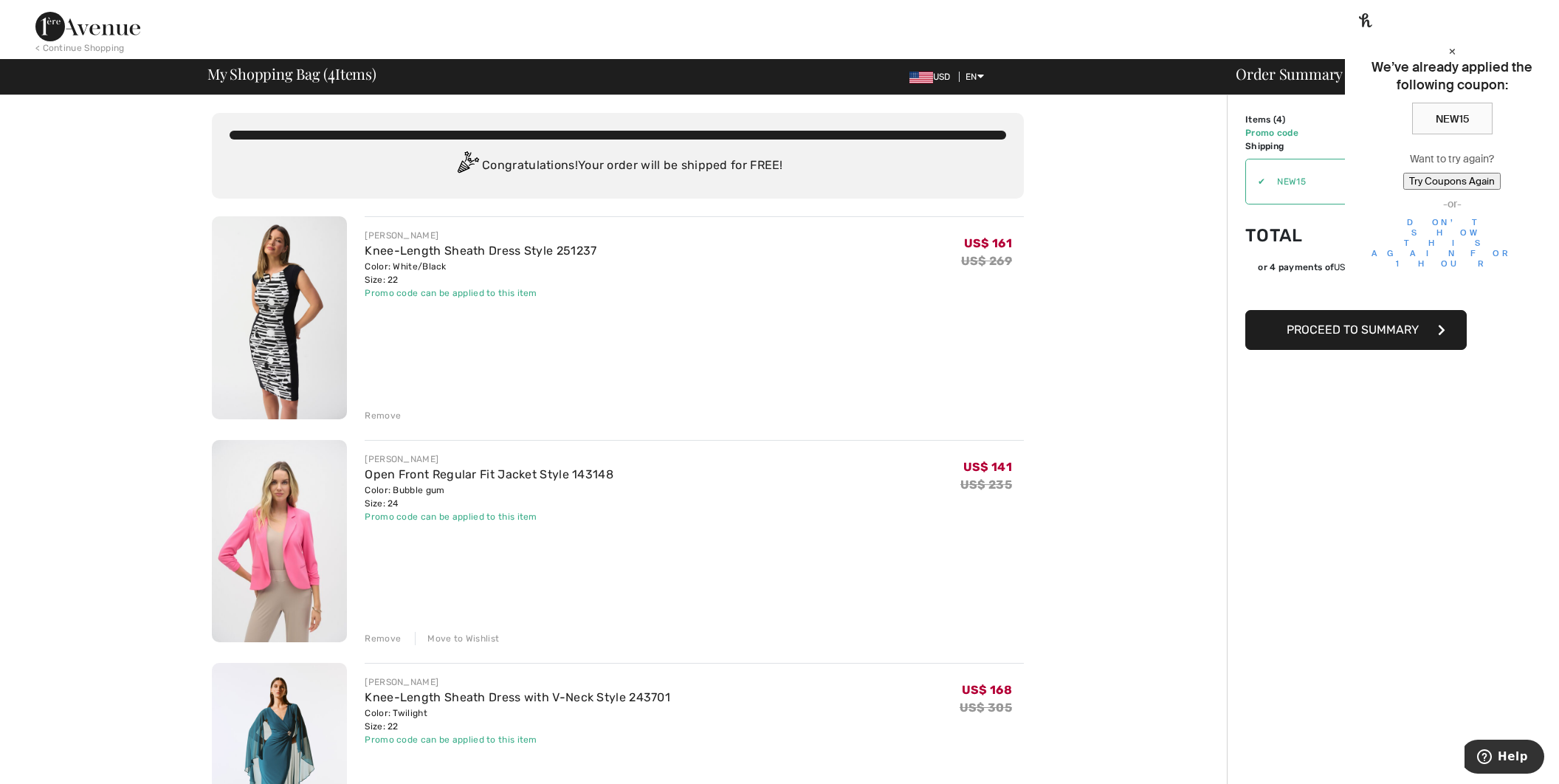
click at [1529, 43] on div "×" at bounding box center [1451, 50] width 173 height 16
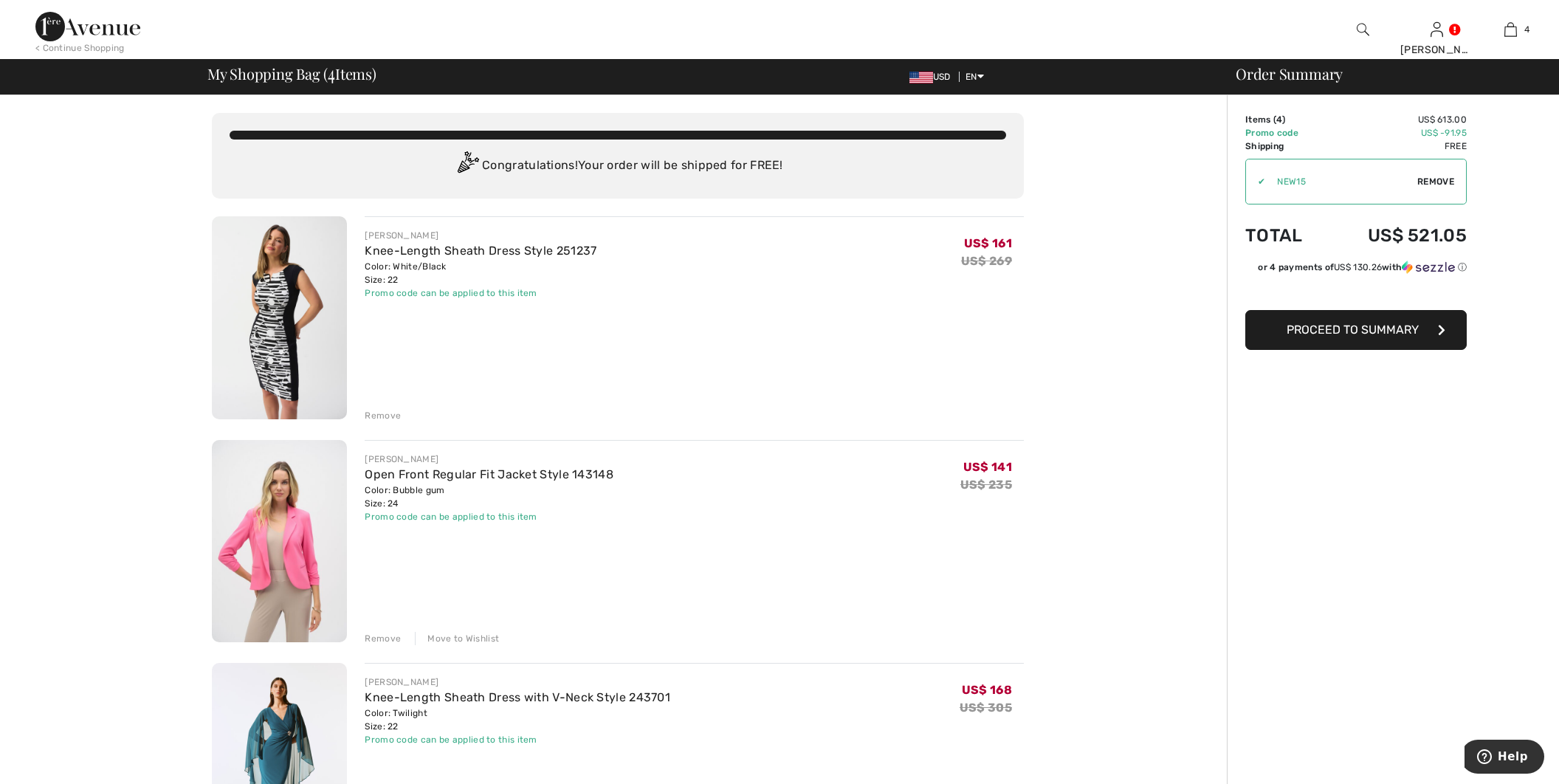
click at [1424, 180] on span "Remove" at bounding box center [1436, 181] width 36 height 13
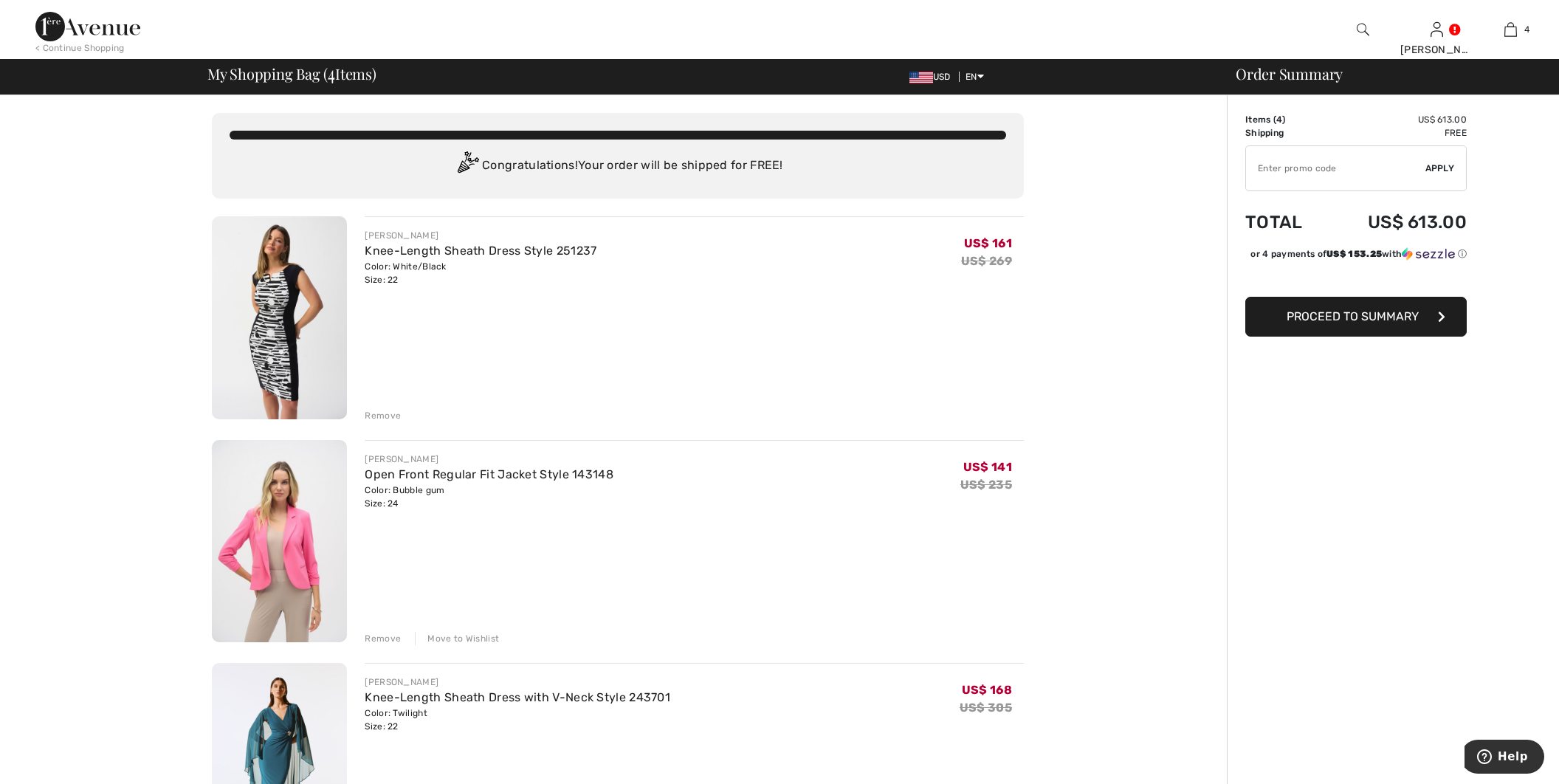
click at [1266, 175] on input "TEXT" at bounding box center [1336, 168] width 180 height 44
type input "SALEAVENUE"
click at [1438, 172] on span "Apply" at bounding box center [1440, 168] width 30 height 13
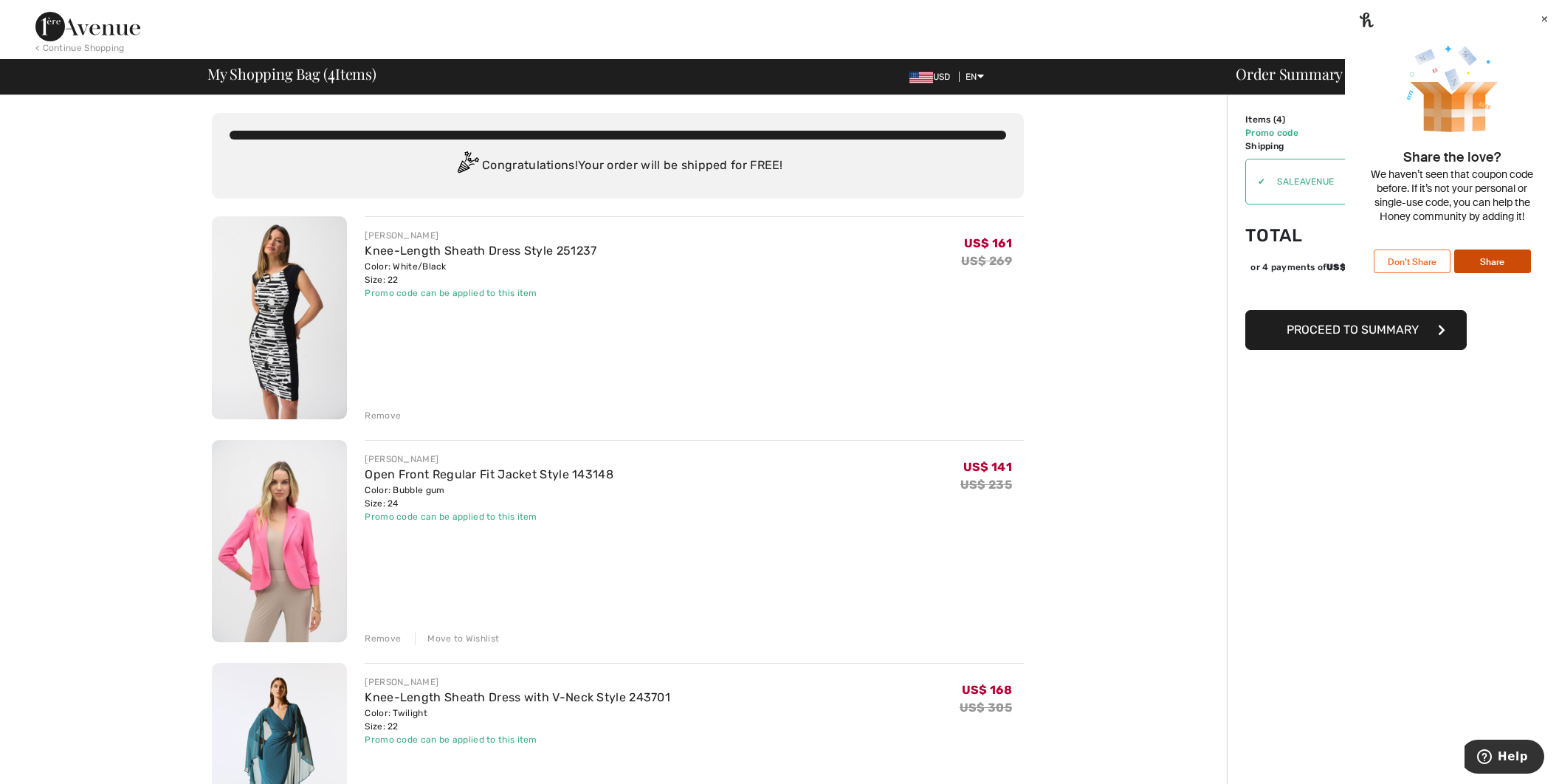
click at [1419, 273] on button "Don’t Share" at bounding box center [1412, 260] width 76 height 23
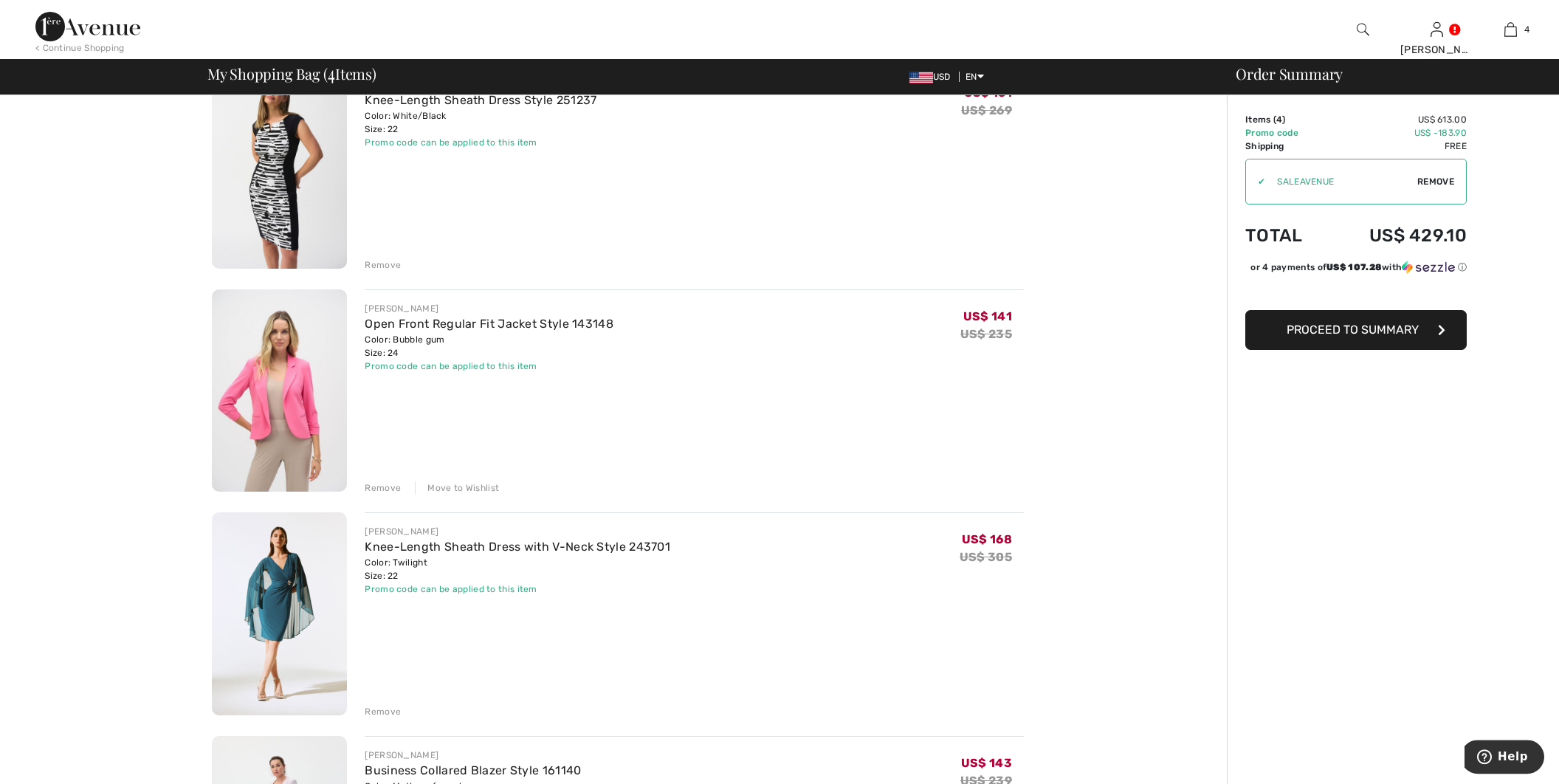
scroll to position [103, 0]
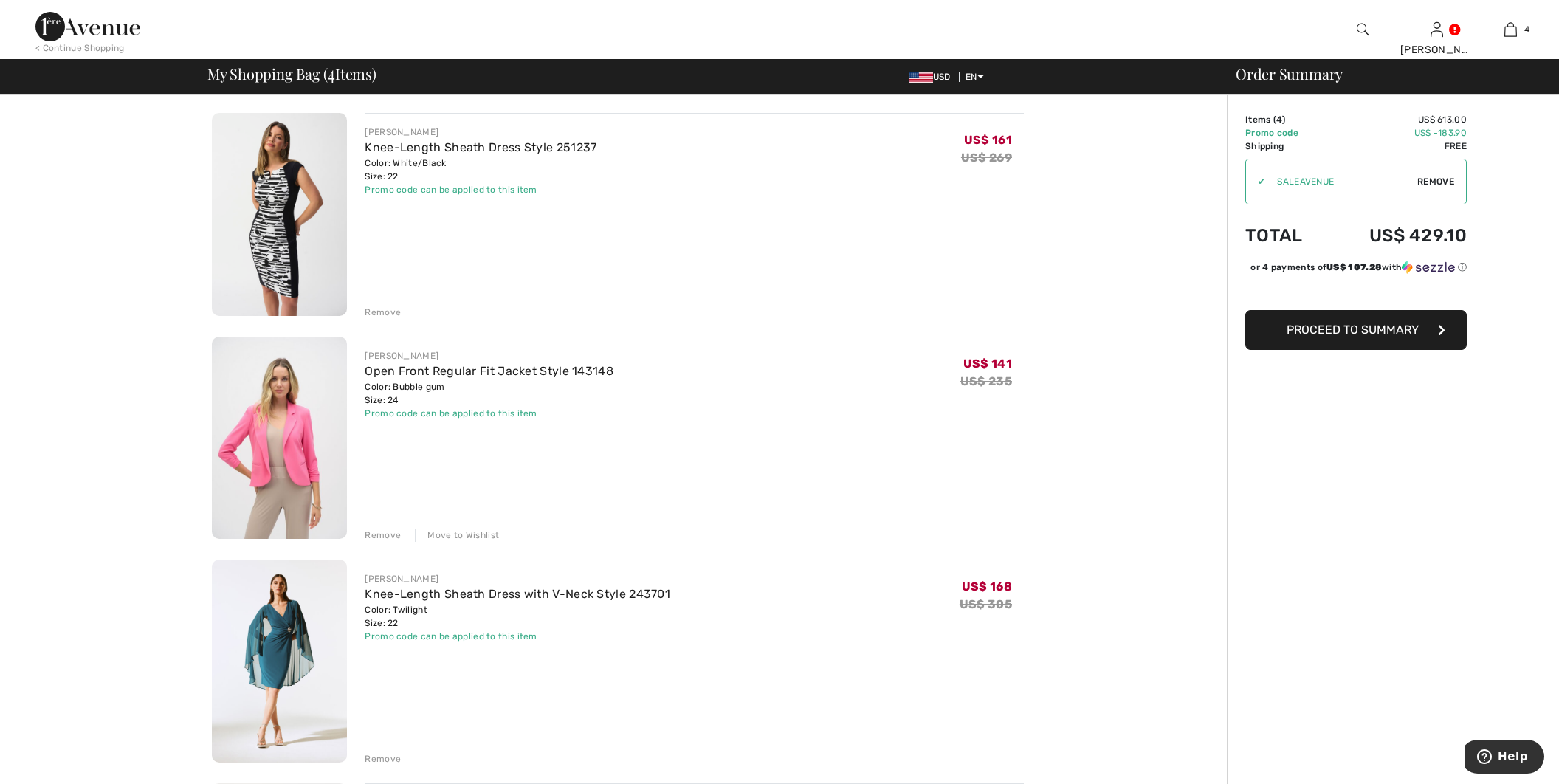
click at [470, 534] on div "Move to Wishlist" at bounding box center [457, 535] width 84 height 13
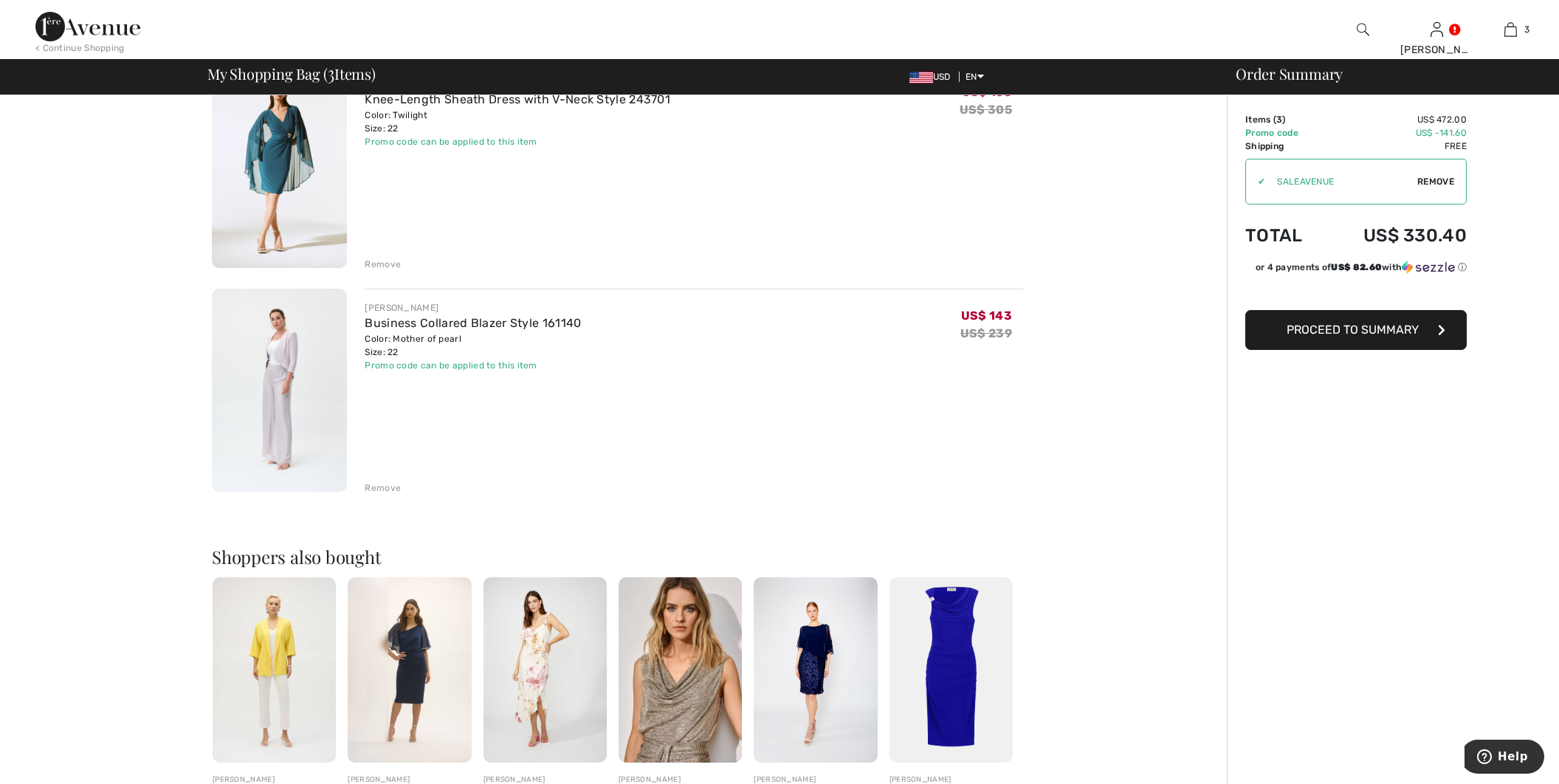
scroll to position [519, 0]
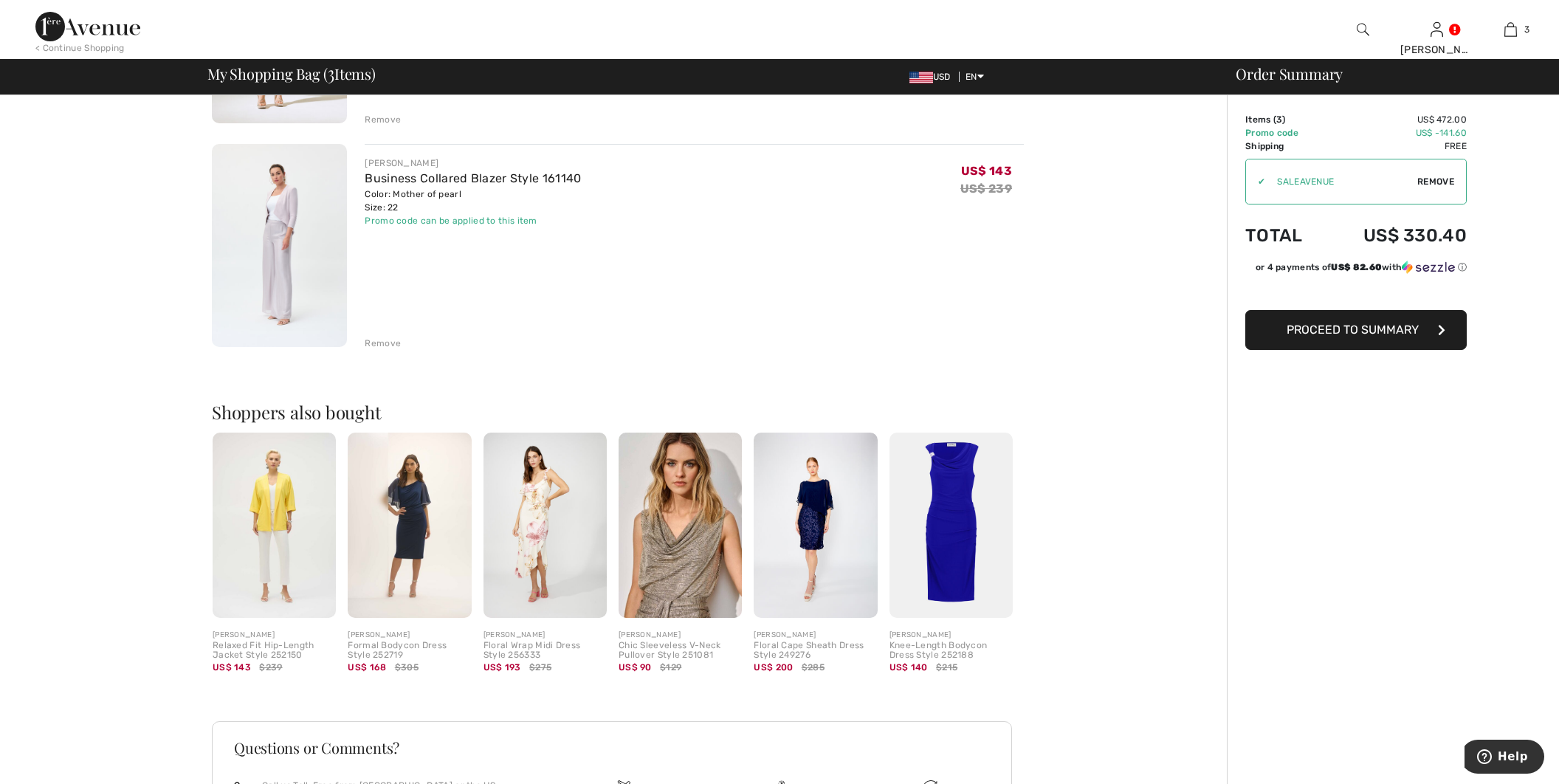
click at [1410, 332] on span "Proceed to Summary" at bounding box center [1352, 329] width 132 height 14
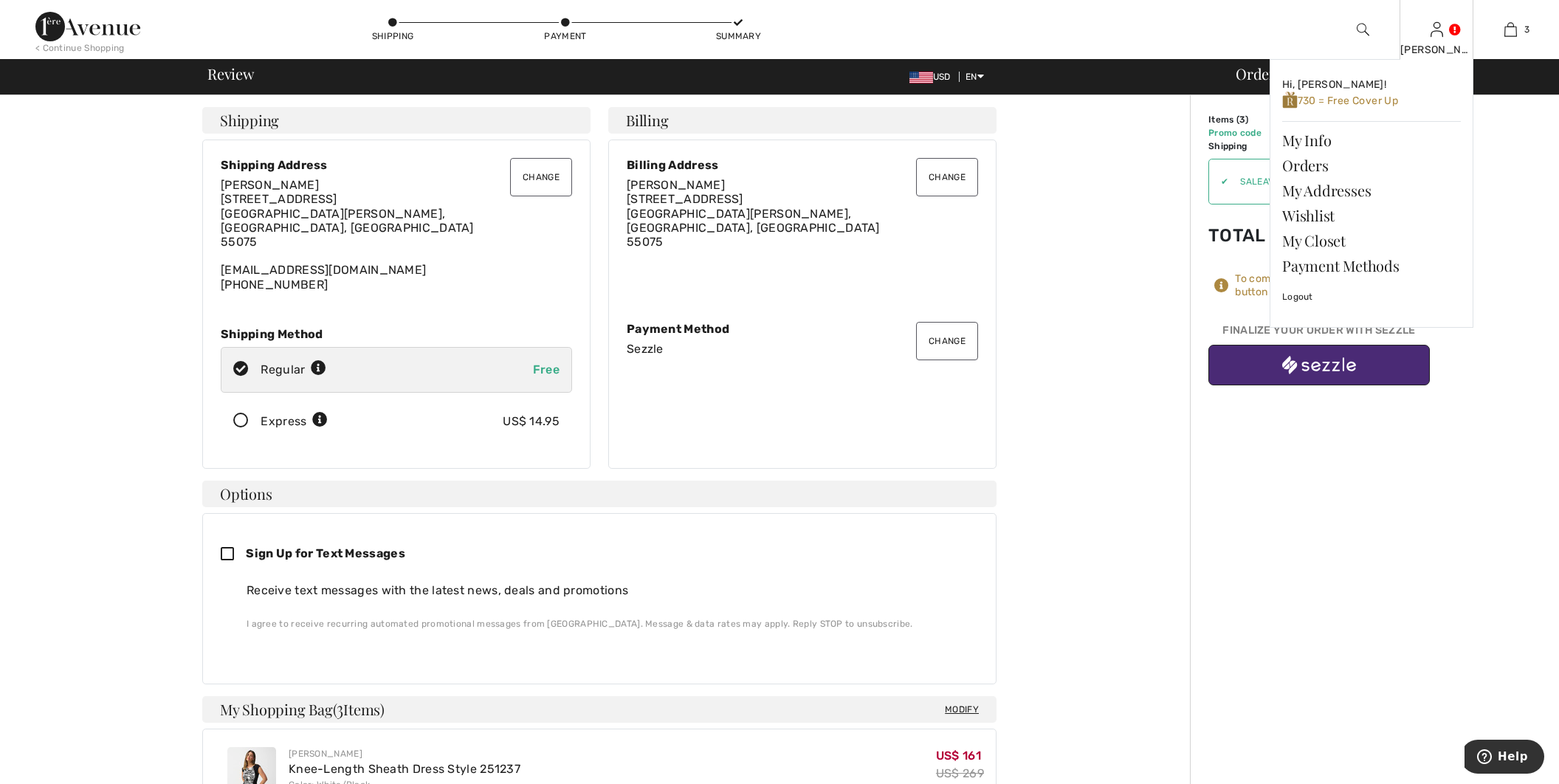
click at [1444, 31] on div "Jason Hi, Jason! 730 = Free Cover Up My Info Orders My Addresses Wishlist My Cl…" at bounding box center [1436, 30] width 74 height 59
click at [1326, 139] on link "My Info" at bounding box center [1371, 140] width 179 height 25
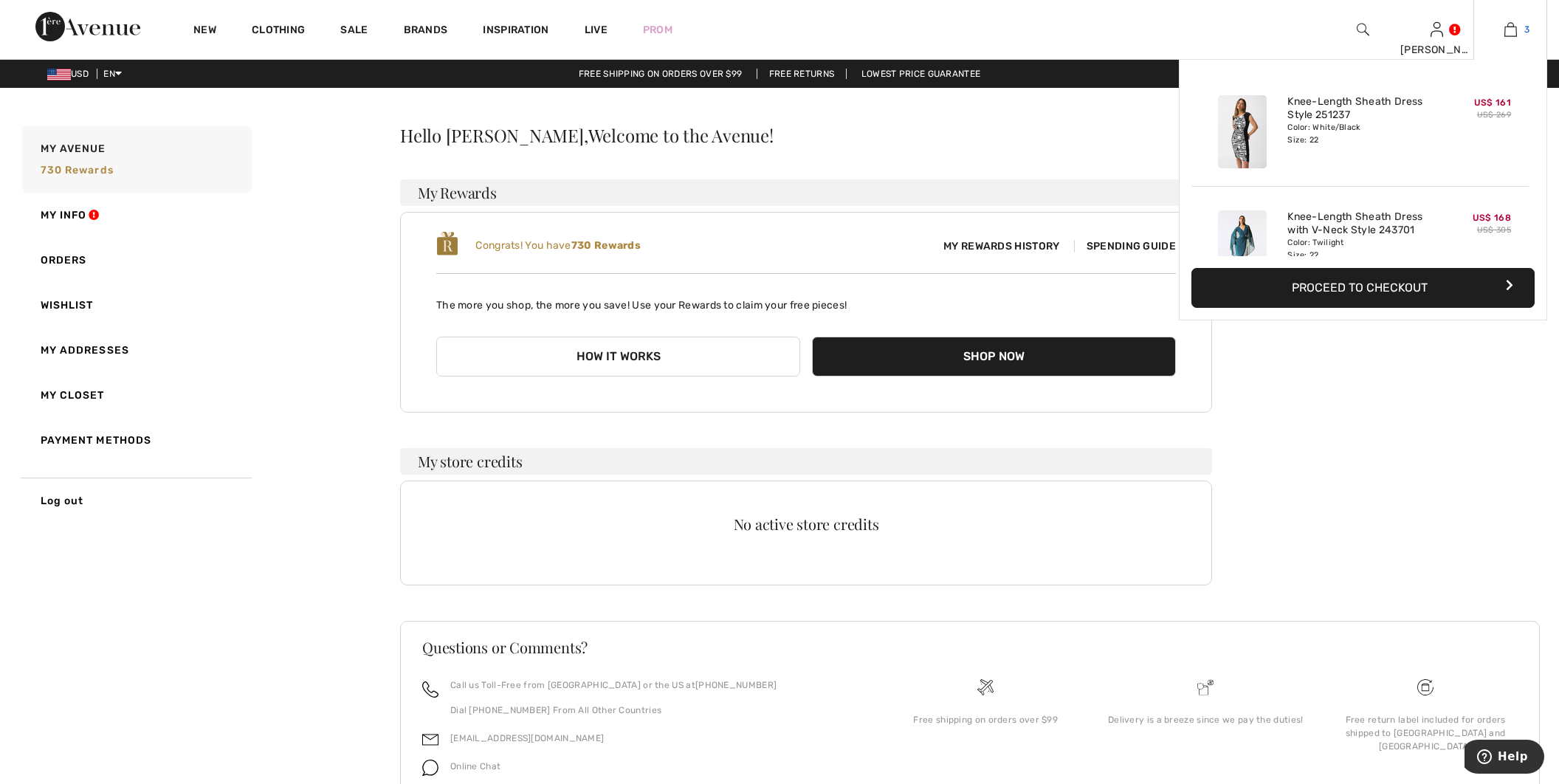
click at [1516, 27] on img at bounding box center [1510, 30] width 12 height 17
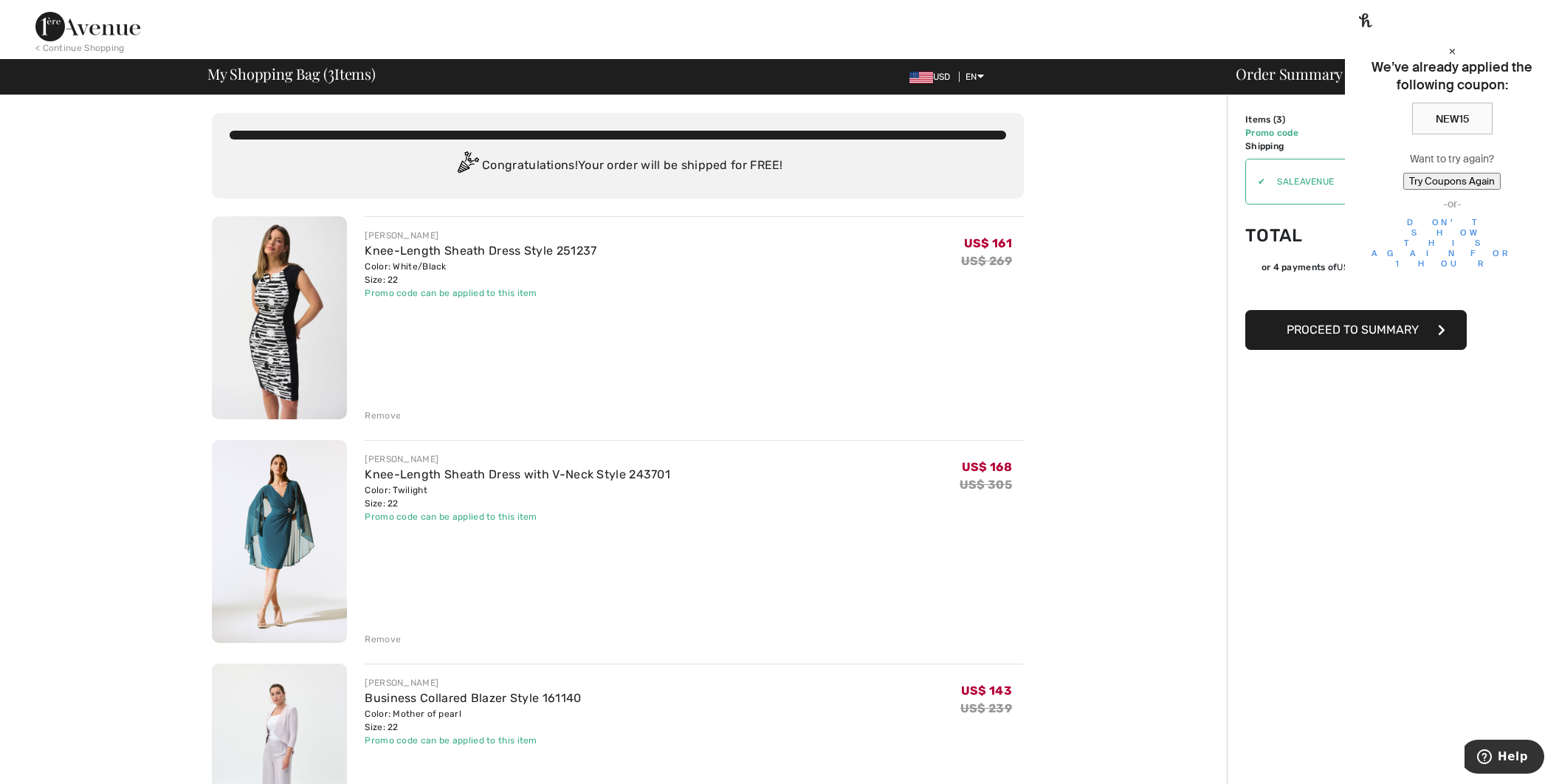
click at [1536, 43] on div "×" at bounding box center [1451, 50] width 173 height 16
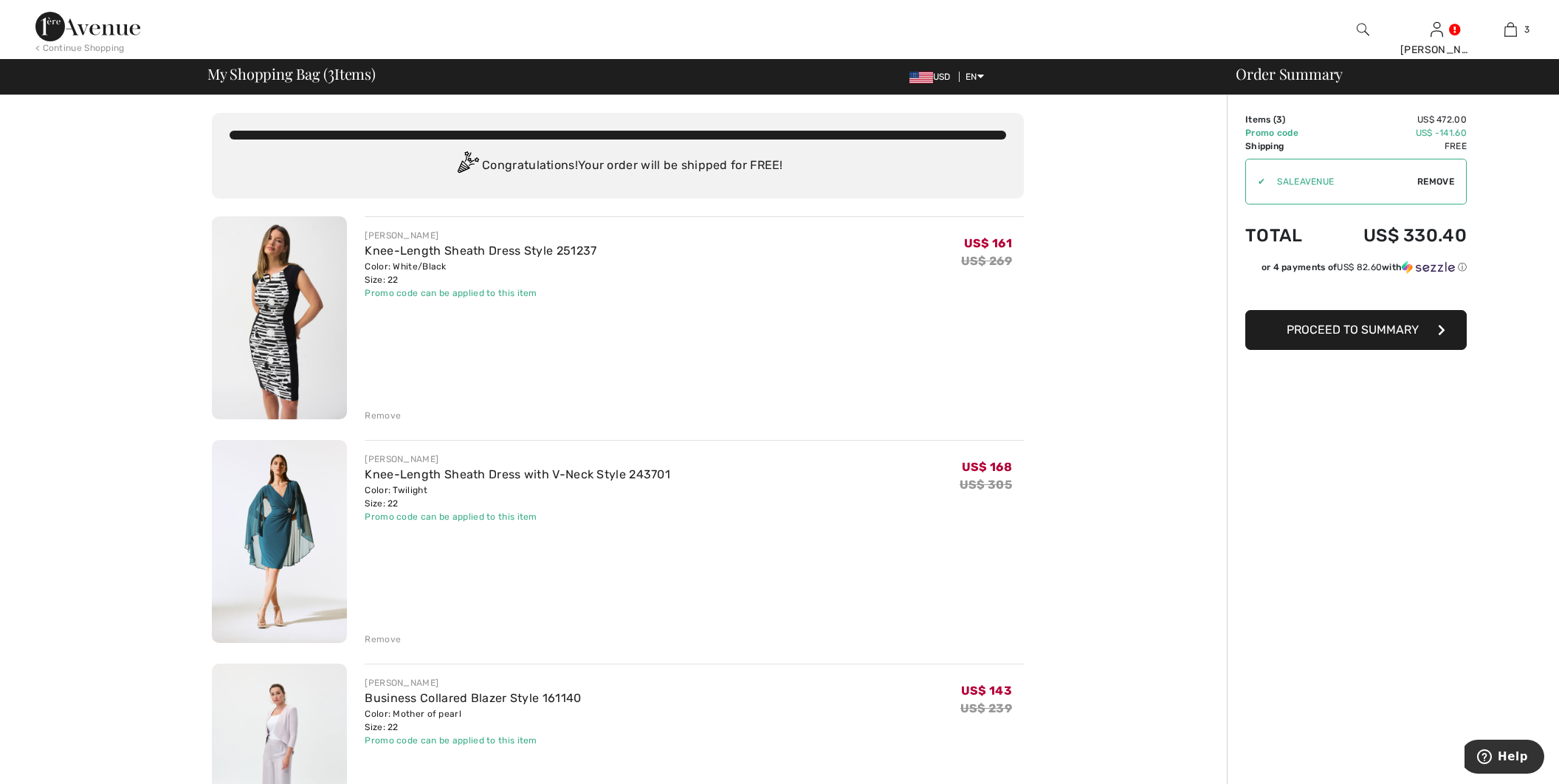
click at [1445, 181] on span "Remove" at bounding box center [1436, 181] width 36 height 13
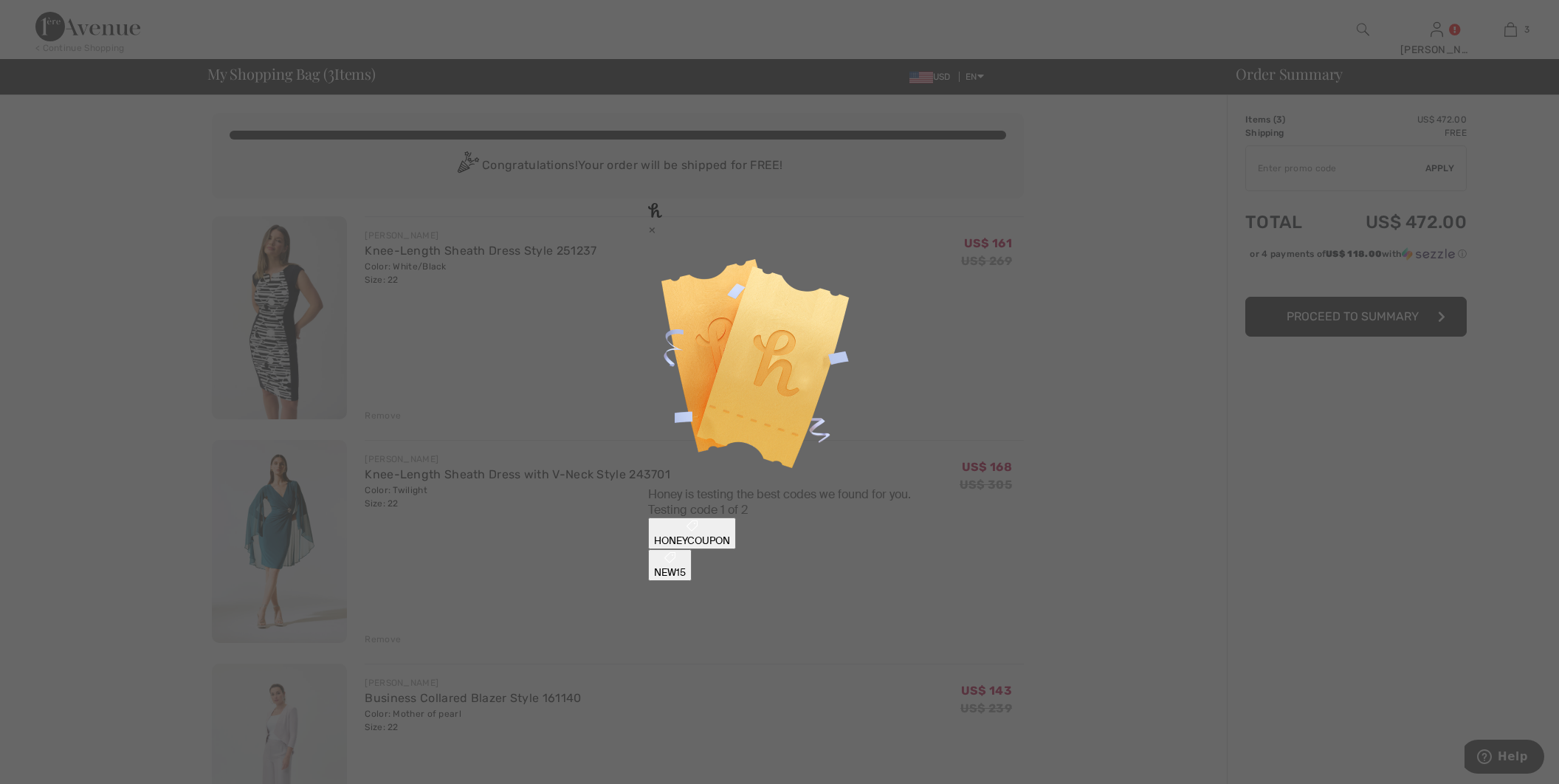
type input "SALEAVENUE"
type input "NEW15"
type input "SALEAVENUE"
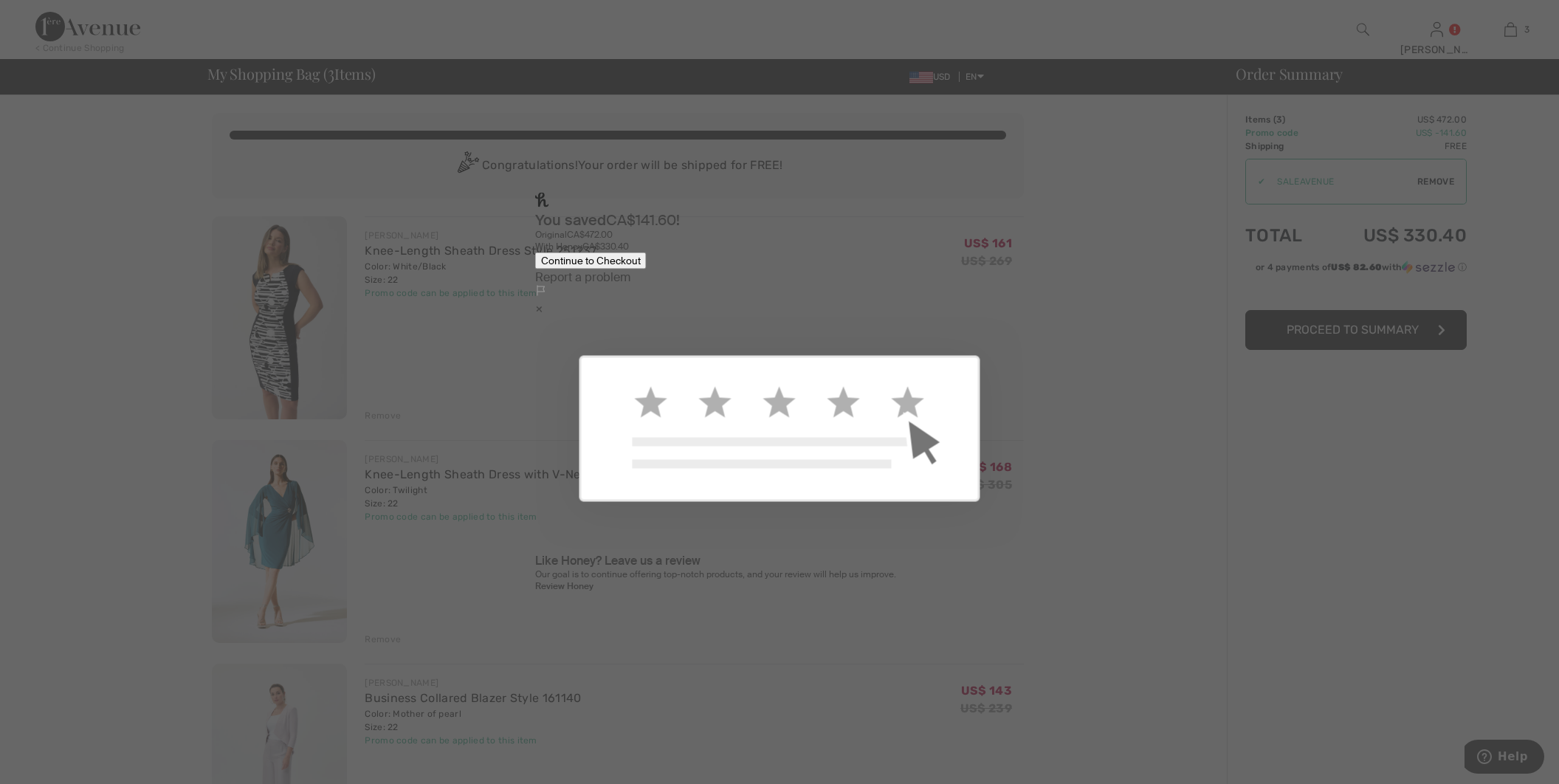
click at [647, 269] on button "Continue to Checkout" at bounding box center [591, 261] width 111 height 17
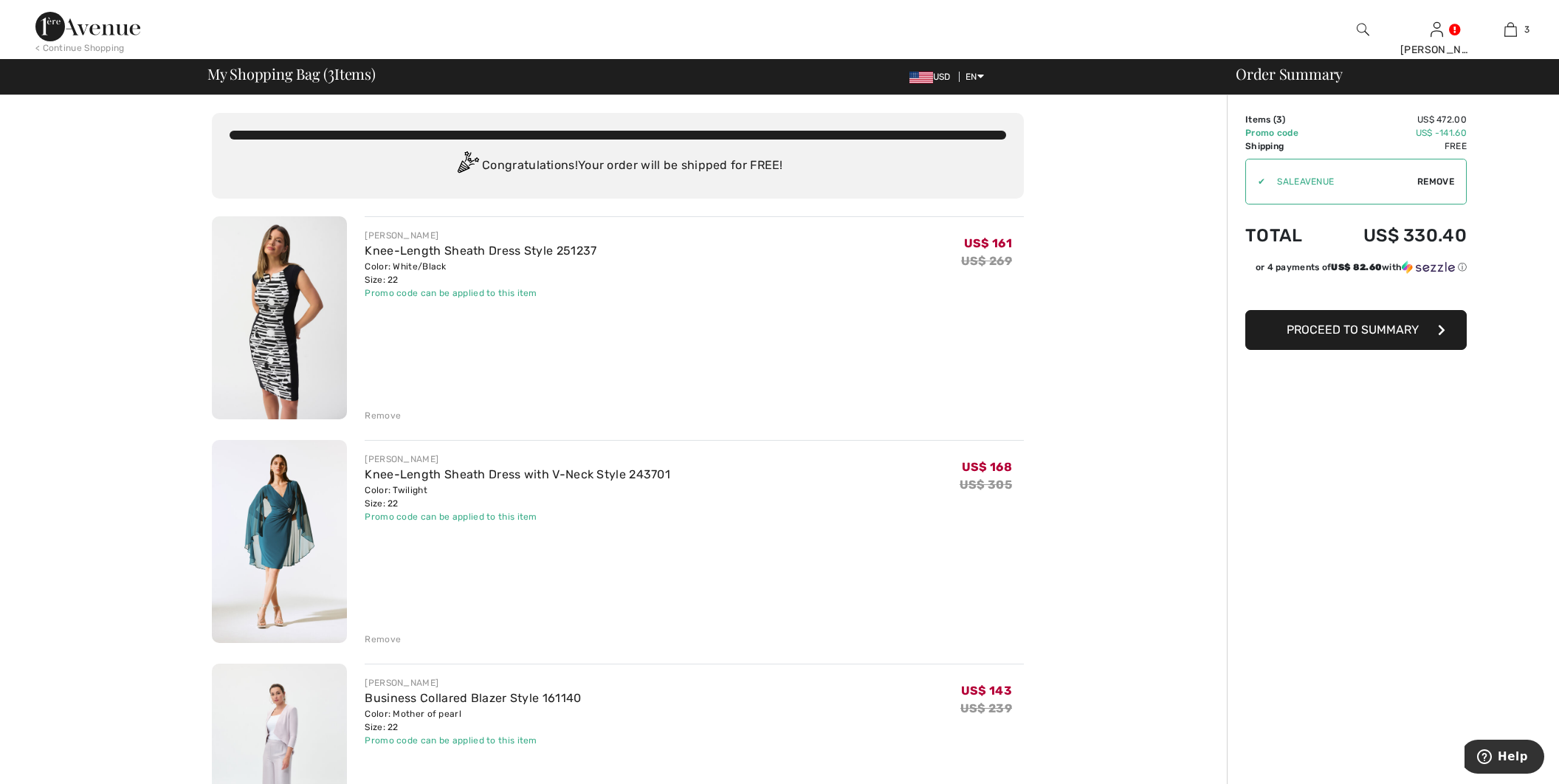
click at [1267, 555] on div "Order Summary Details Items ( 3 ) US$ 472.00 Promo code US$ -141.60 Shipping Fr…" at bounding box center [1393, 790] width 332 height 1390
click at [1126, 506] on div "You are only US$ 0.00 away from FREE SHIPPING! Continue Shopping > Congratulati…" at bounding box center [618, 790] width 1218 height 1390
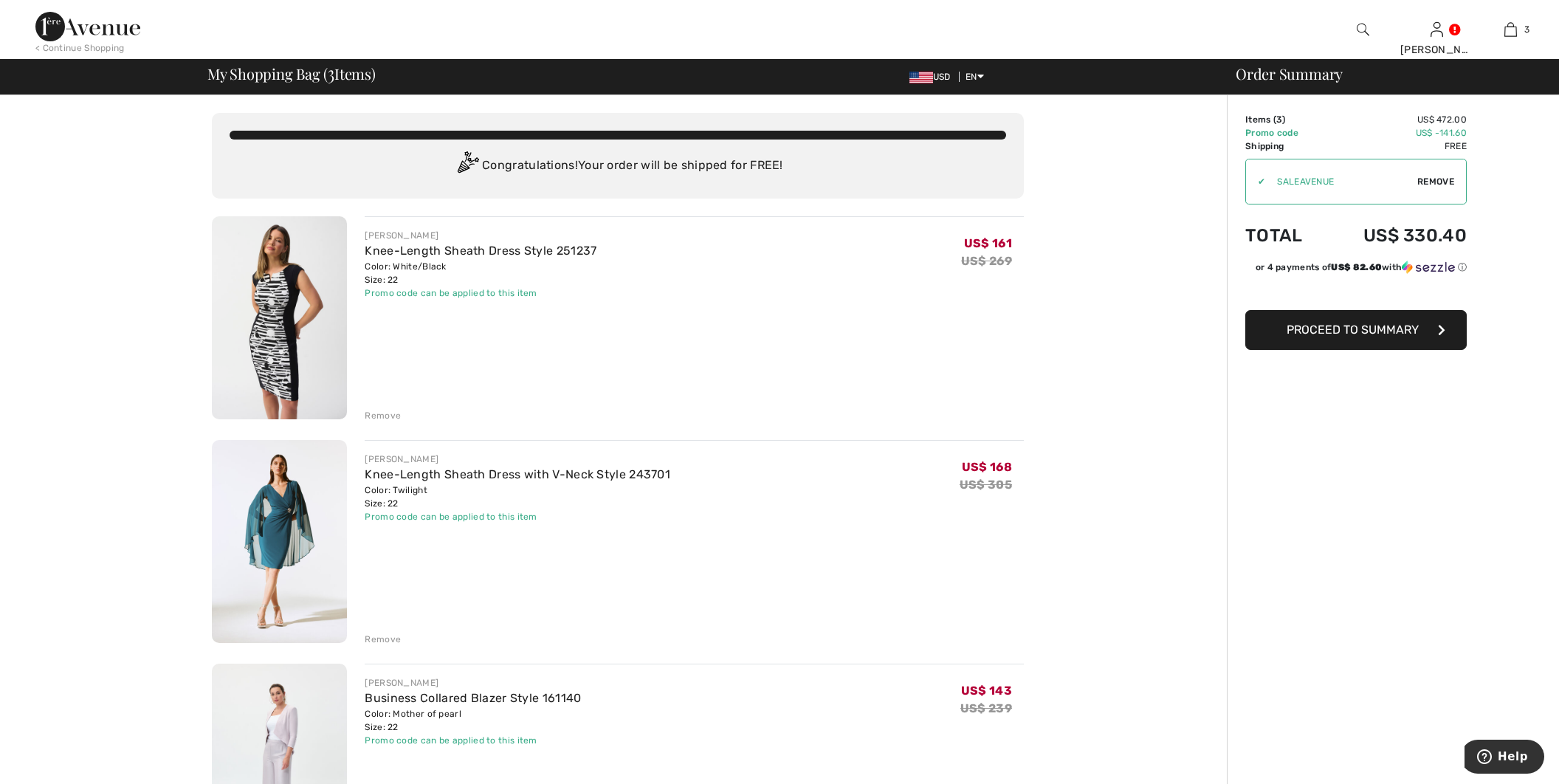
click at [129, 34] on img at bounding box center [88, 27] width 105 height 30
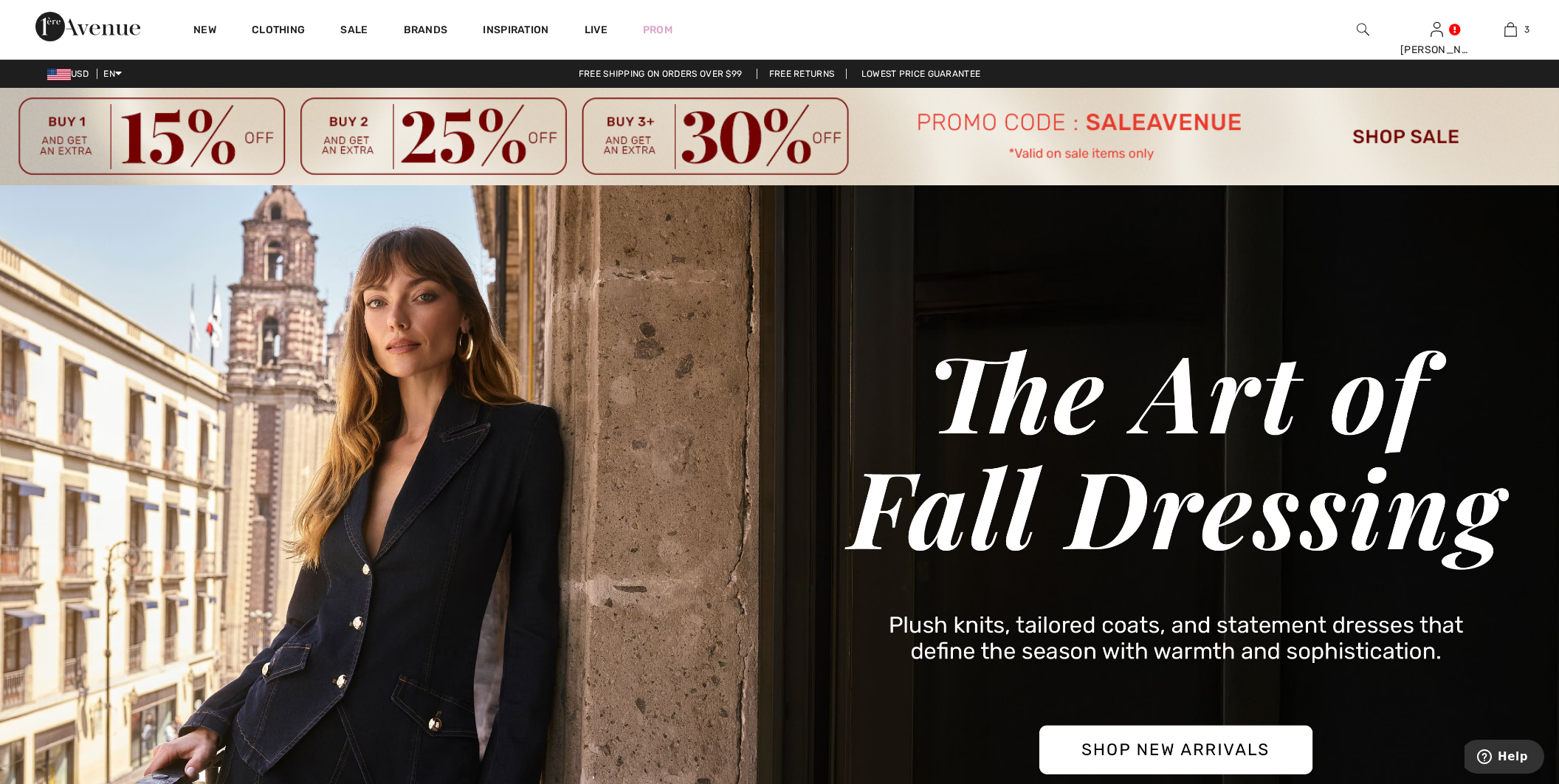
click at [1008, 117] on img at bounding box center [779, 136] width 1559 height 97
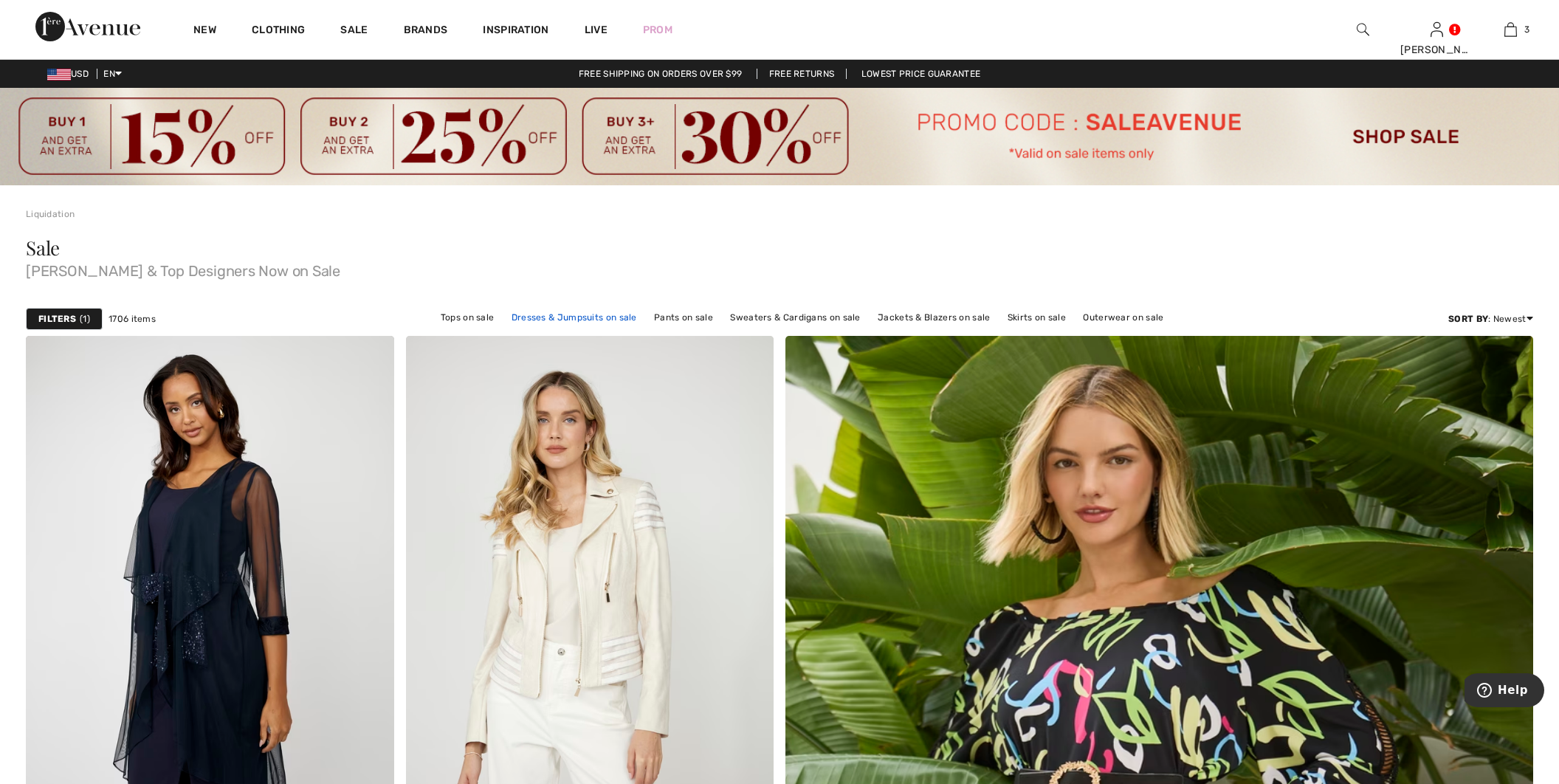
click at [565, 318] on link "Dresses & Jumpsuits on sale" at bounding box center [574, 317] width 140 height 19
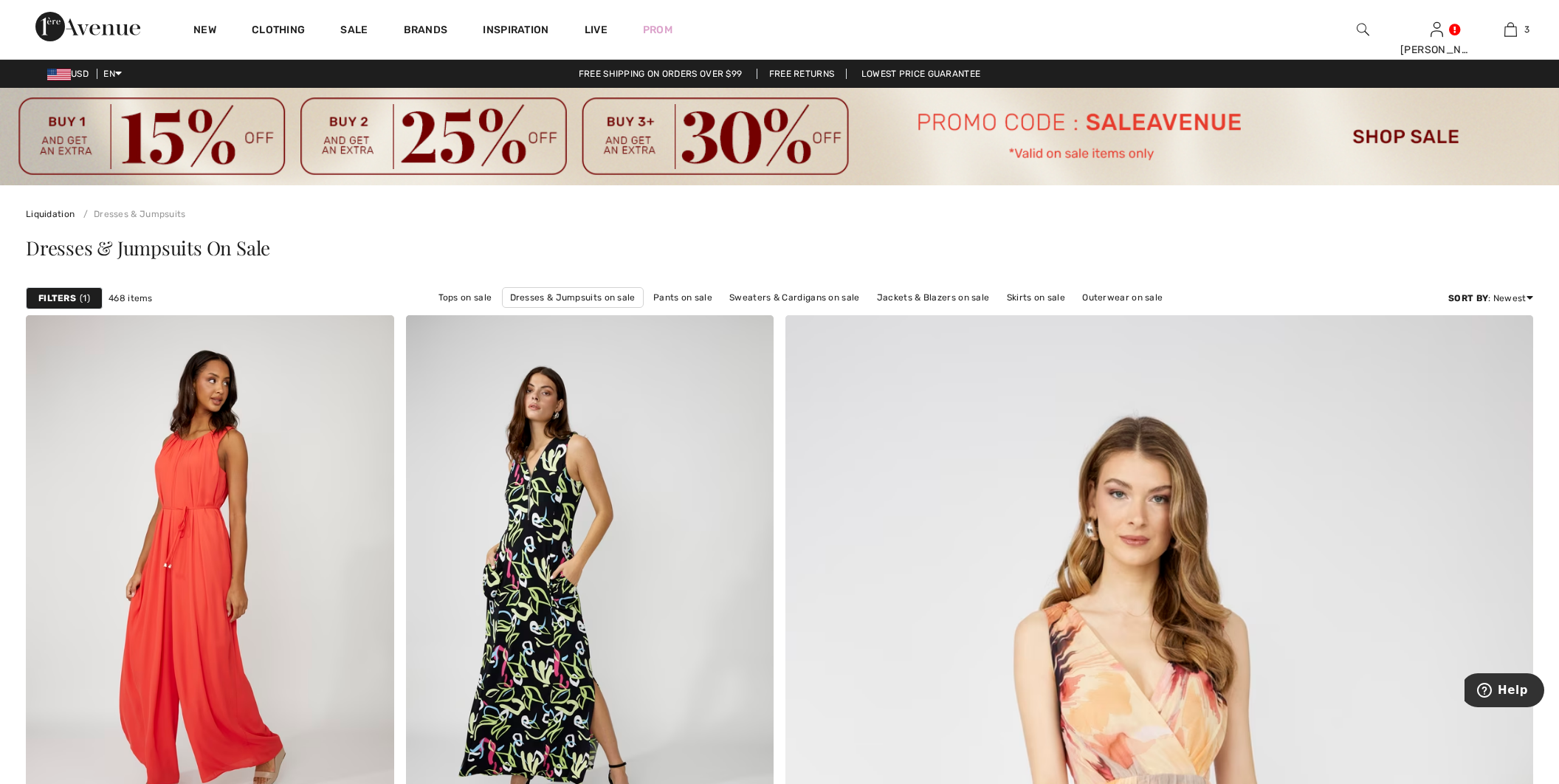
click at [57, 293] on strong "Filters" at bounding box center [56, 298] width 37 height 13
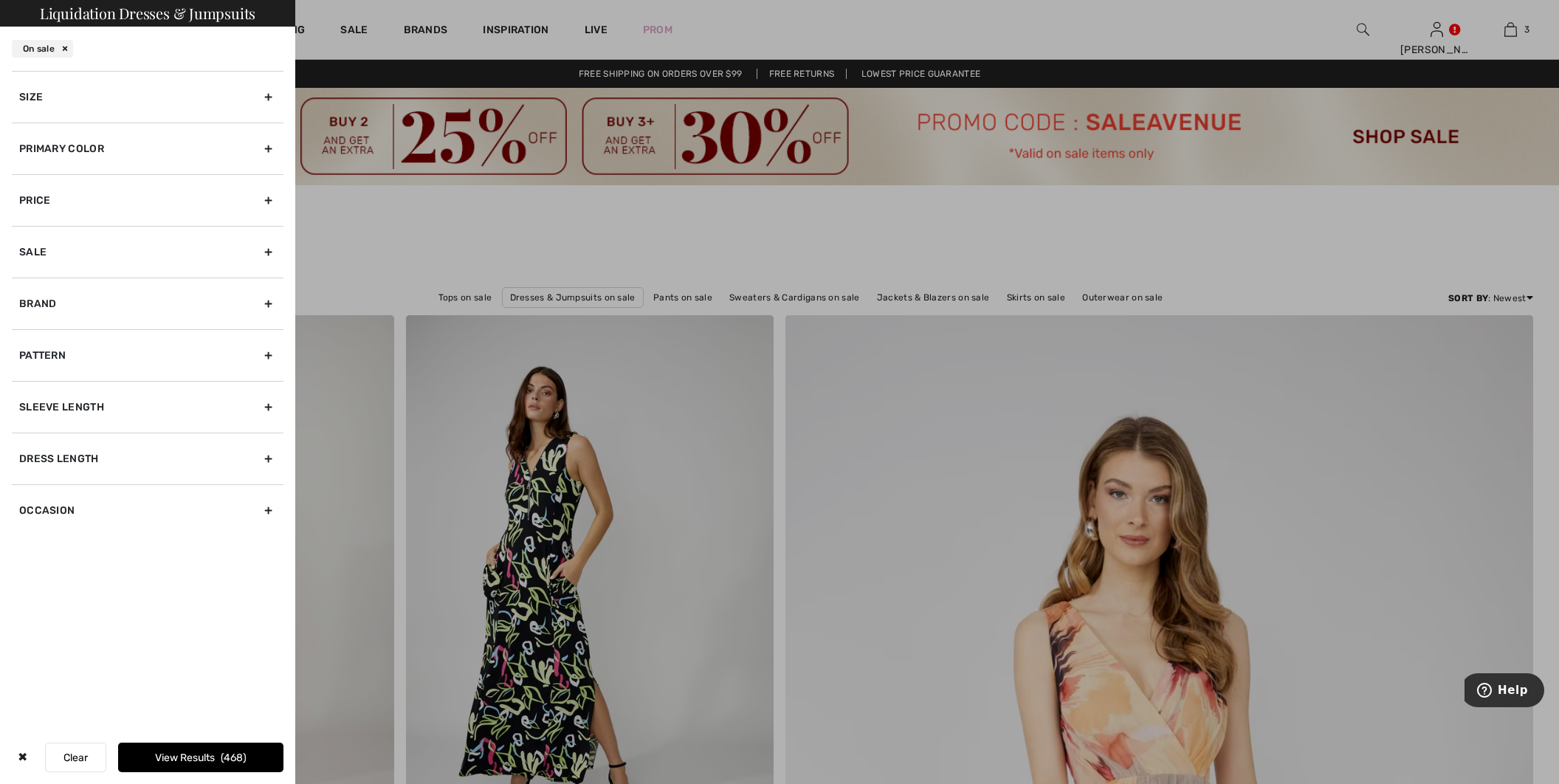
click at [39, 83] on div "Size" at bounding box center [148, 96] width 272 height 51
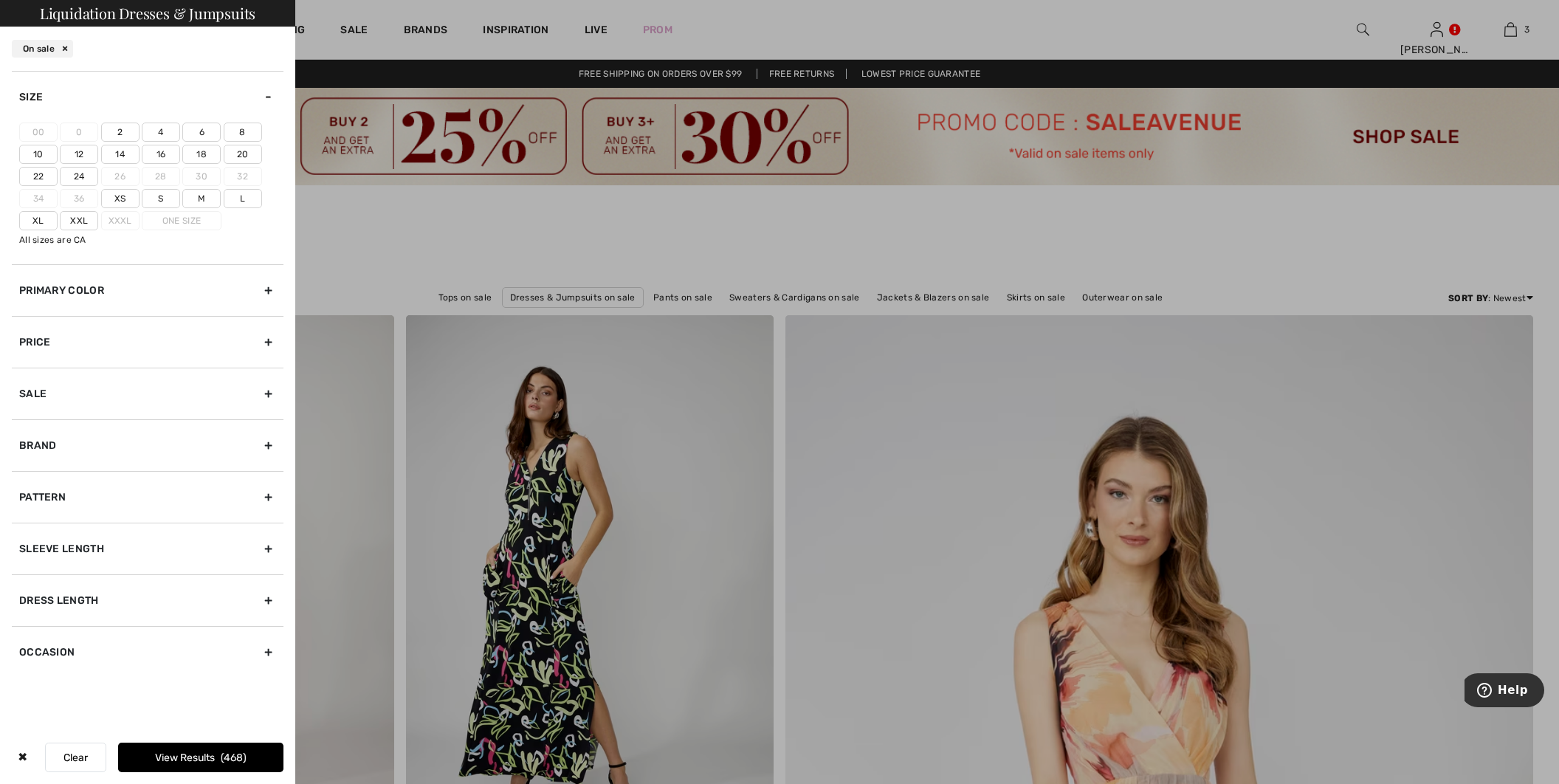
click at [39, 181] on label "22" at bounding box center [38, 176] width 38 height 19
click at [0, 0] on input"] "22" at bounding box center [0, 0] width 0 height 0
click at [240, 155] on label "20" at bounding box center [243, 155] width 38 height 19
click at [0, 0] on input"] "20" at bounding box center [0, 0] width 0 height 0
click at [201, 754] on button "View Results 171" at bounding box center [201, 757] width 165 height 30
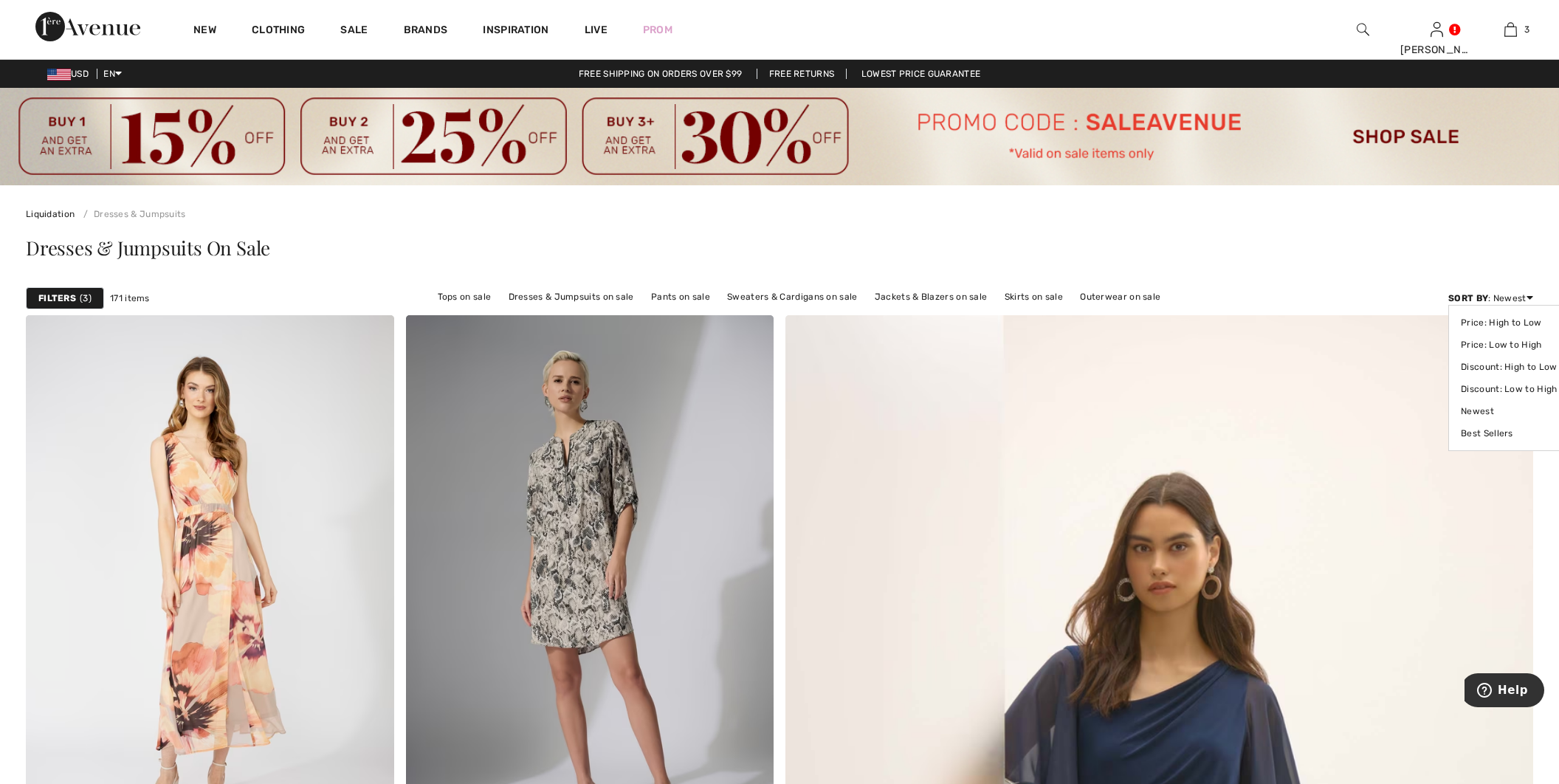
click at [1509, 294] on div "Sort By : Newest Price: High to Low Price: Low to High Discount: High to Low Di…" at bounding box center [1491, 298] width 85 height 13
click at [1503, 340] on link "Price: Low to High" at bounding box center [1509, 344] width 96 height 22
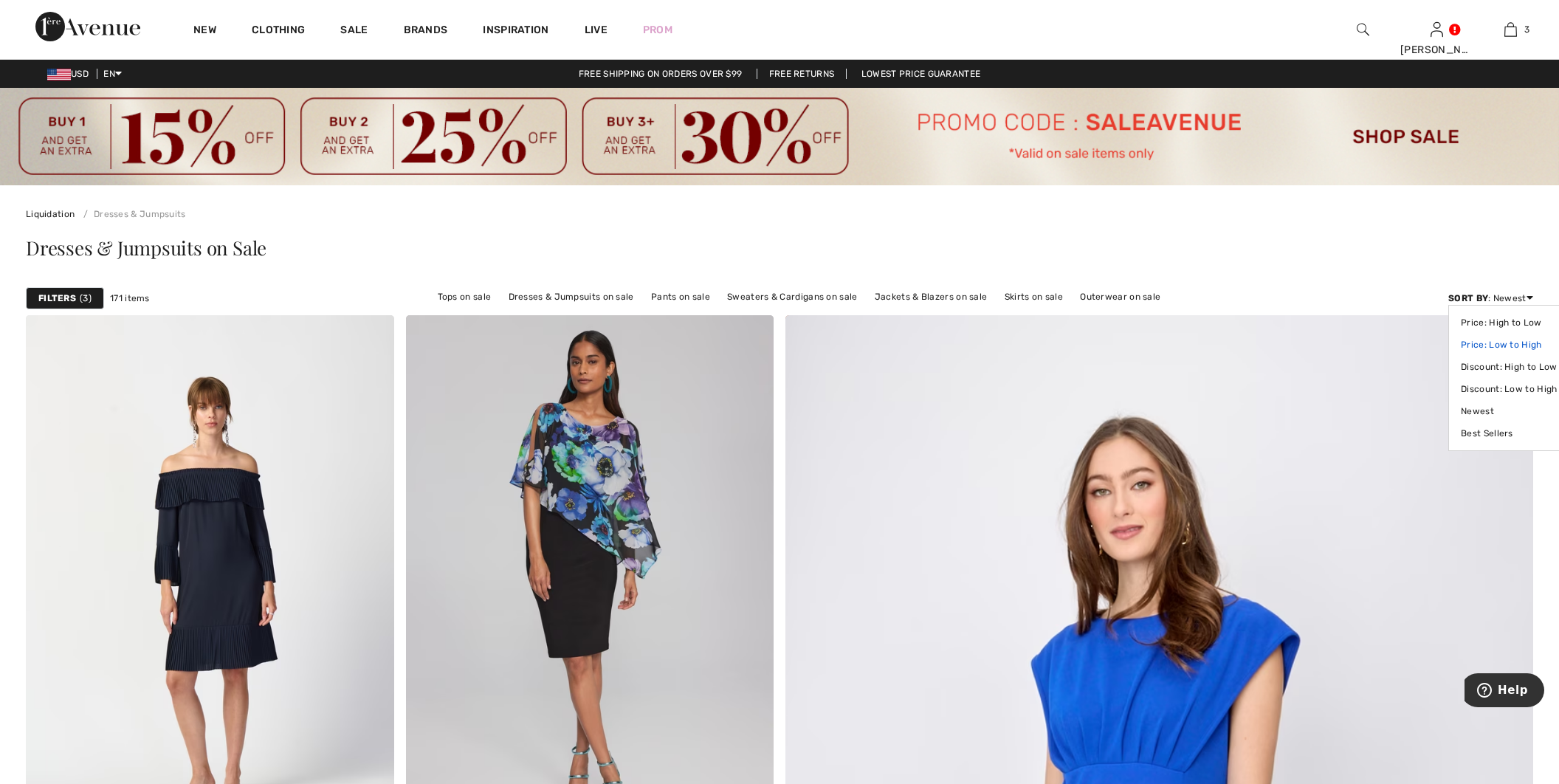
click at [1495, 346] on link "Price: Low to High" at bounding box center [1509, 344] width 96 height 22
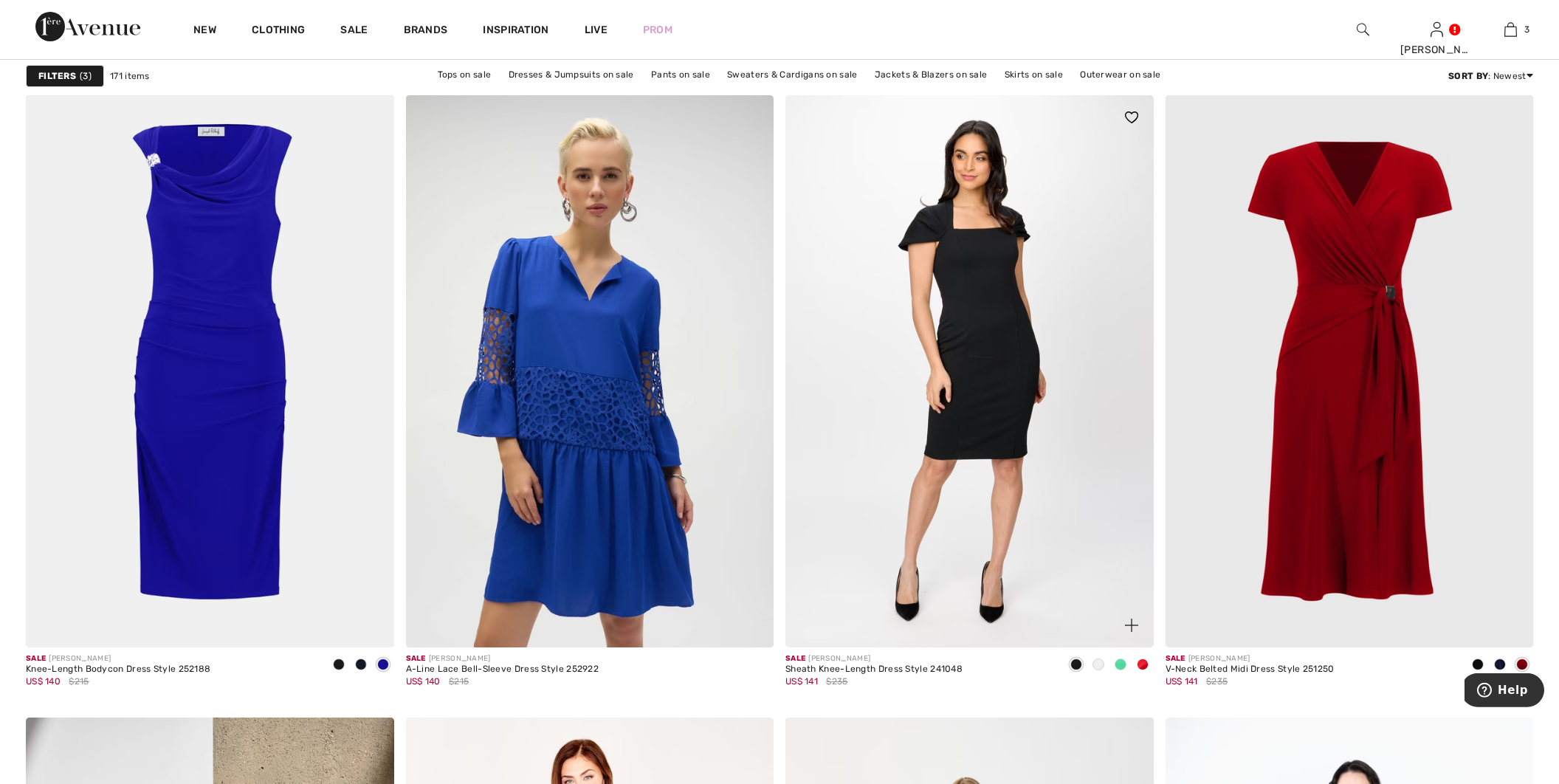
scroll to position [3013, 0]
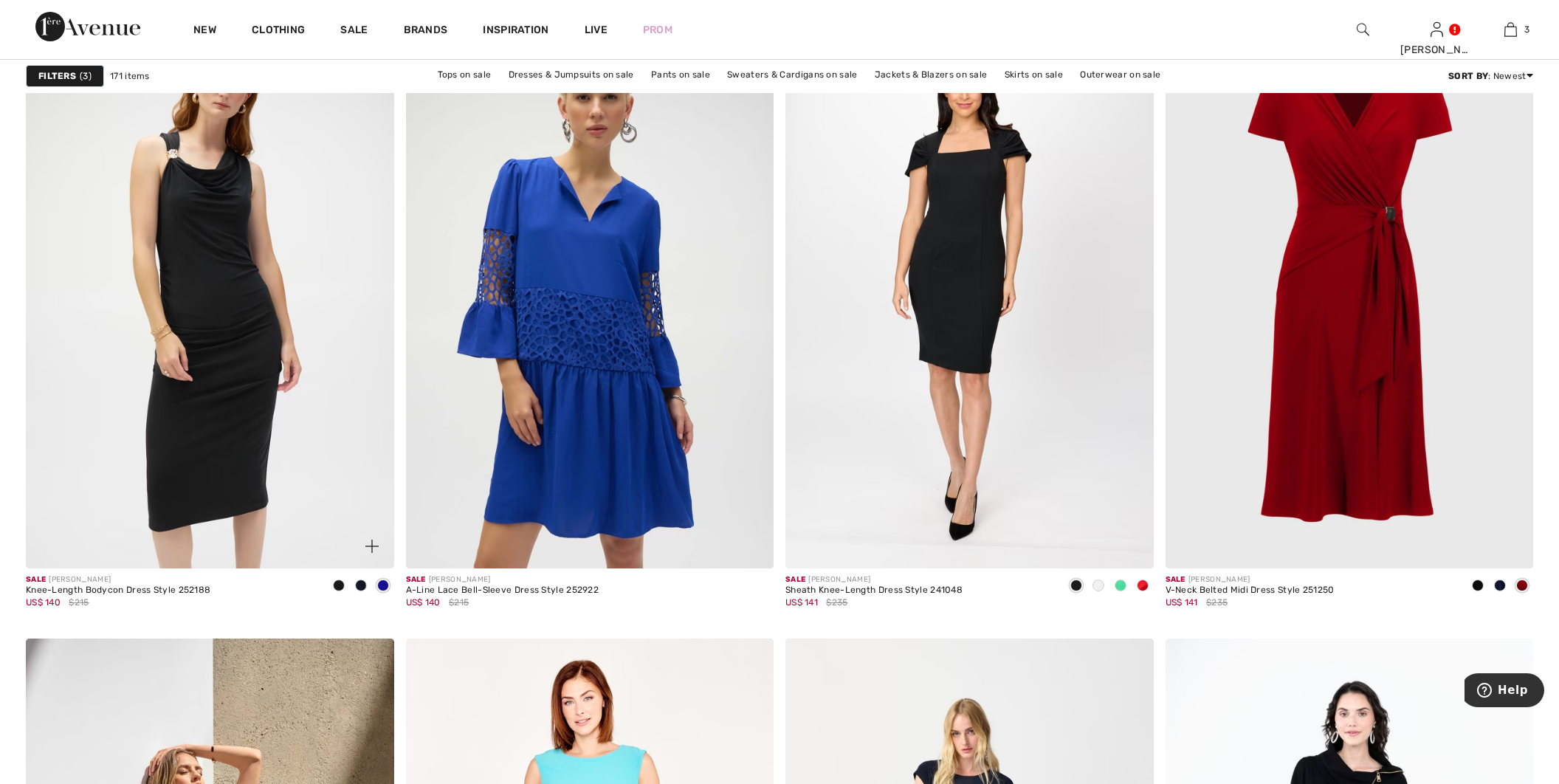
click at [254, 287] on img at bounding box center [210, 293] width 368 height 552
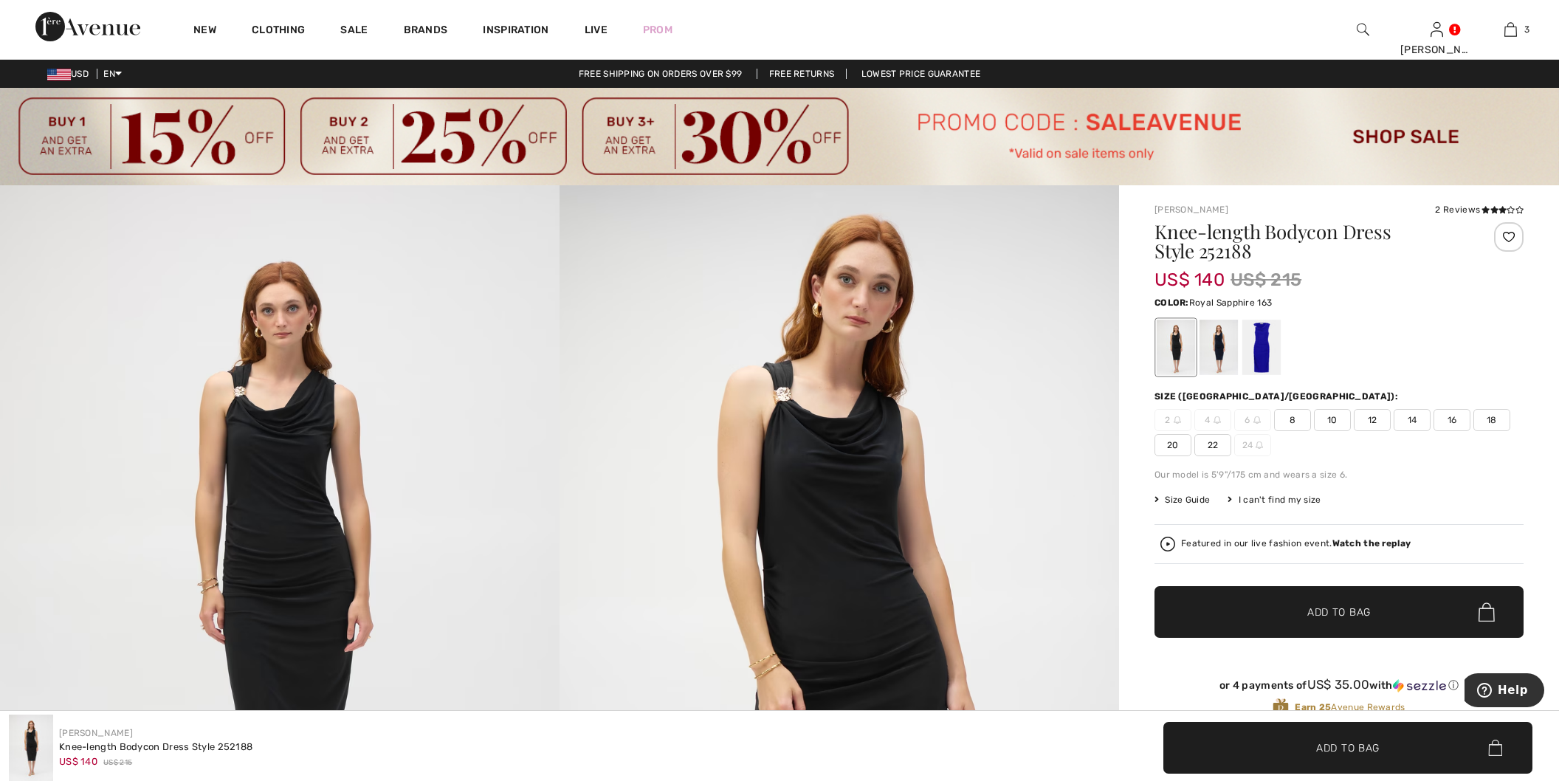
click at [1259, 340] on div at bounding box center [1261, 347] width 38 height 56
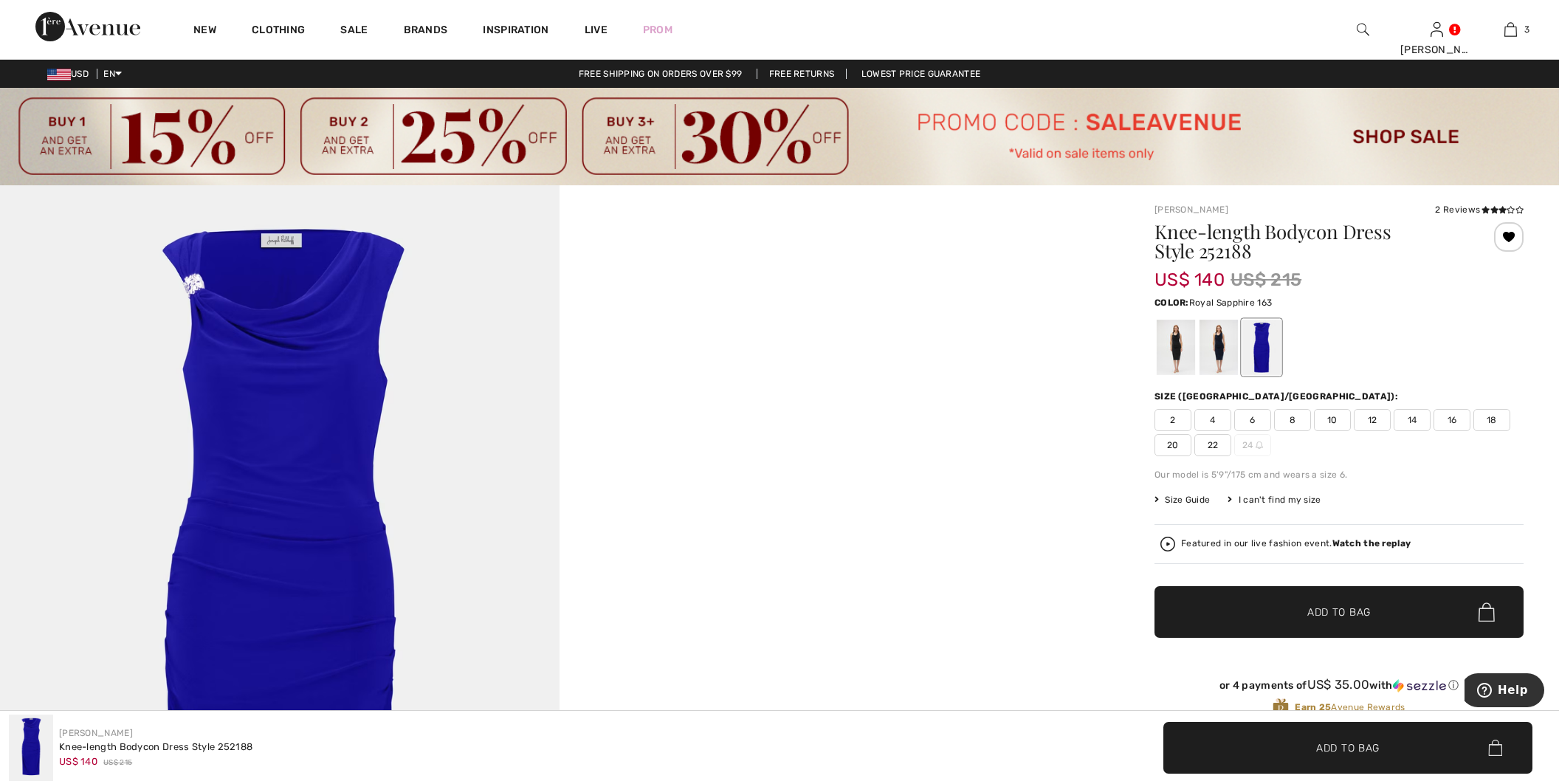
click at [1217, 438] on span "22" at bounding box center [1212, 445] width 36 height 22
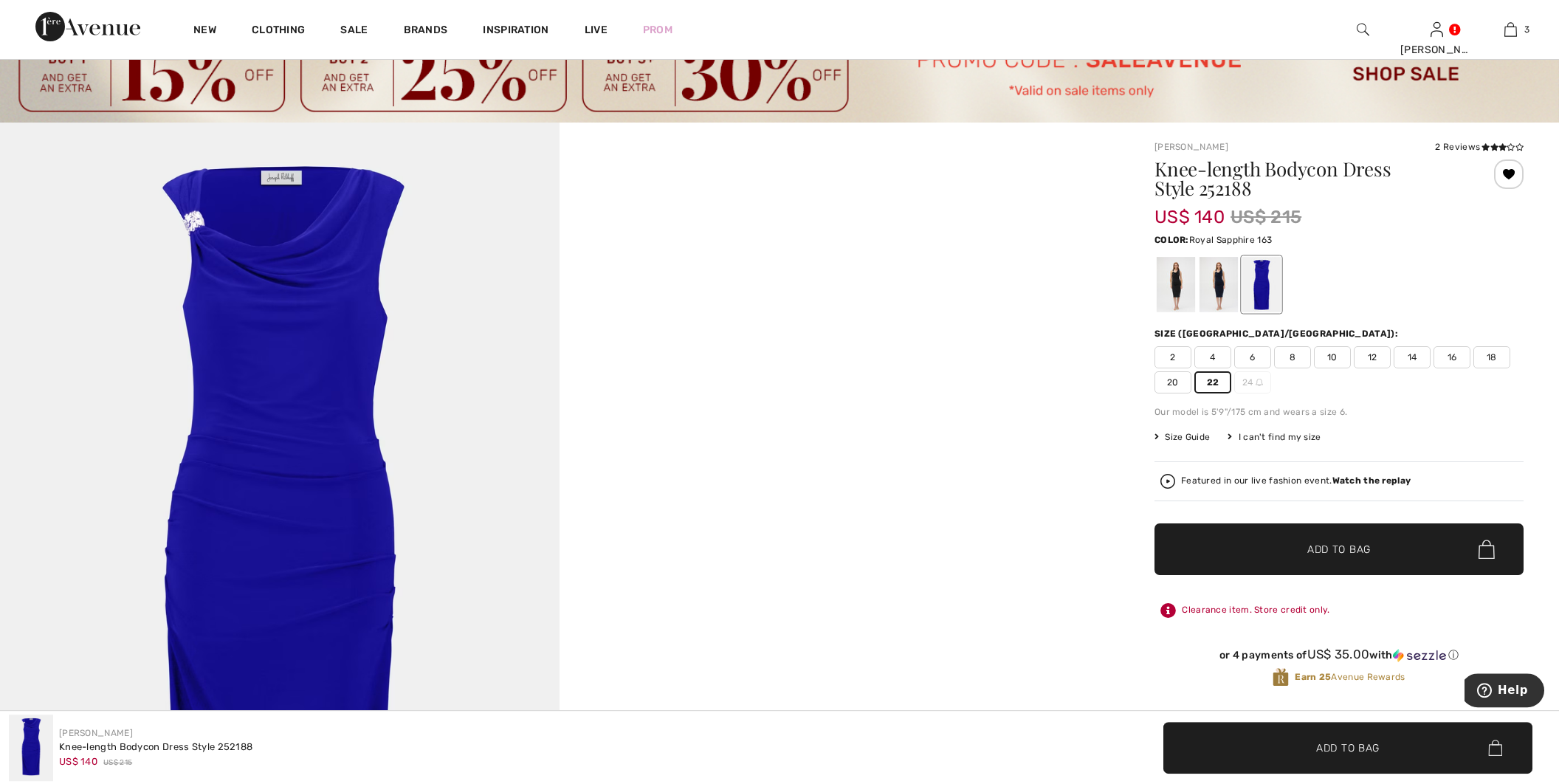
scroll to position [103, 0]
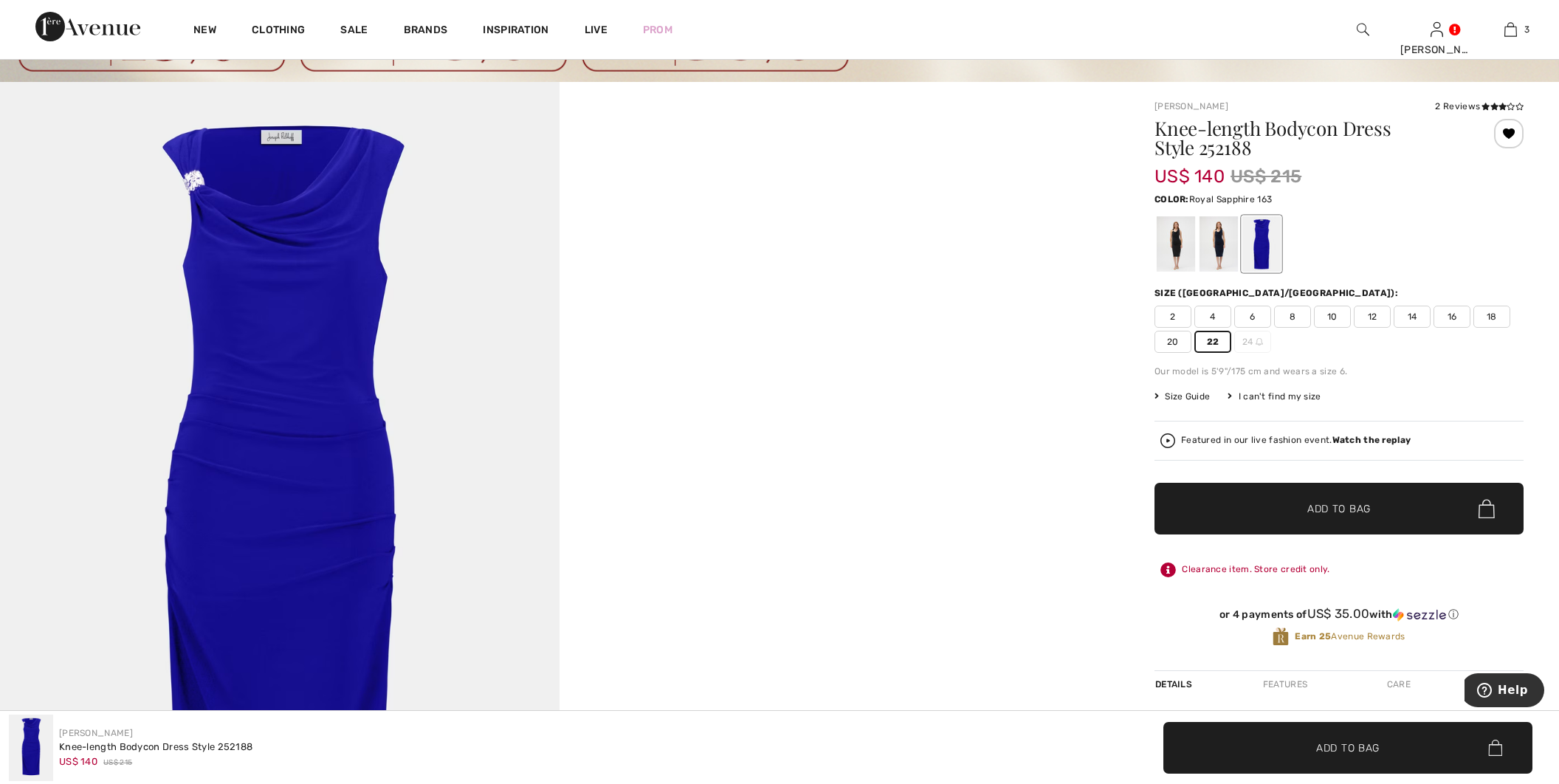
click at [1217, 518] on span "✔ Added to Bag Add to Bag" at bounding box center [1338, 508] width 369 height 51
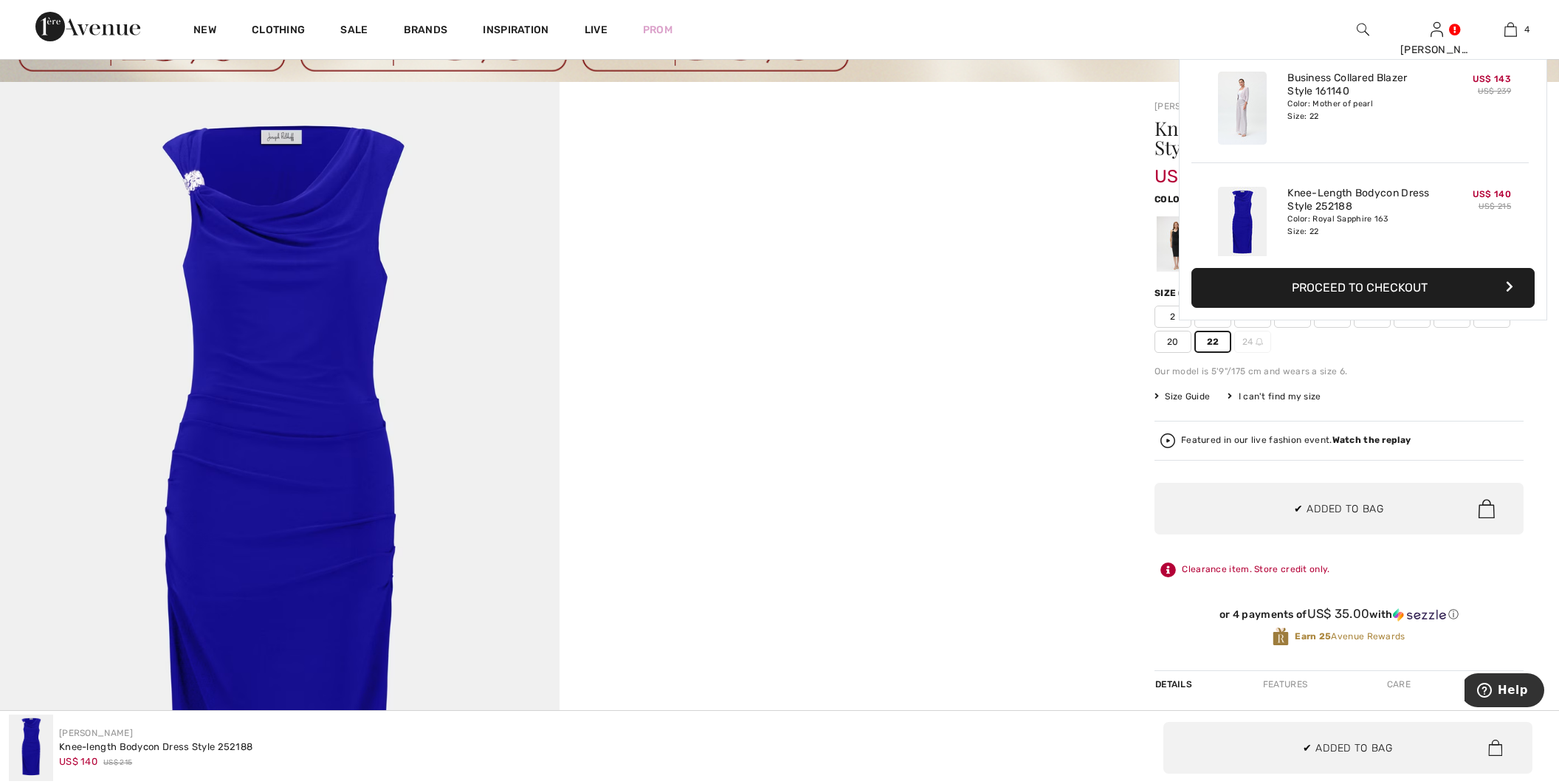
scroll to position [274, 0]
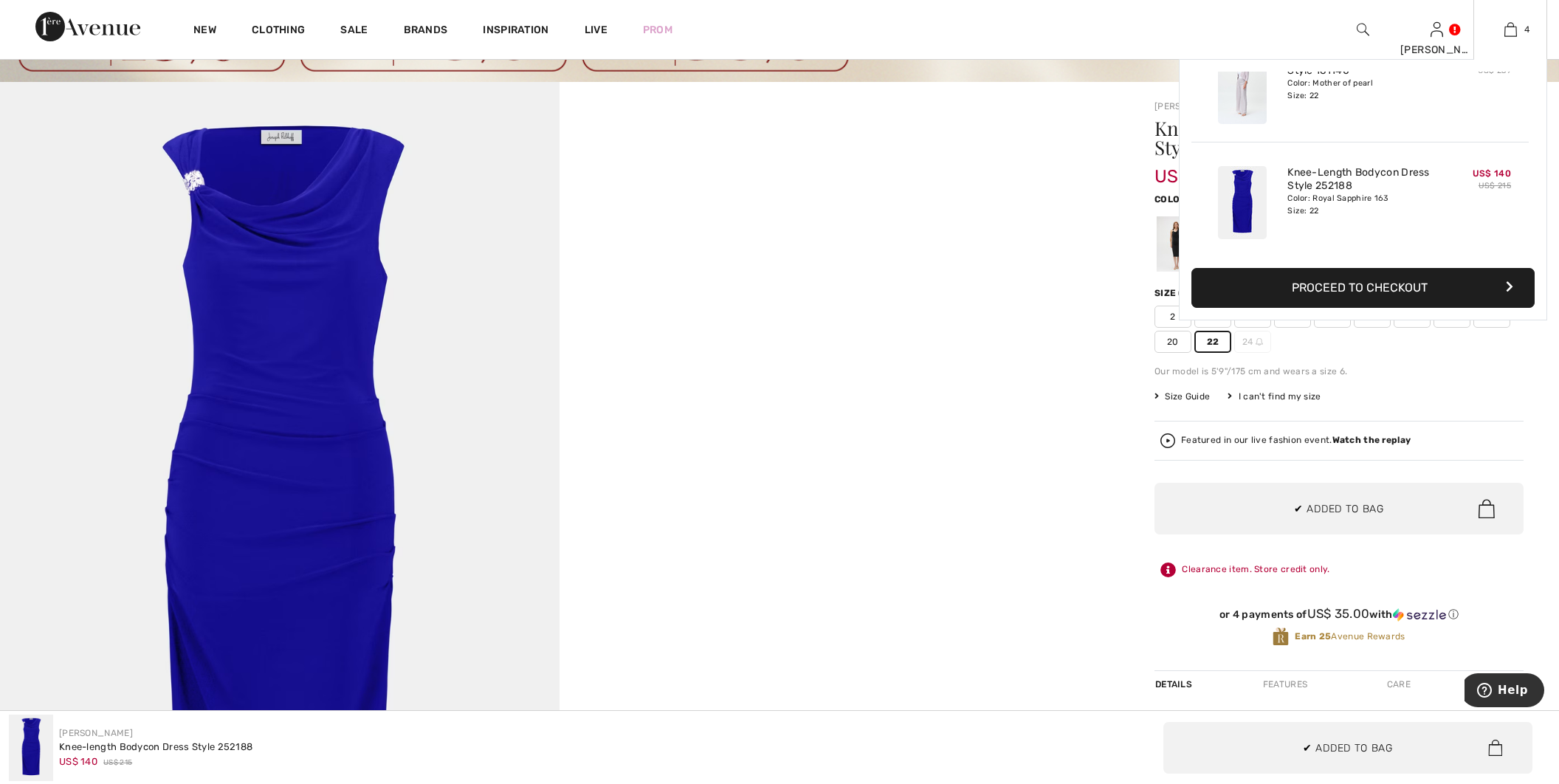
click at [1306, 297] on button "Proceed to Checkout" at bounding box center [1363, 288] width 343 height 40
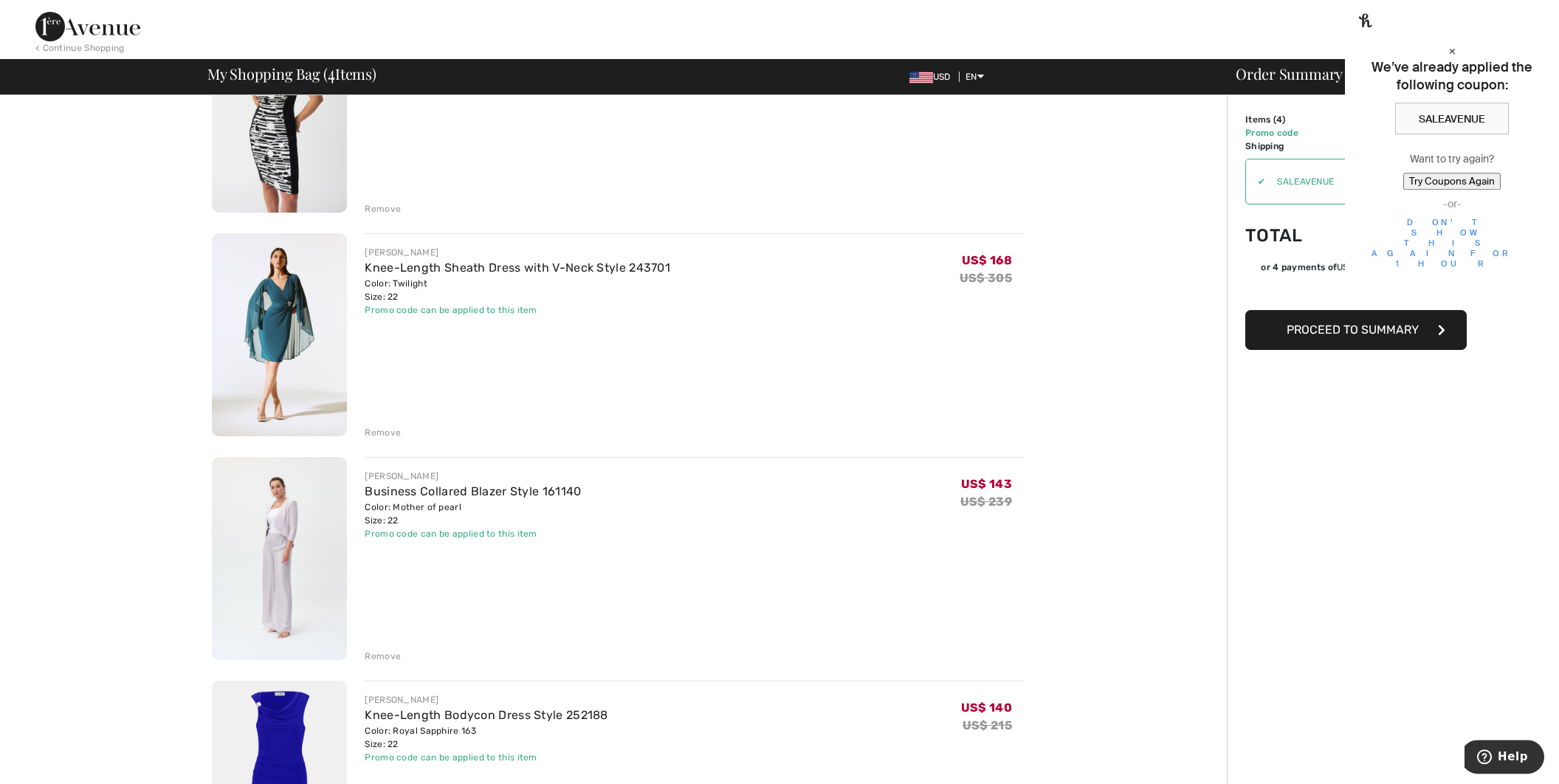
scroll to position [208, 0]
click at [376, 427] on div "Remove" at bounding box center [383, 432] width 36 height 13
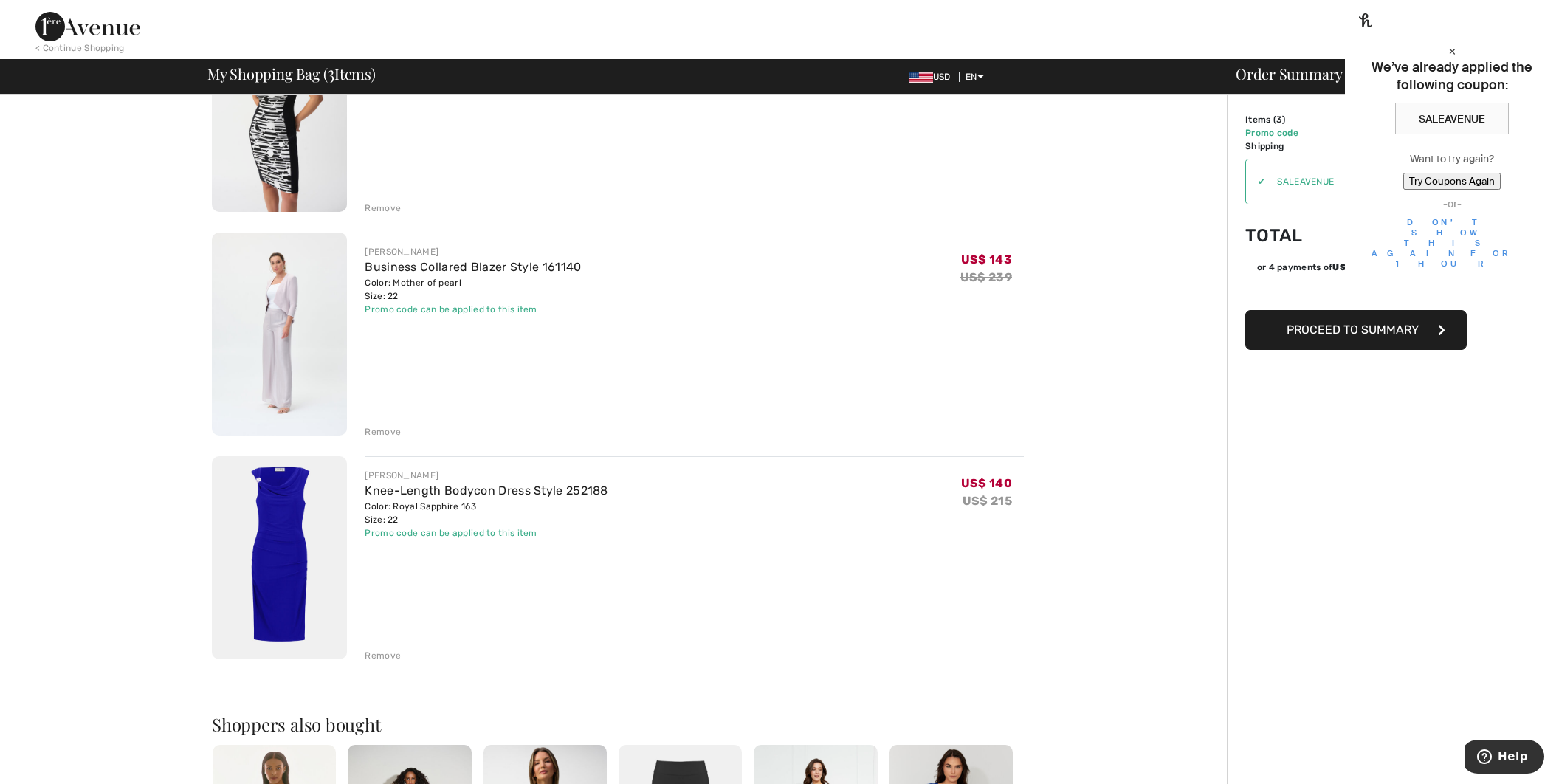
click at [1532, 43] on div "×" at bounding box center [1451, 50] width 173 height 16
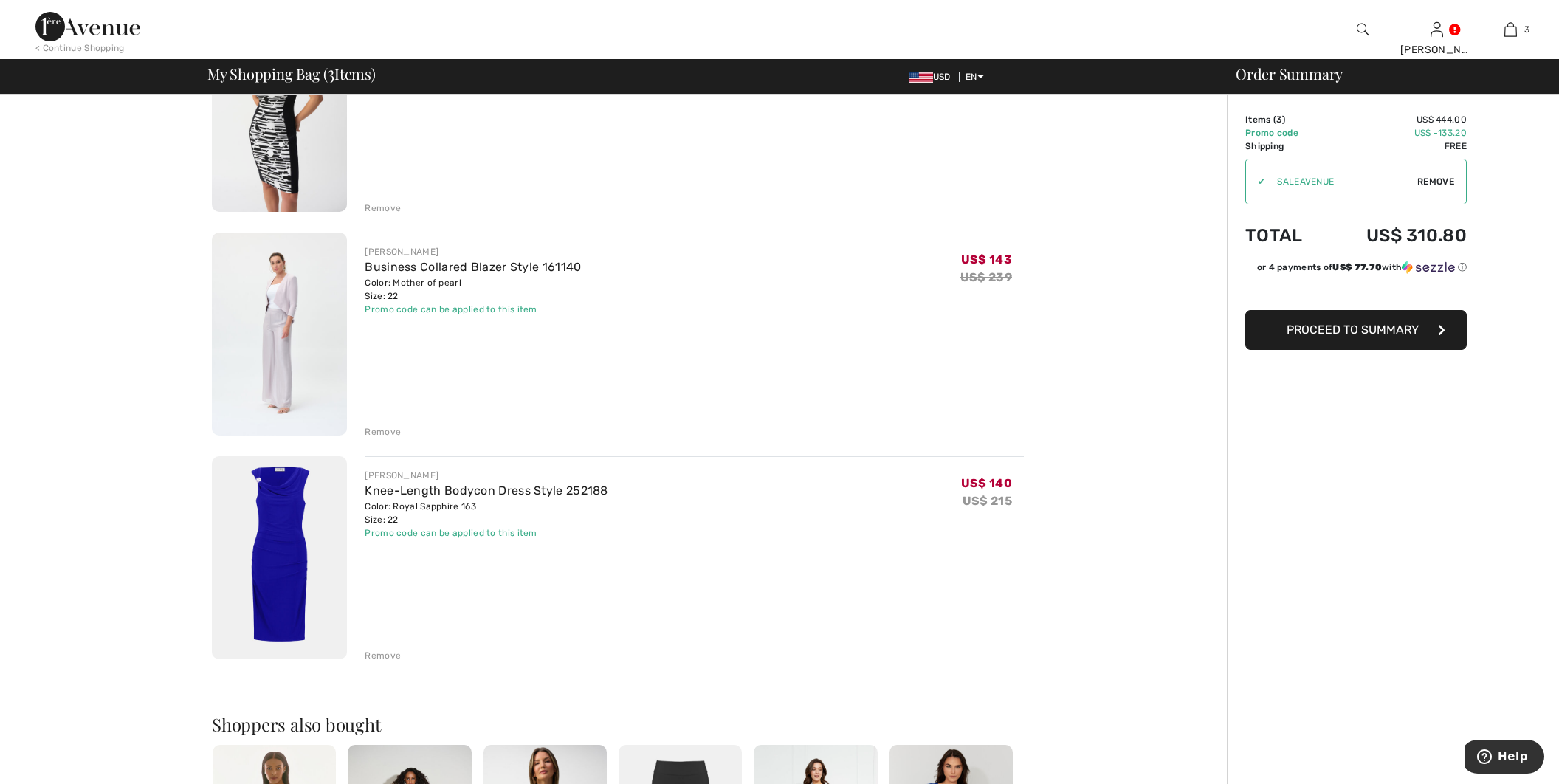
click at [1426, 335] on button "Proceed to Summary" at bounding box center [1356, 330] width 221 height 40
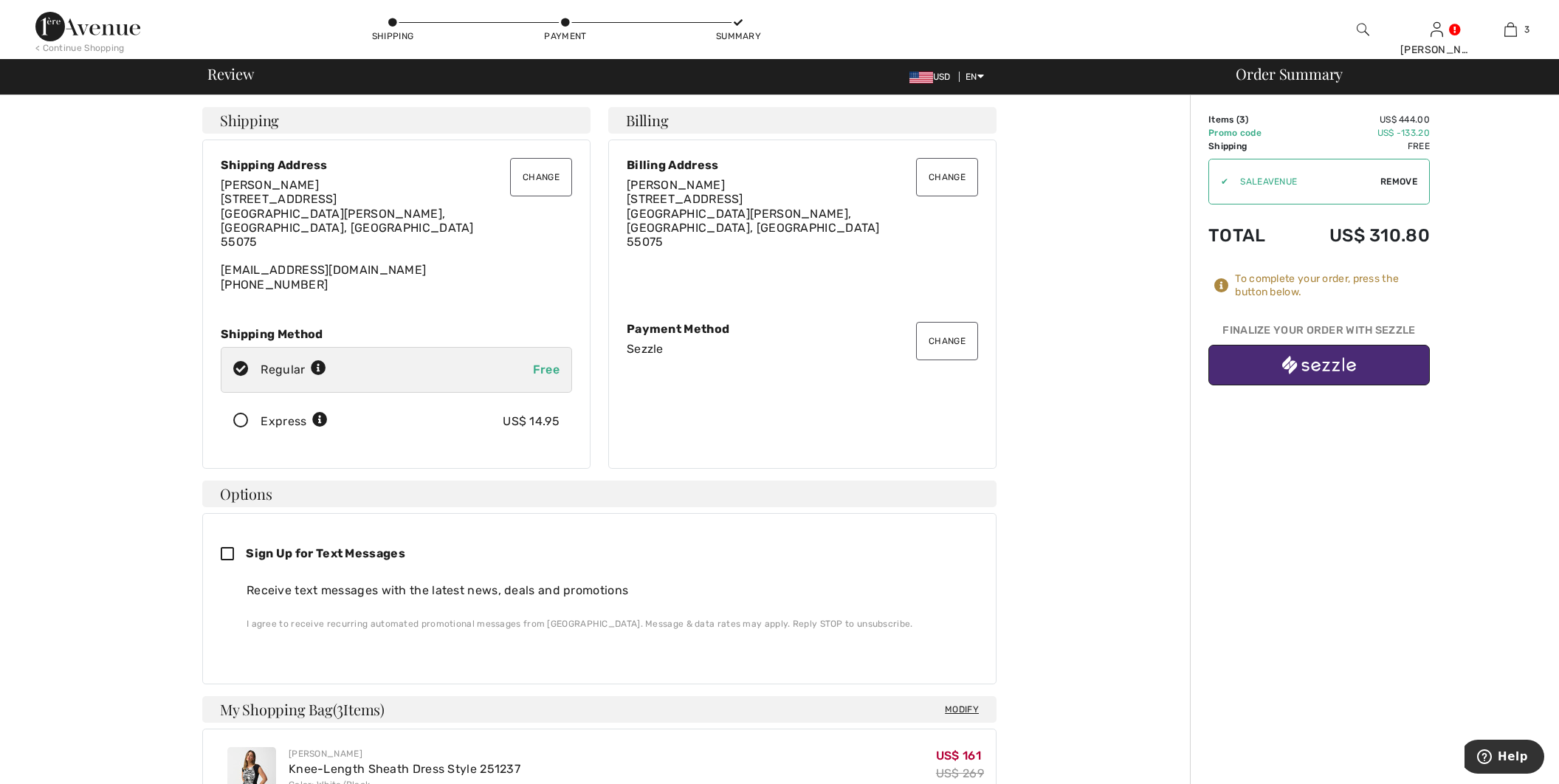
click at [1275, 352] on button "button" at bounding box center [1318, 365] width 221 height 41
